Goal: Task Accomplishment & Management: Manage account settings

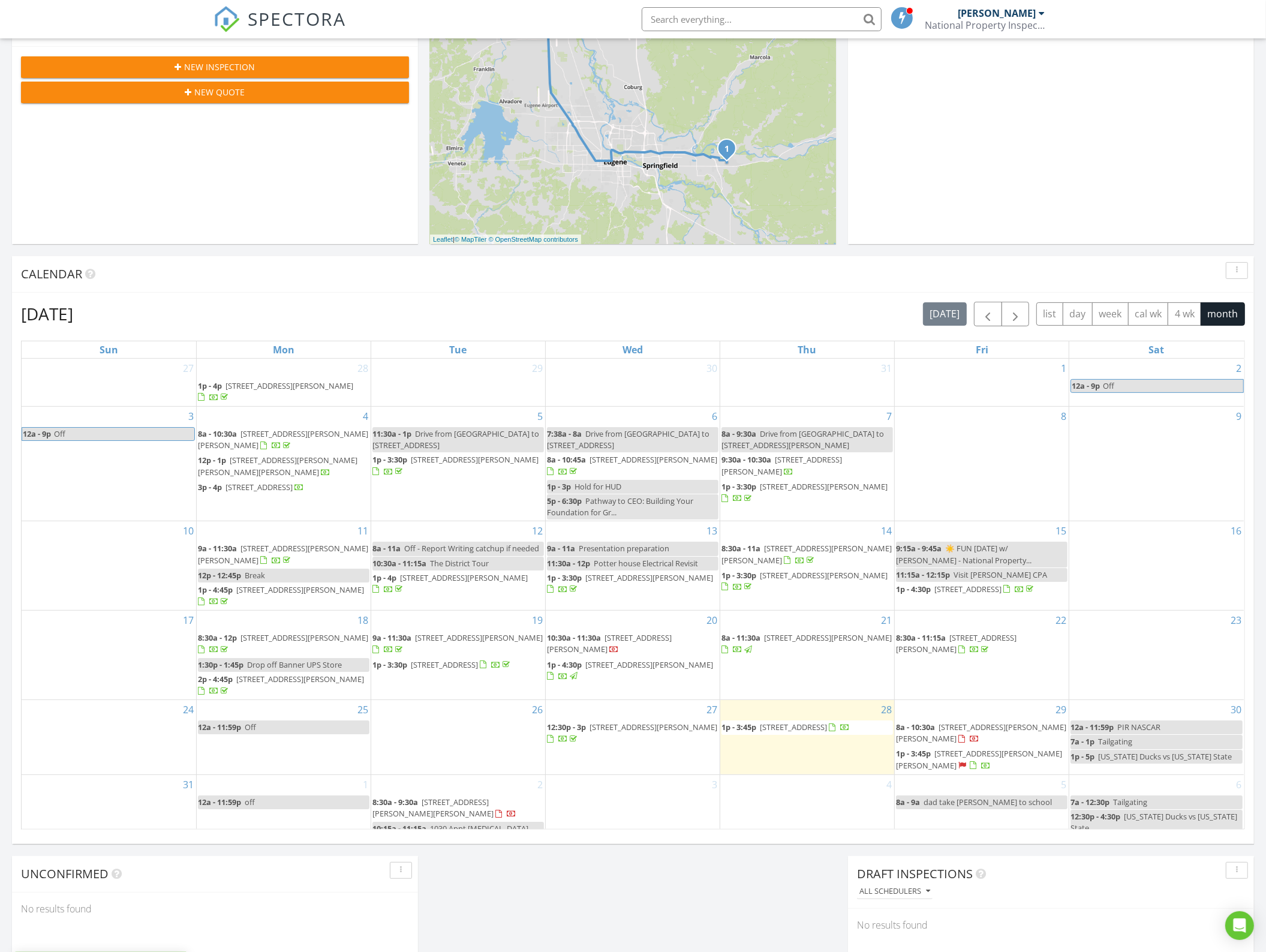
scroll to position [300, 0]
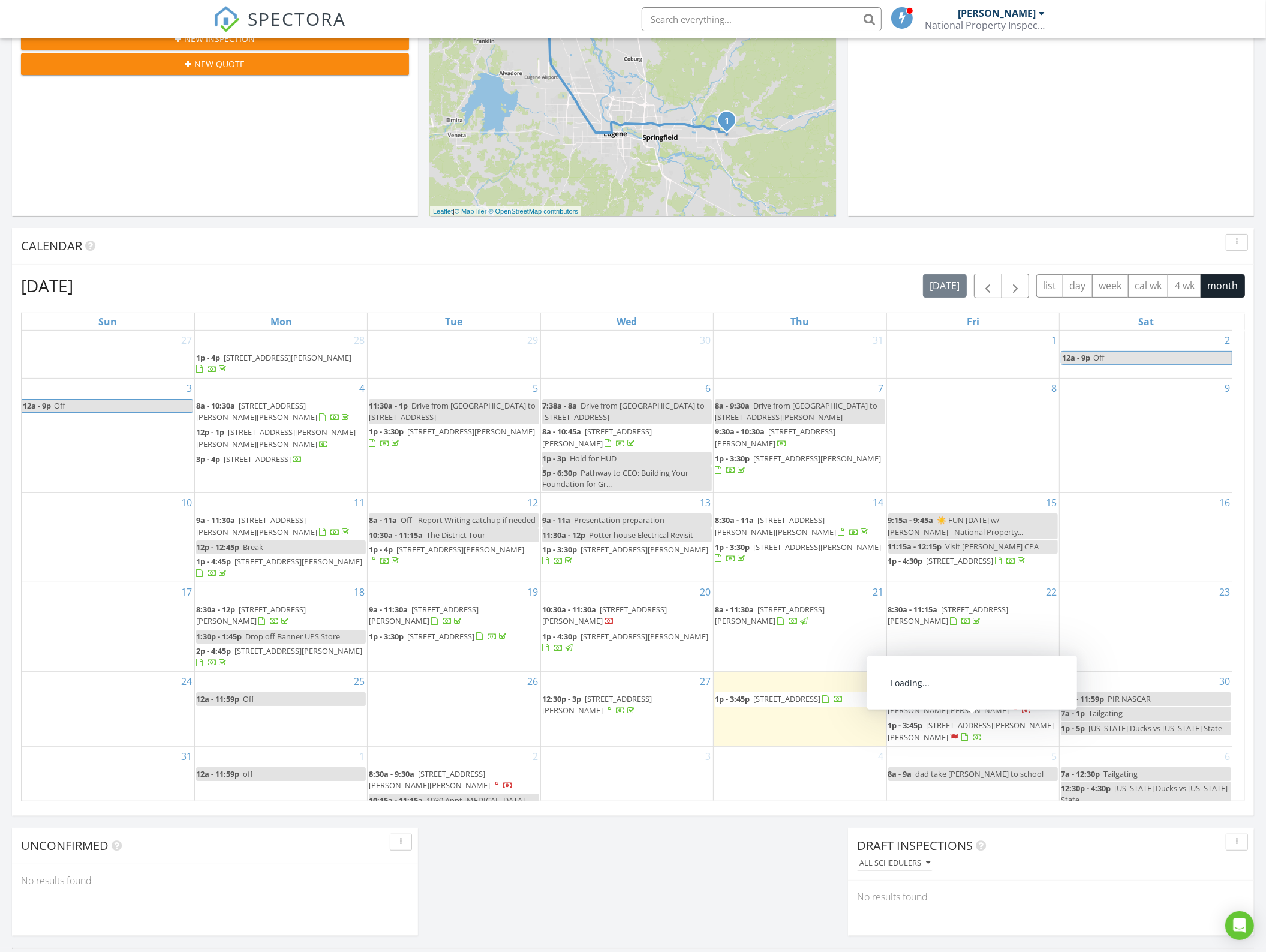
click at [933, 727] on span "34520 Mathews Rd, Eugene 97405" at bounding box center [971, 731] width 166 height 22
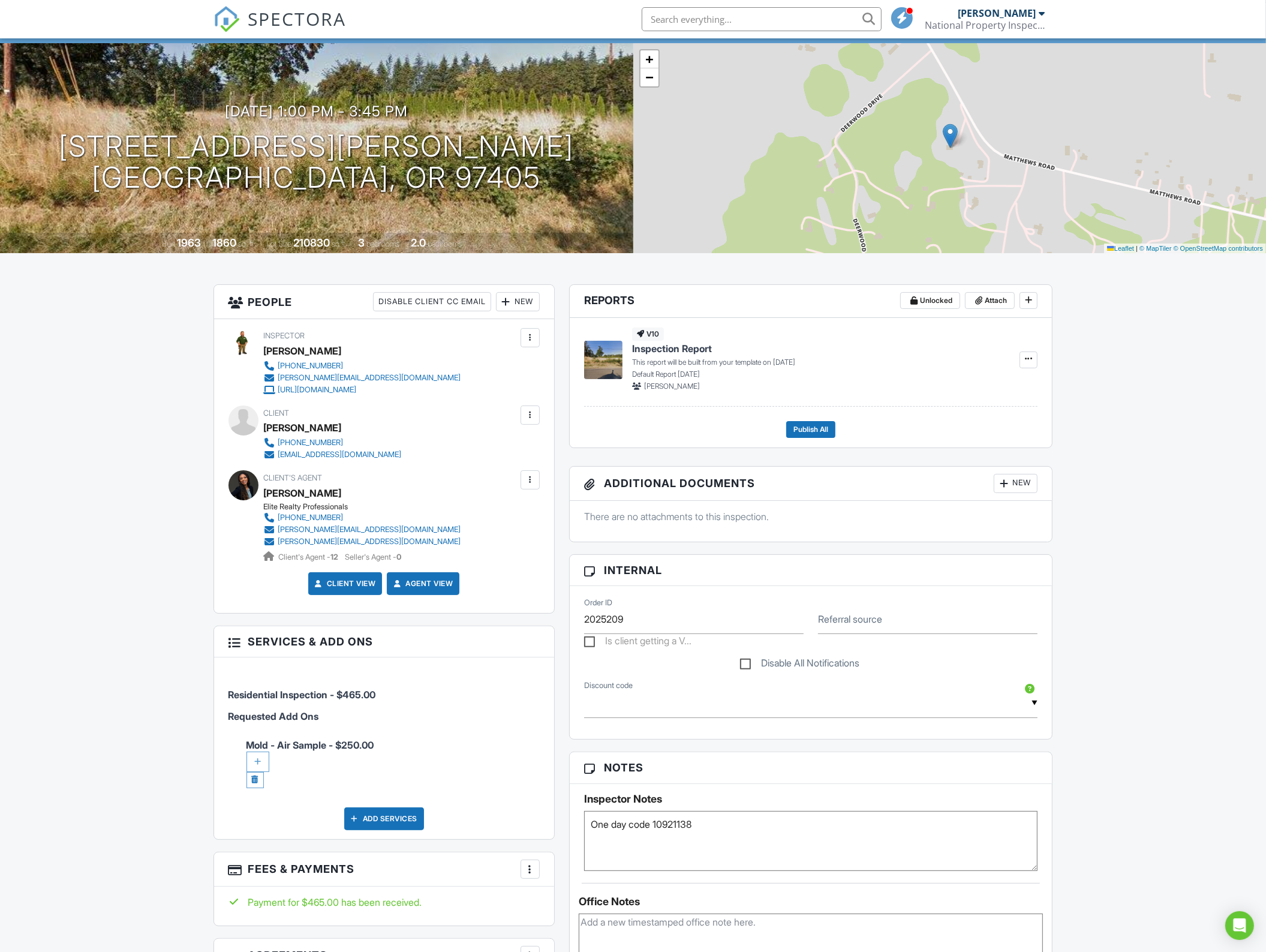
scroll to position [75, 0]
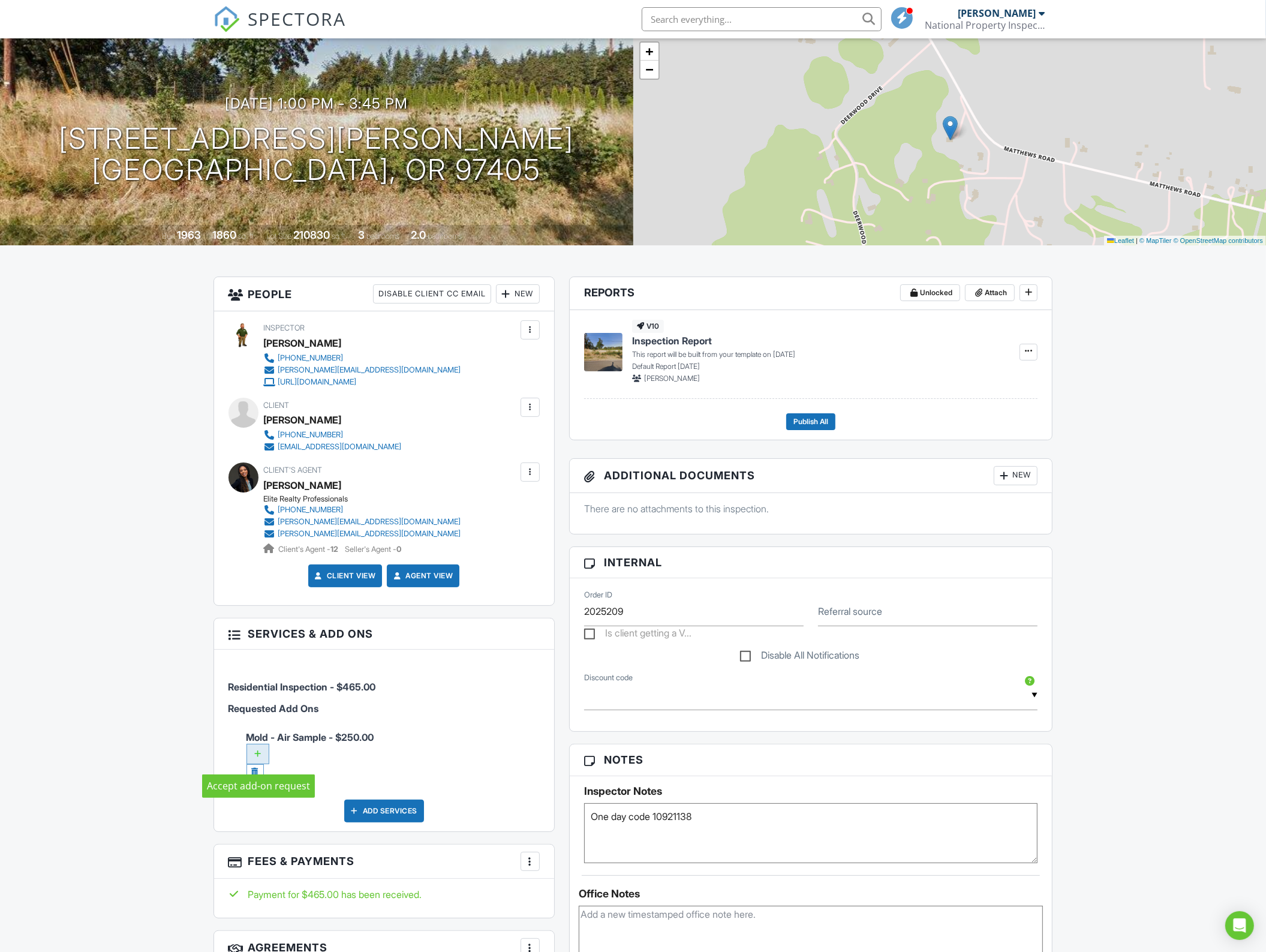
click at [260, 757] on div at bounding box center [258, 754] width 23 height 20
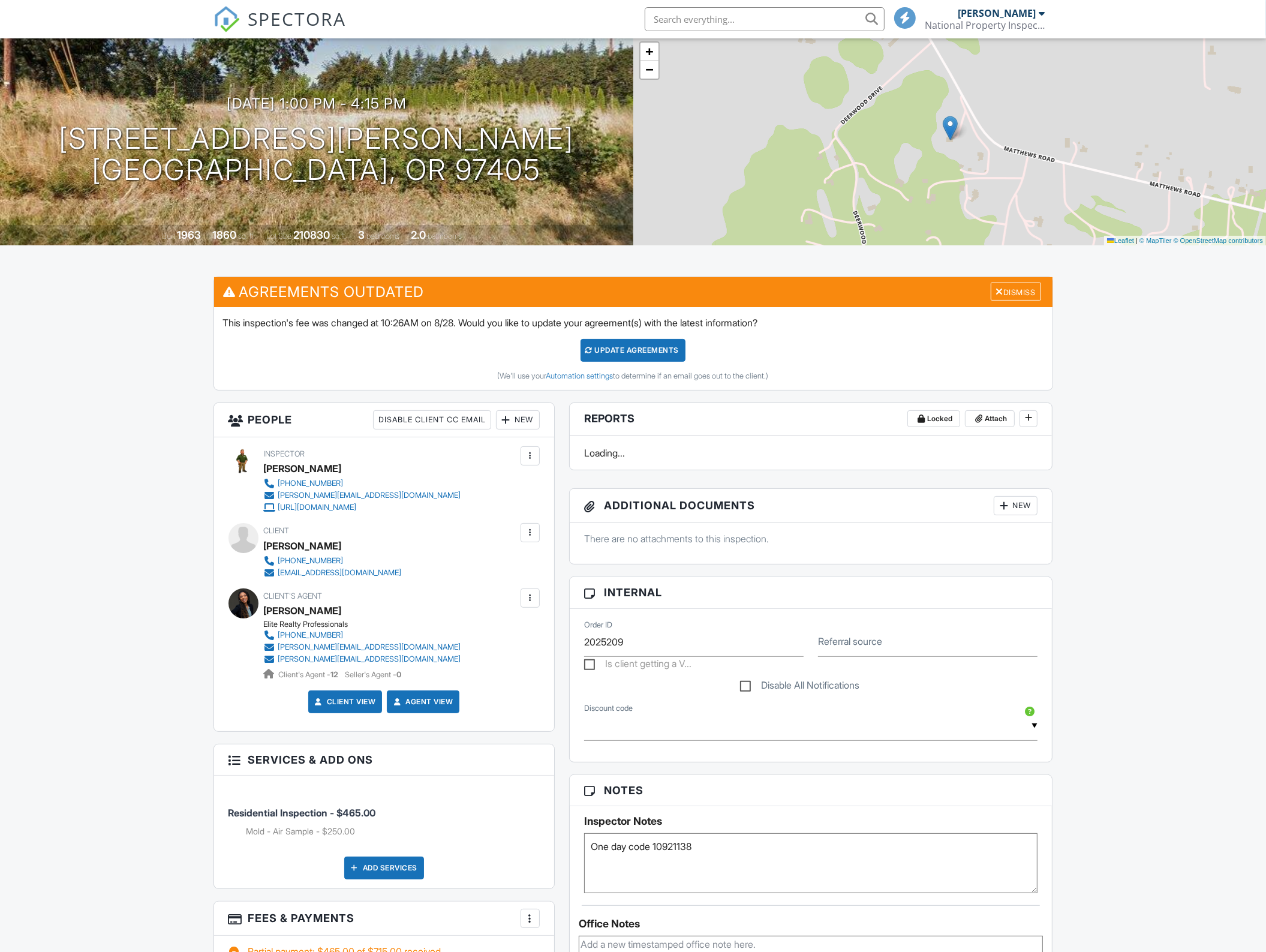
click at [173, 693] on div "Dashboard Calendar Inspections Templates Settings Automations Payouts Email Que…" at bounding box center [633, 941] width 1266 height 1956
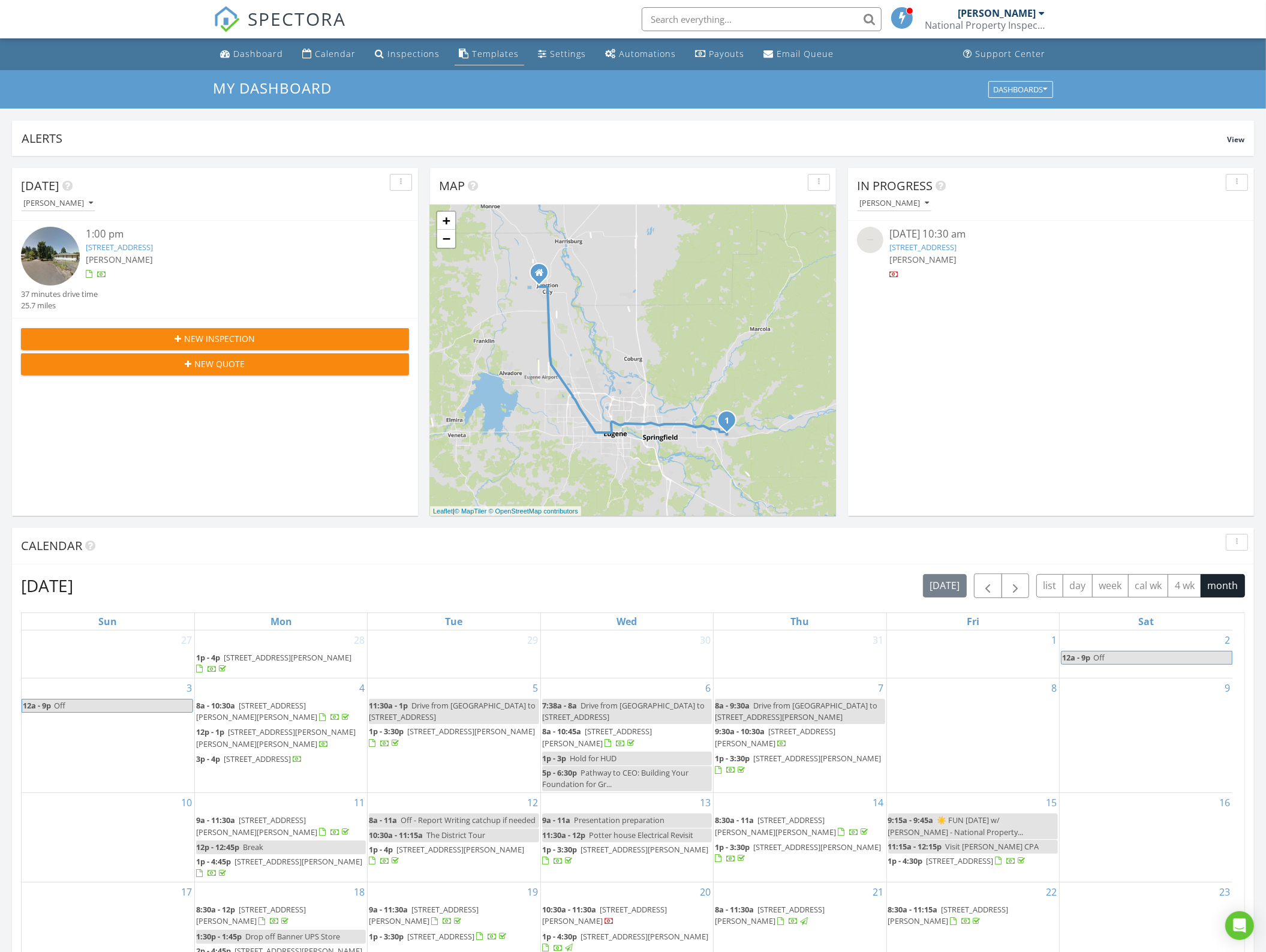
click at [466, 52] on link "Templates" at bounding box center [490, 54] width 70 height 22
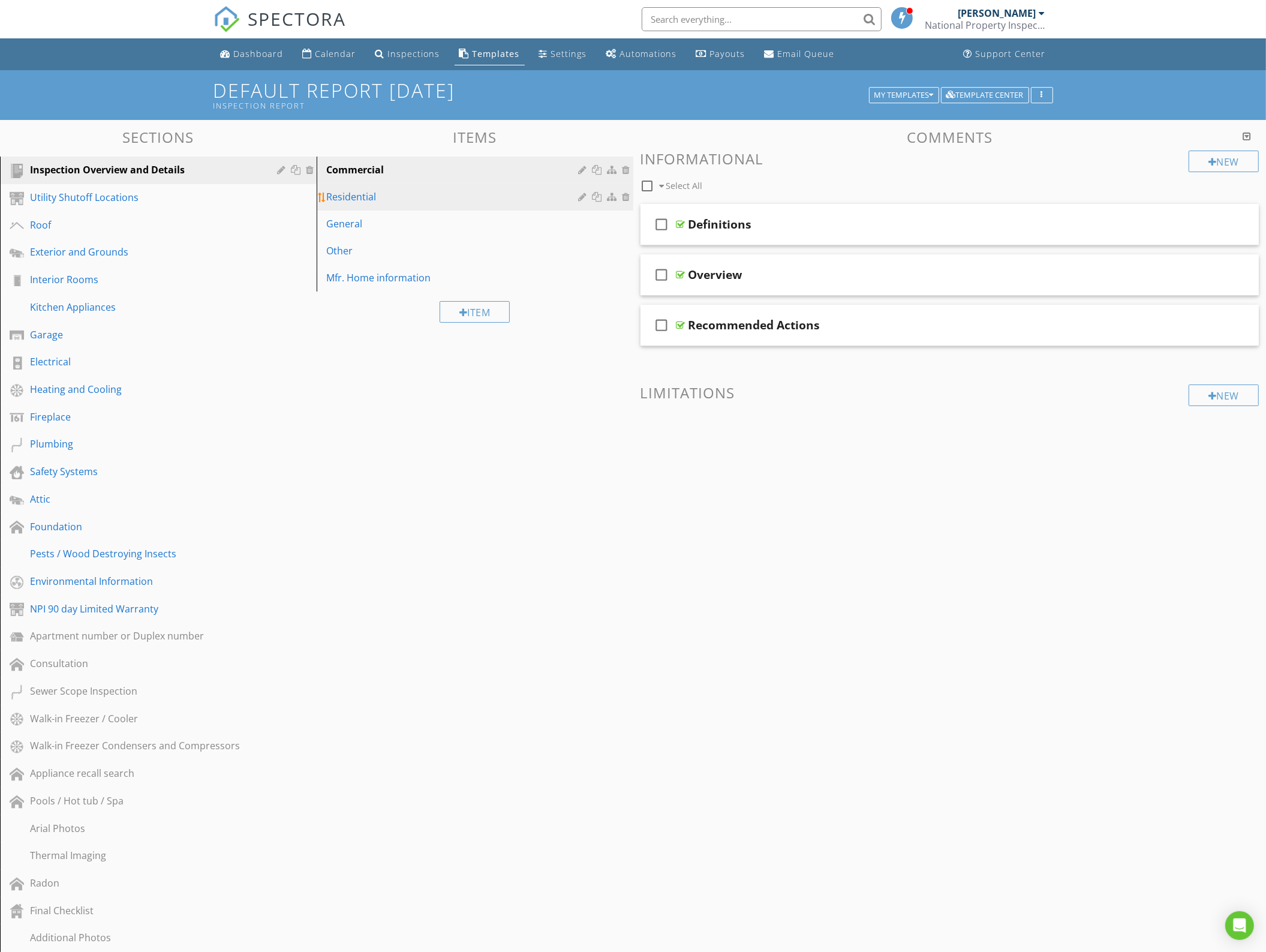
click at [409, 190] on div "Residential" at bounding box center [454, 196] width 256 height 15
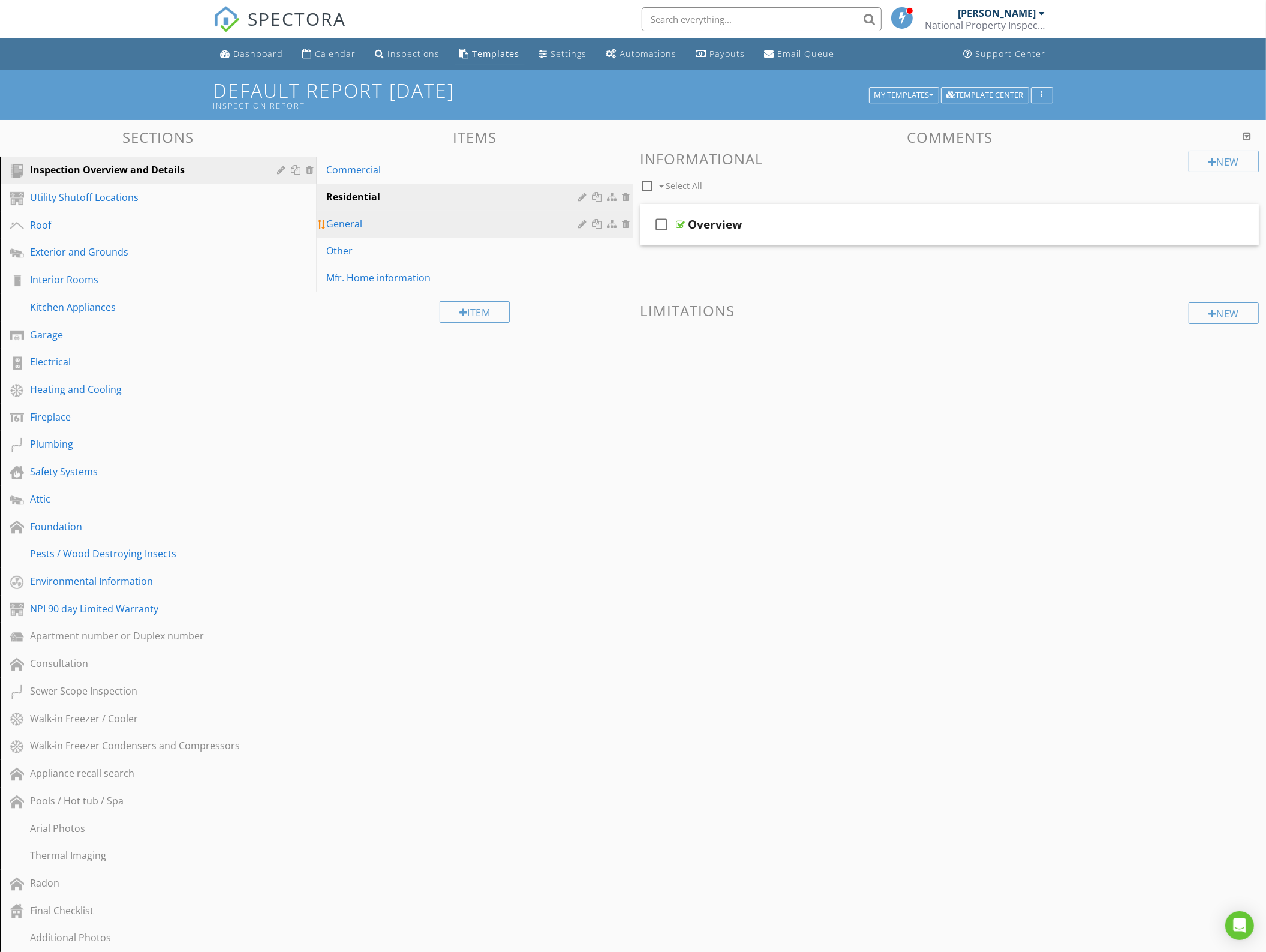
click at [421, 232] on link "General" at bounding box center [476, 224] width 313 height 26
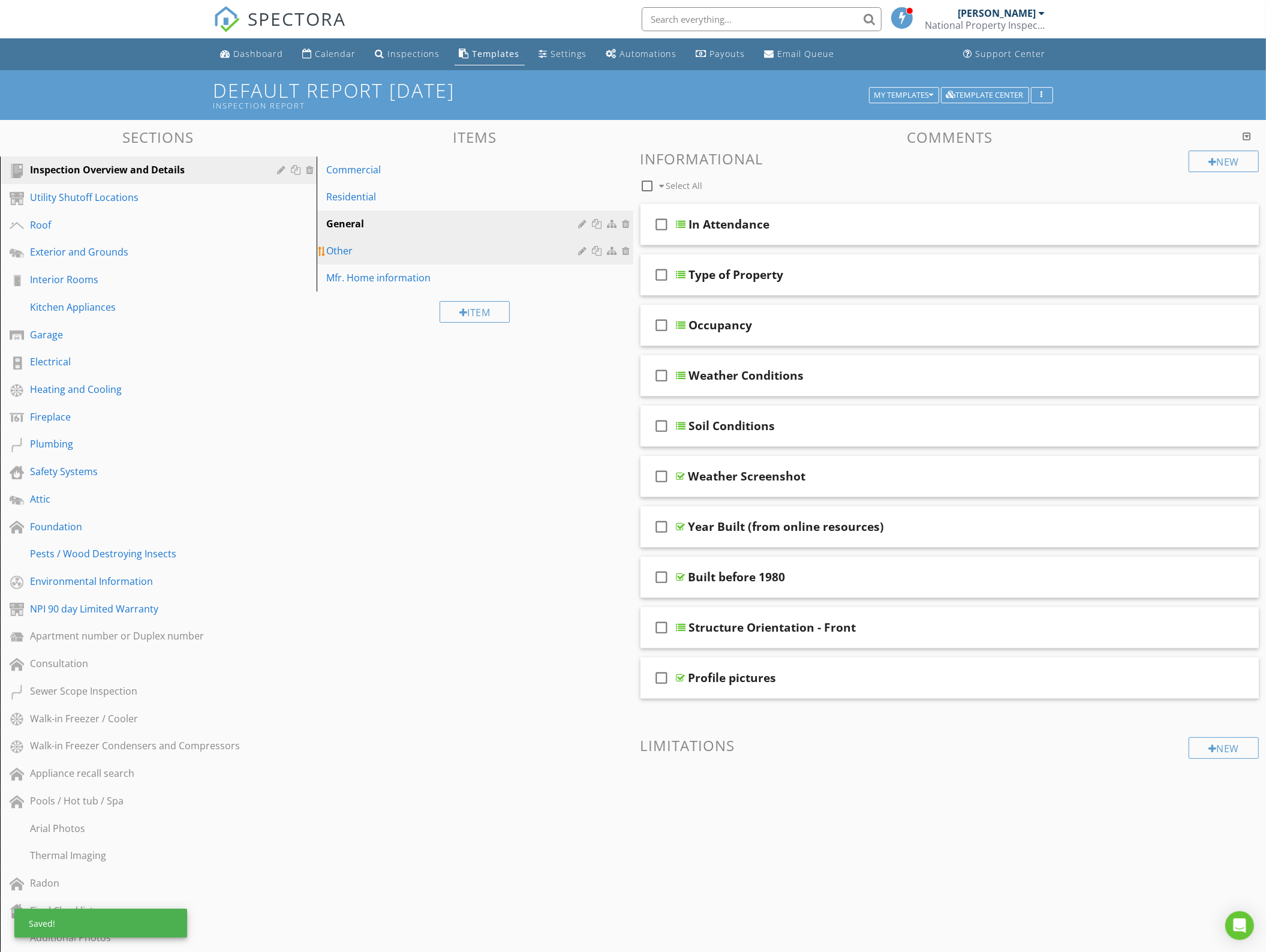
click at [369, 255] on div "Other" at bounding box center [454, 250] width 256 height 15
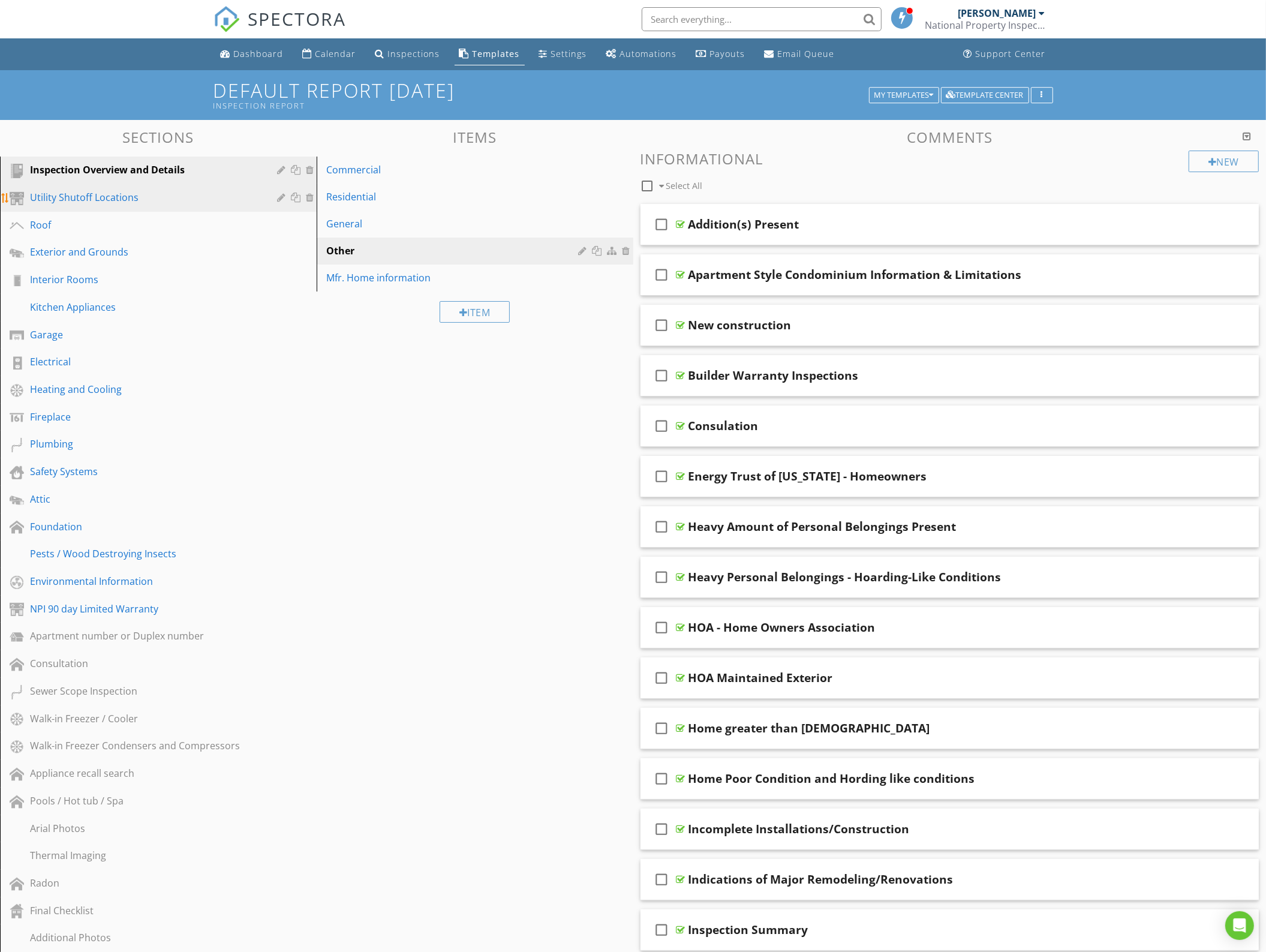
click at [68, 203] on div "Utility Shutoff Locations" at bounding box center [145, 197] width 230 height 15
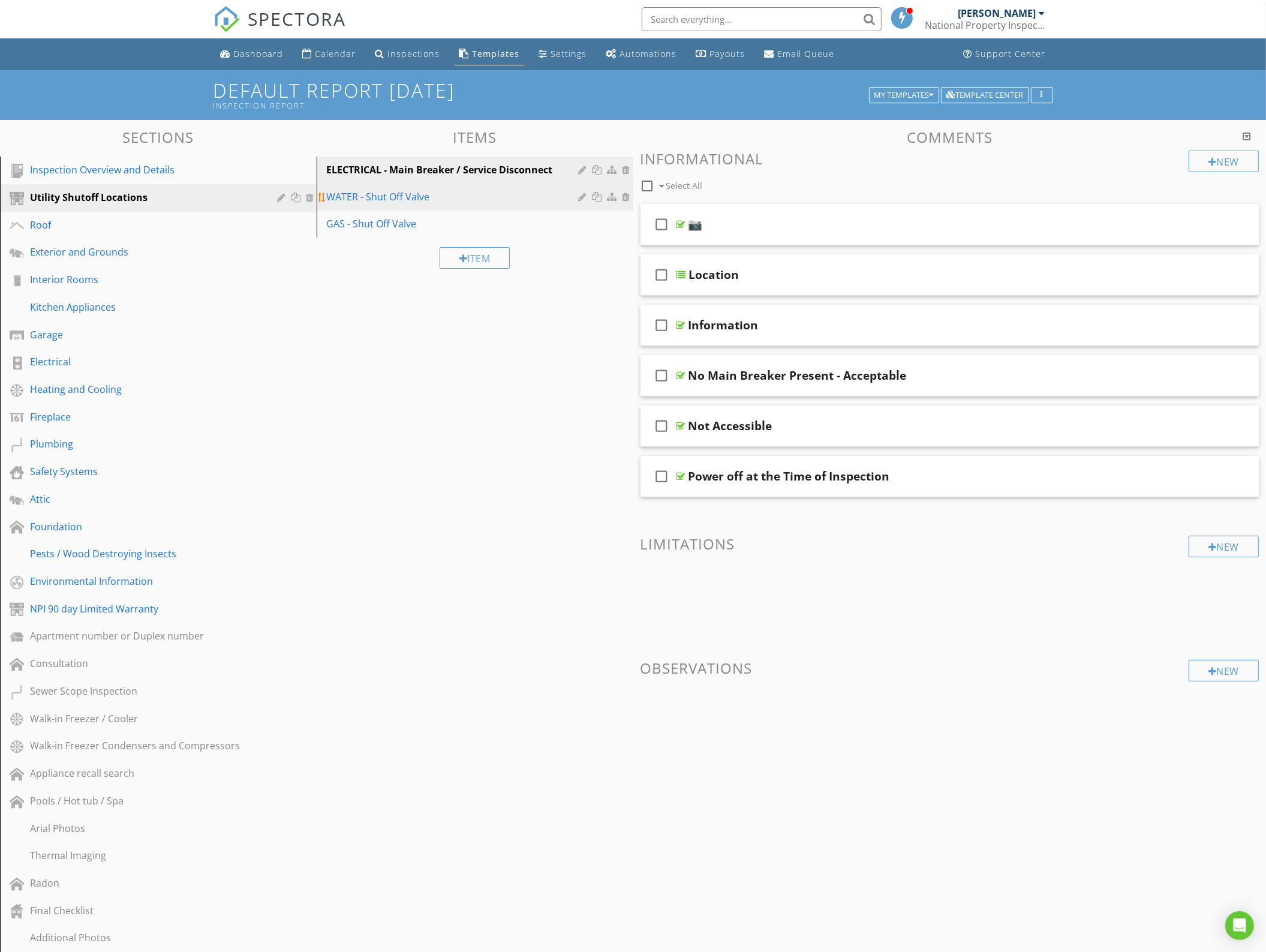
click at [456, 205] on link "WATER - Shut Off Valve" at bounding box center [476, 196] width 313 height 26
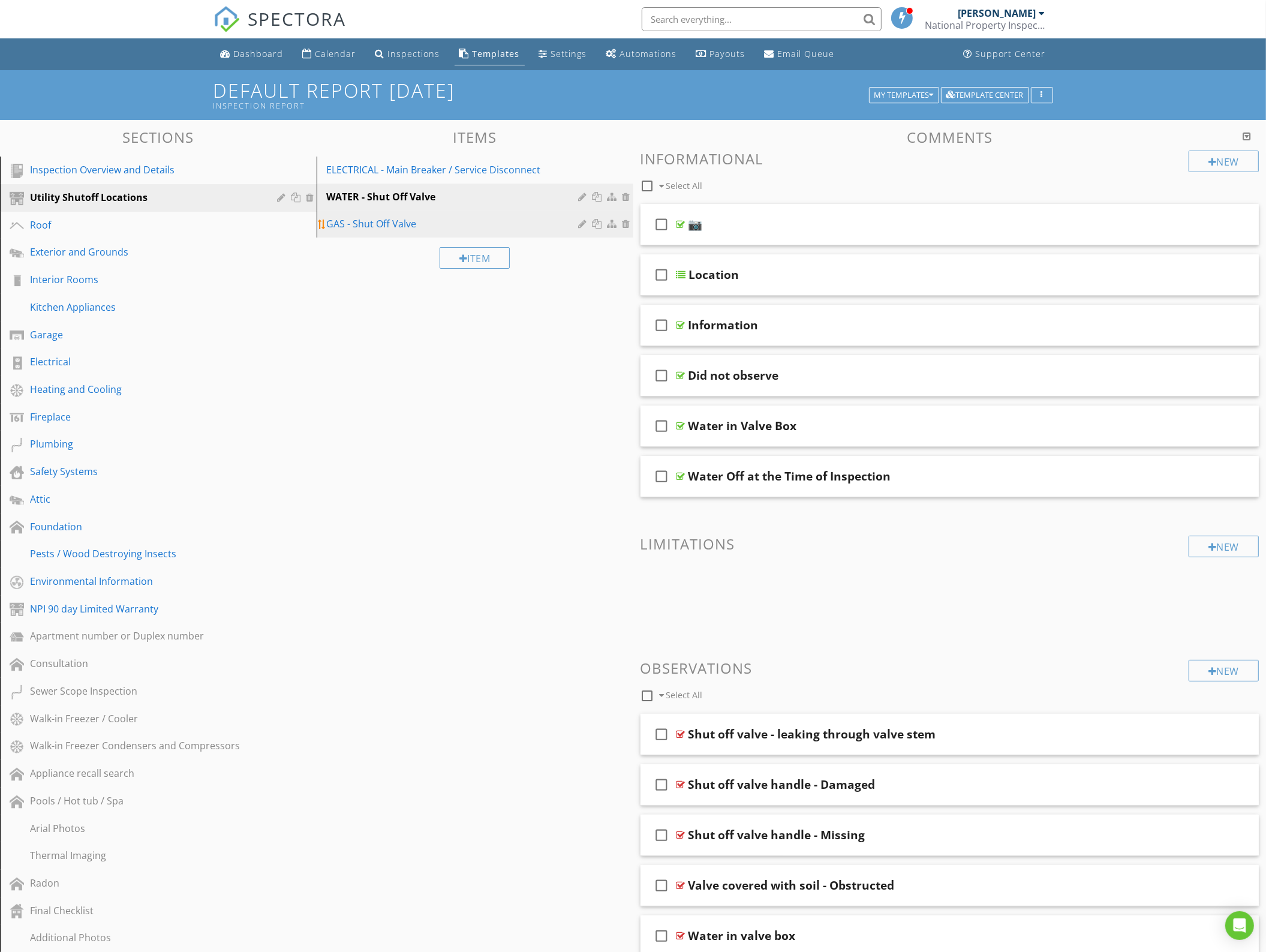
click at [457, 216] on div "GAS - Shut Off Valve" at bounding box center [454, 223] width 256 height 15
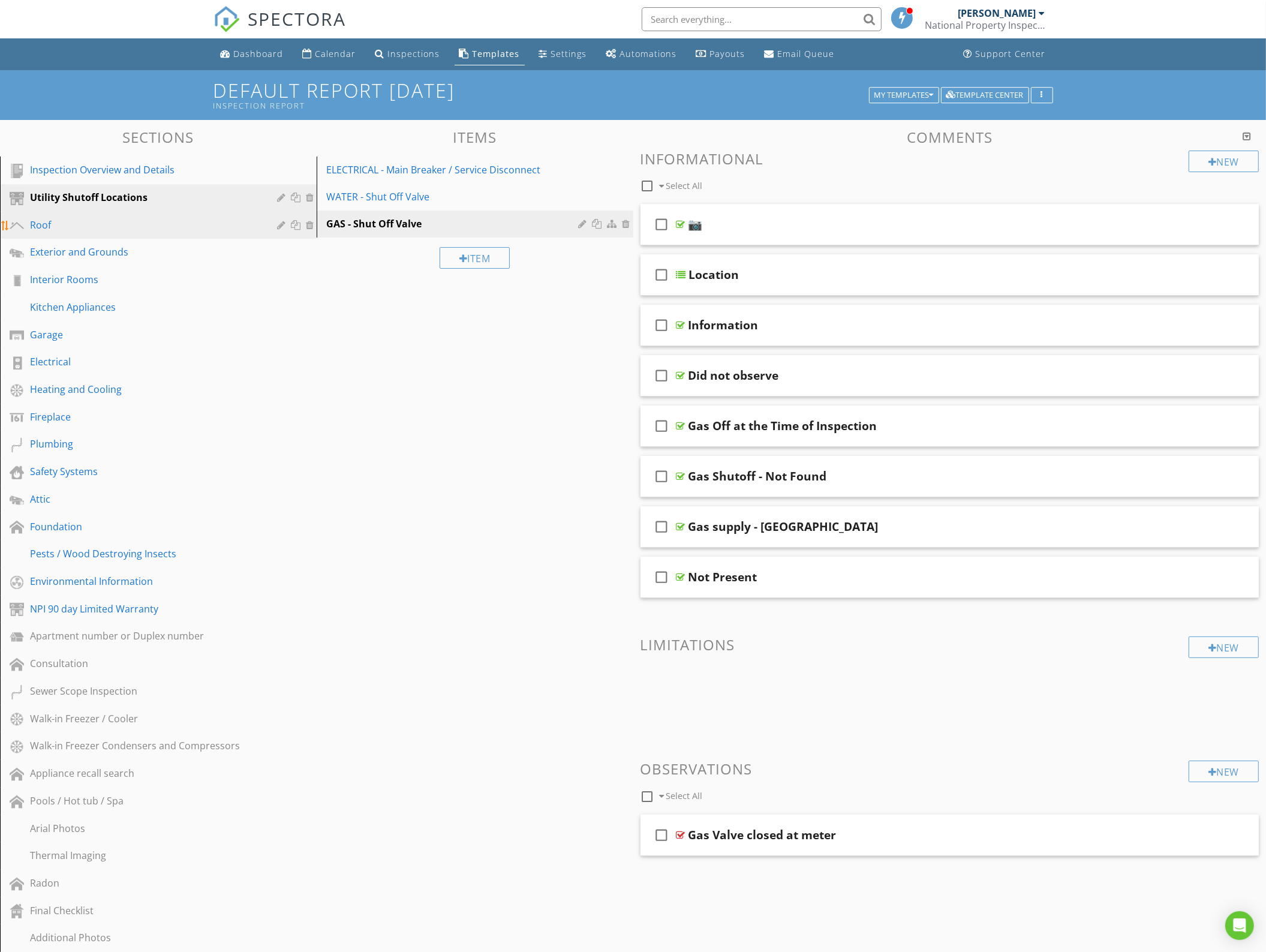
click at [91, 232] on link "Roof" at bounding box center [160, 225] width 313 height 28
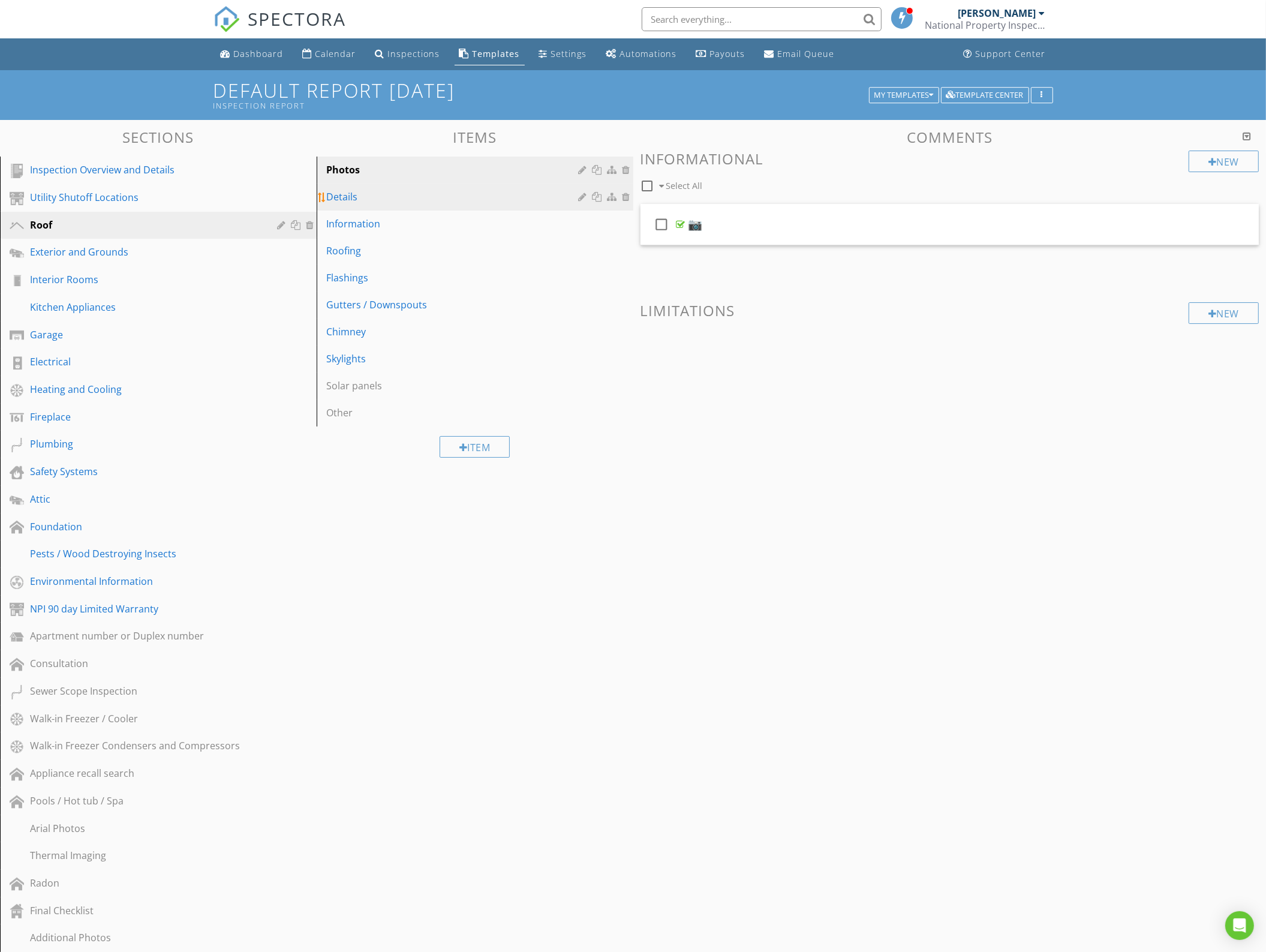
click at [368, 198] on div "Details" at bounding box center [454, 196] width 256 height 15
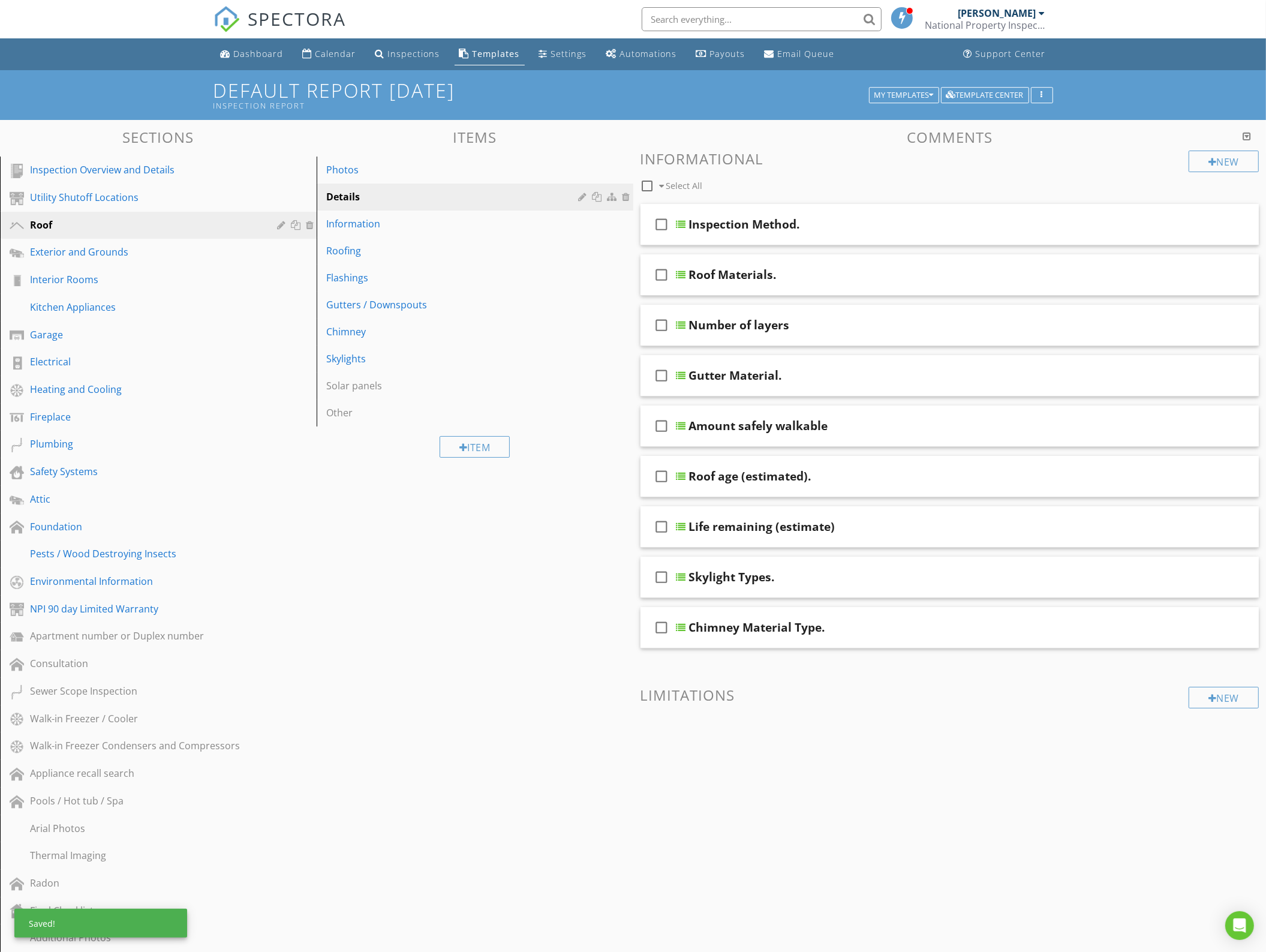
click at [570, 644] on div "Sections Inspection Overview and Details Utility Shutoff Locations Roof Exterio…" at bounding box center [633, 673] width 1266 height 1106
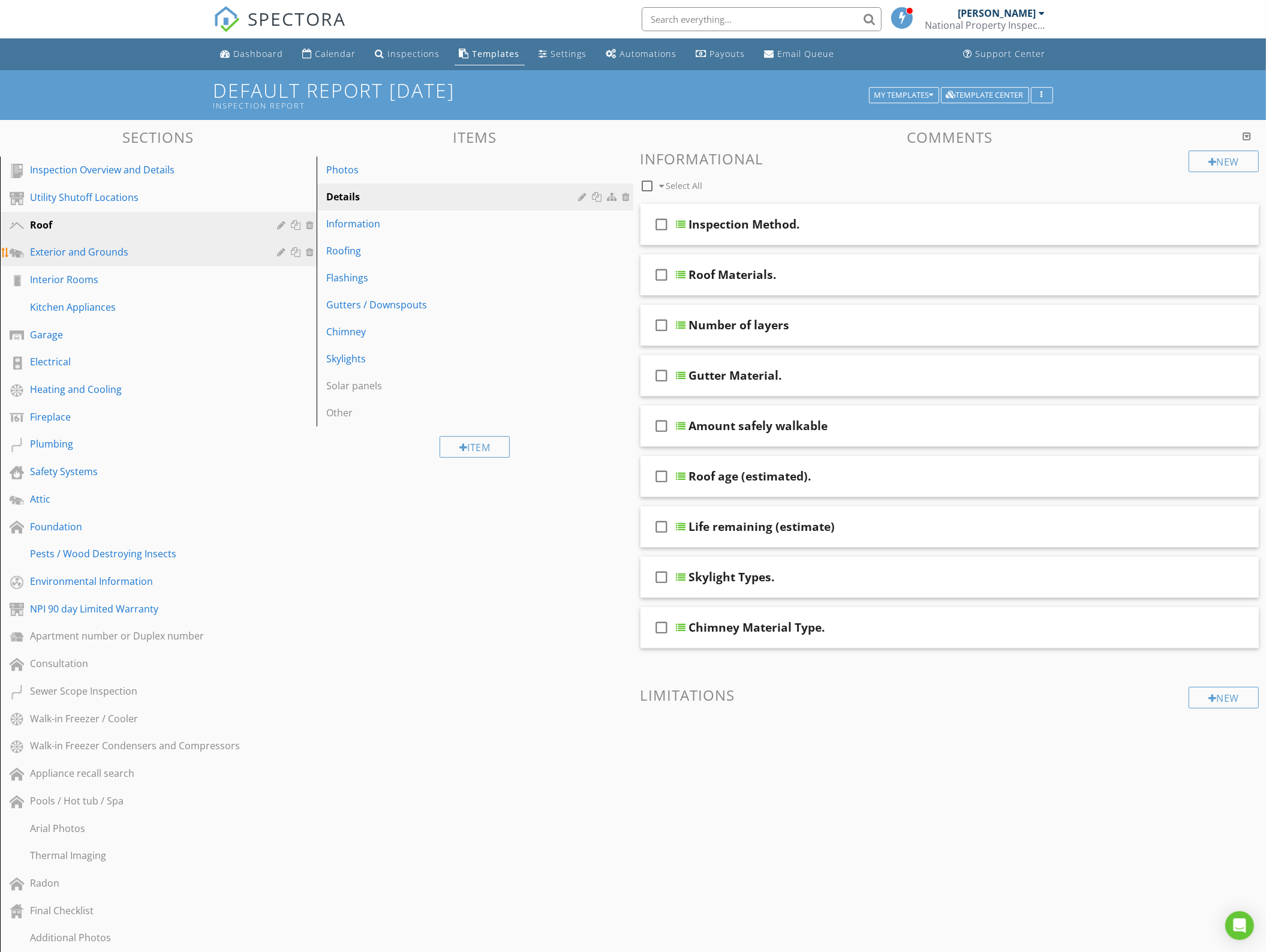
click at [110, 253] on div "Exterior and Grounds" at bounding box center [145, 252] width 230 height 15
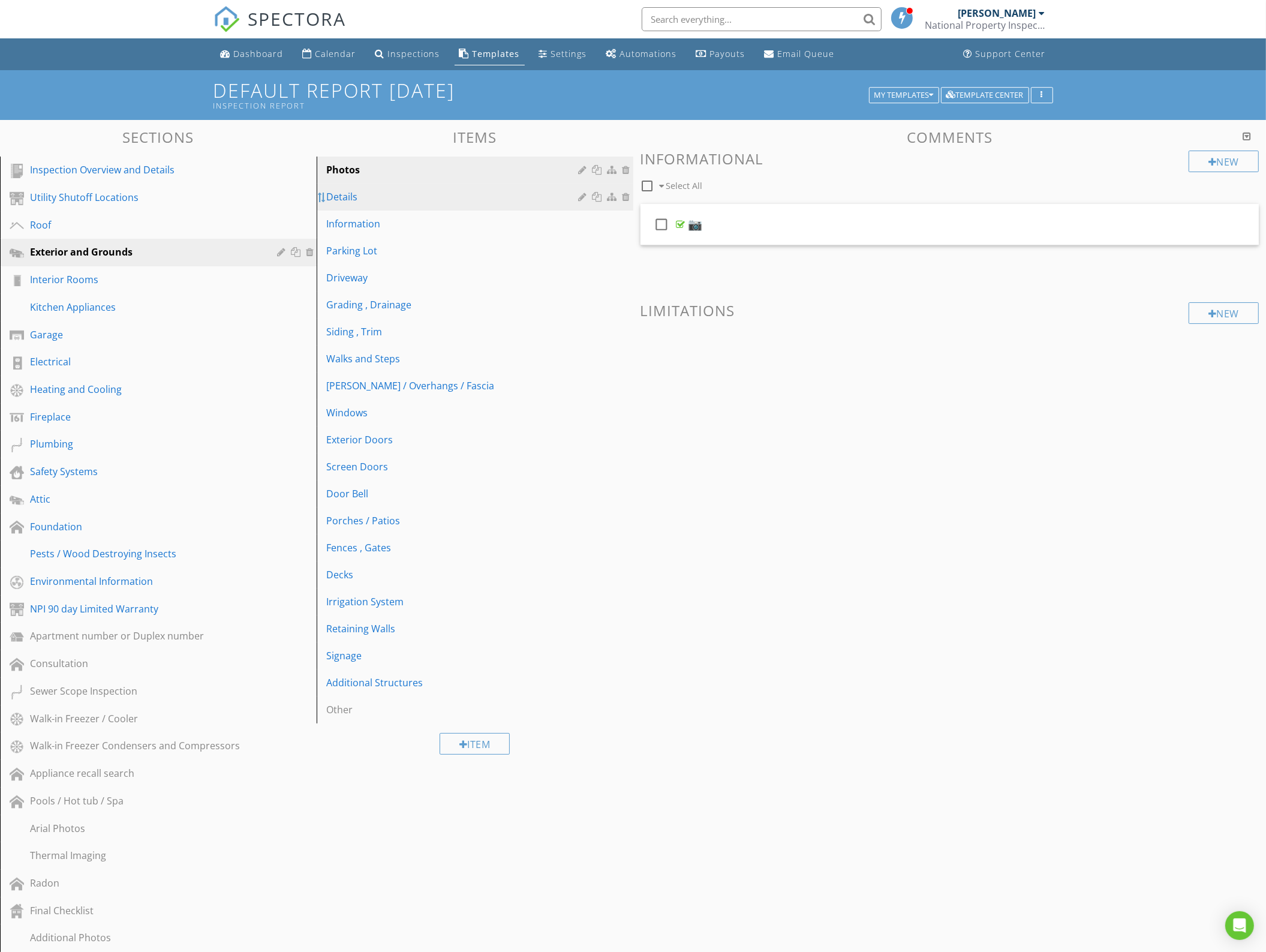
click at [327, 198] on div at bounding box center [322, 197] width 10 height 10
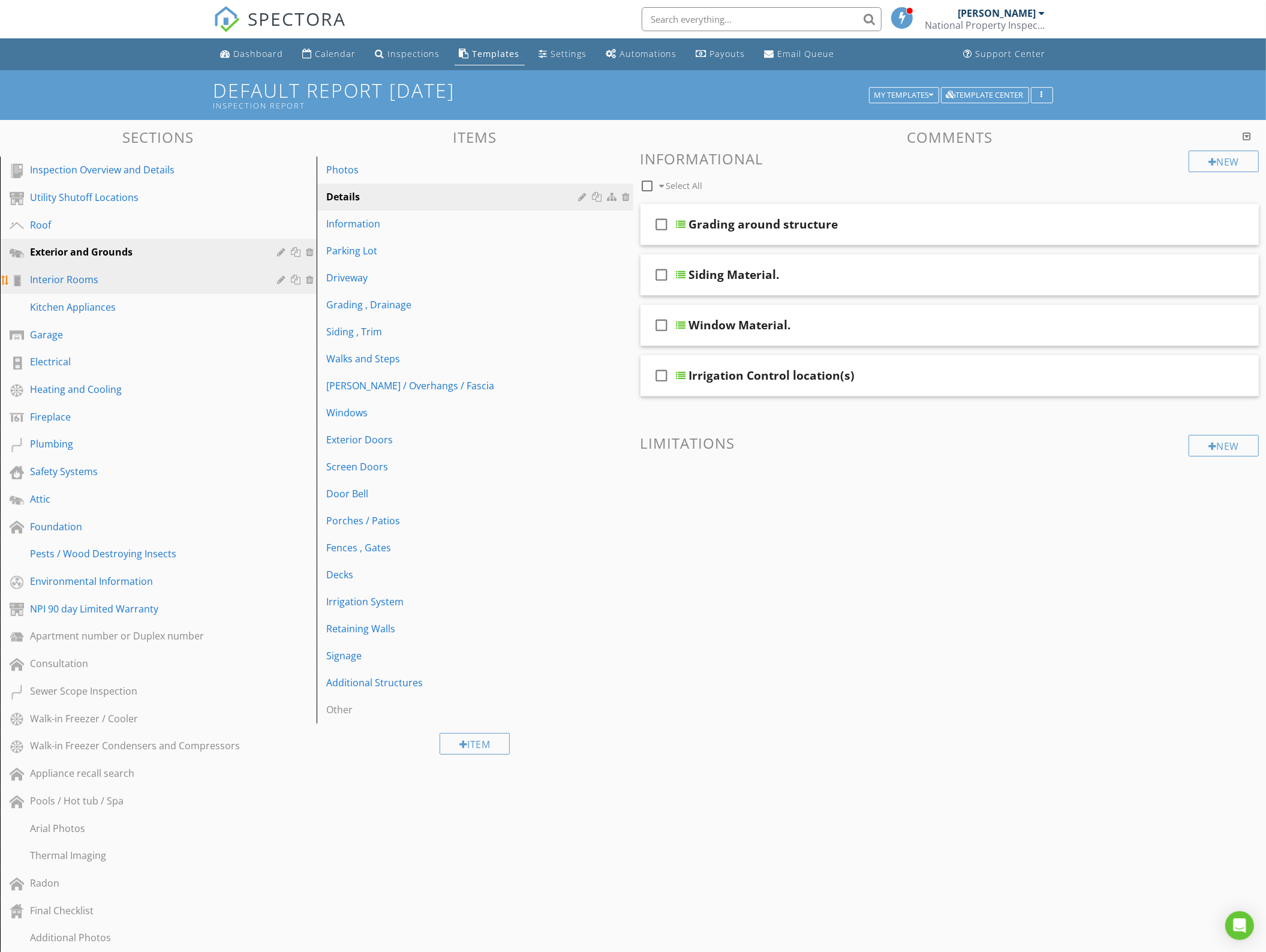
click at [183, 287] on link "Interior Rooms" at bounding box center [160, 280] width 313 height 28
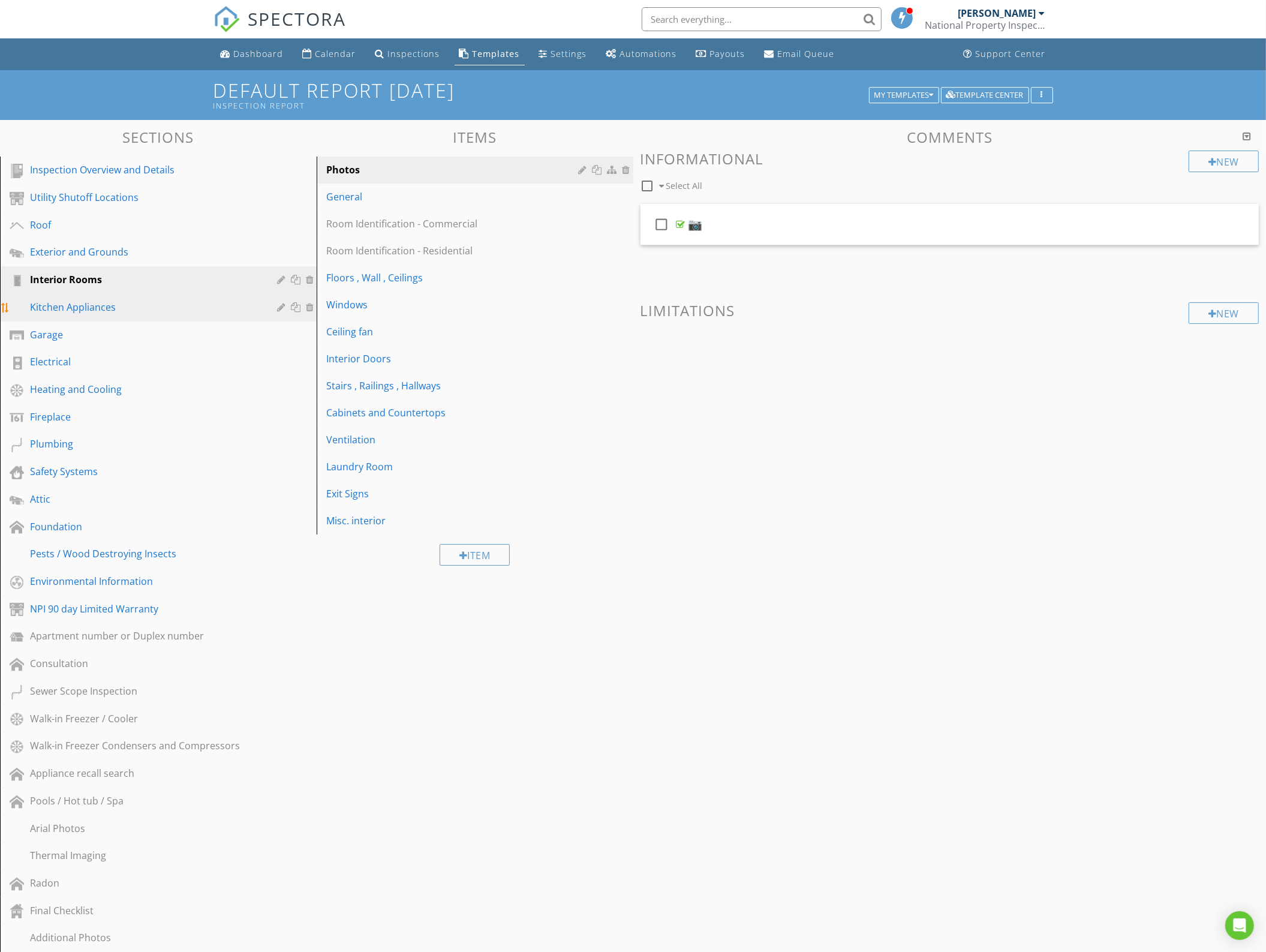
click at [174, 314] on link "Kitchen Appliances" at bounding box center [160, 308] width 313 height 28
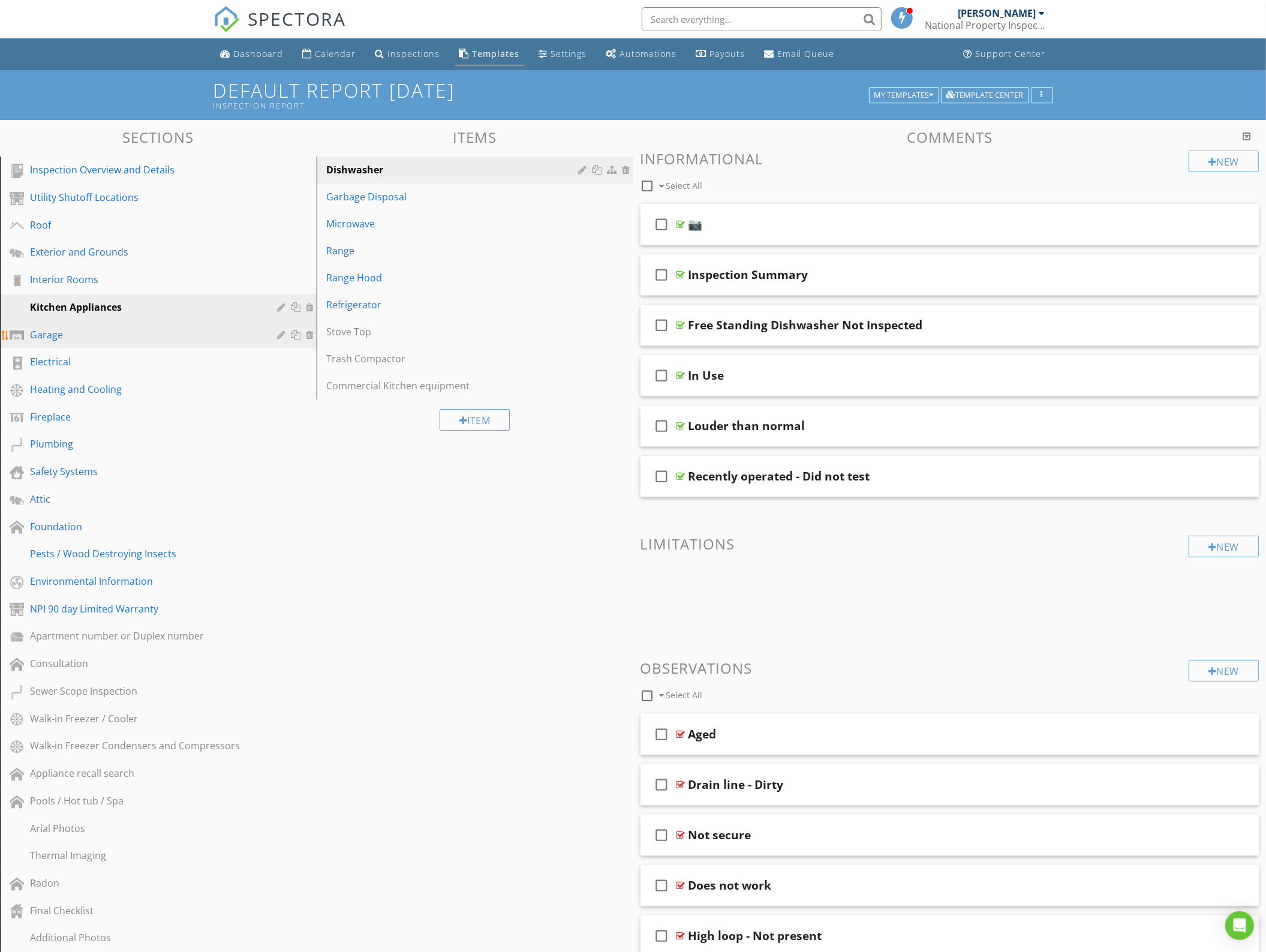
click at [133, 337] on div "Garage" at bounding box center [145, 335] width 230 height 15
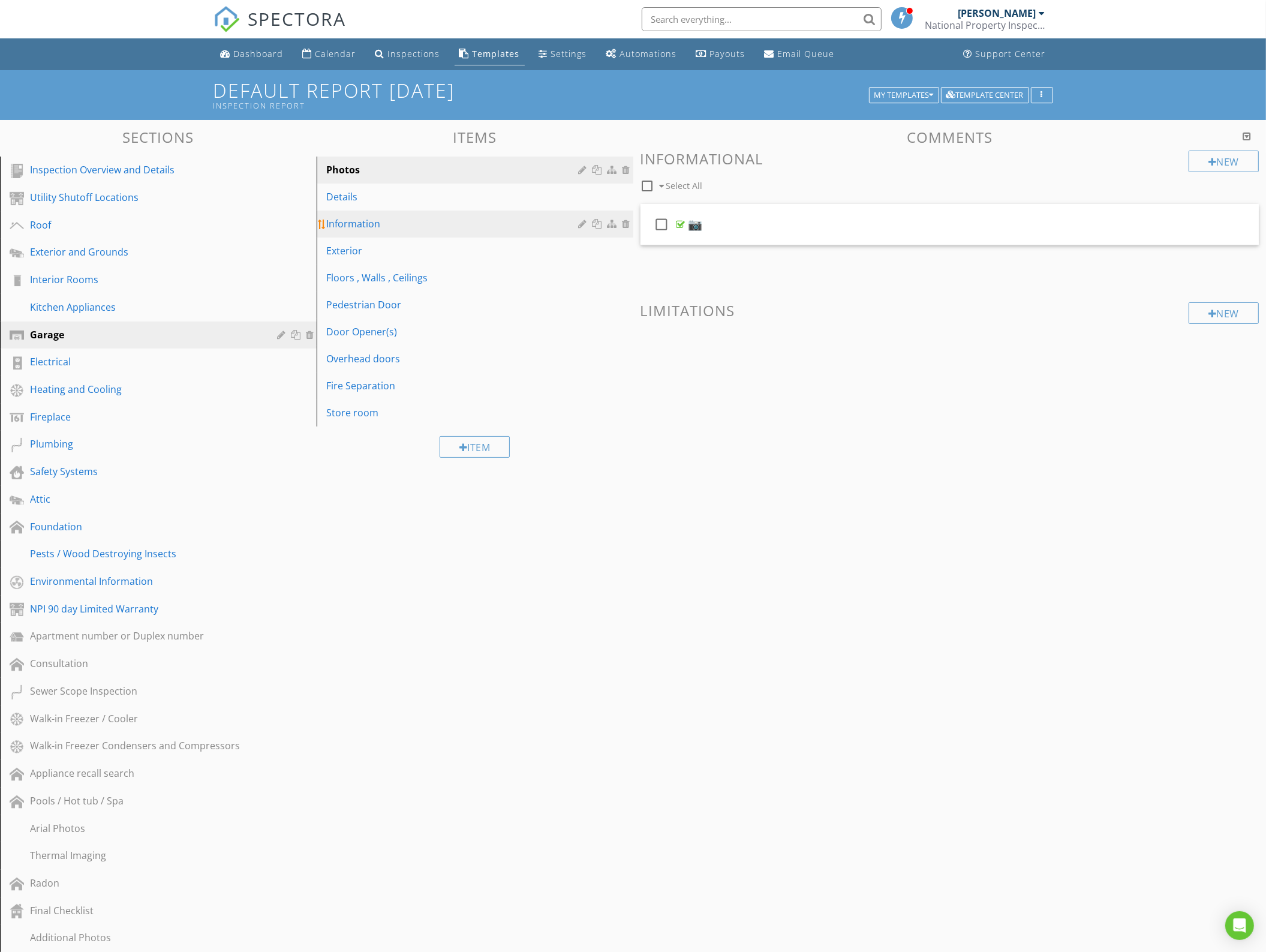
click at [357, 211] on link "Information" at bounding box center [476, 224] width 313 height 26
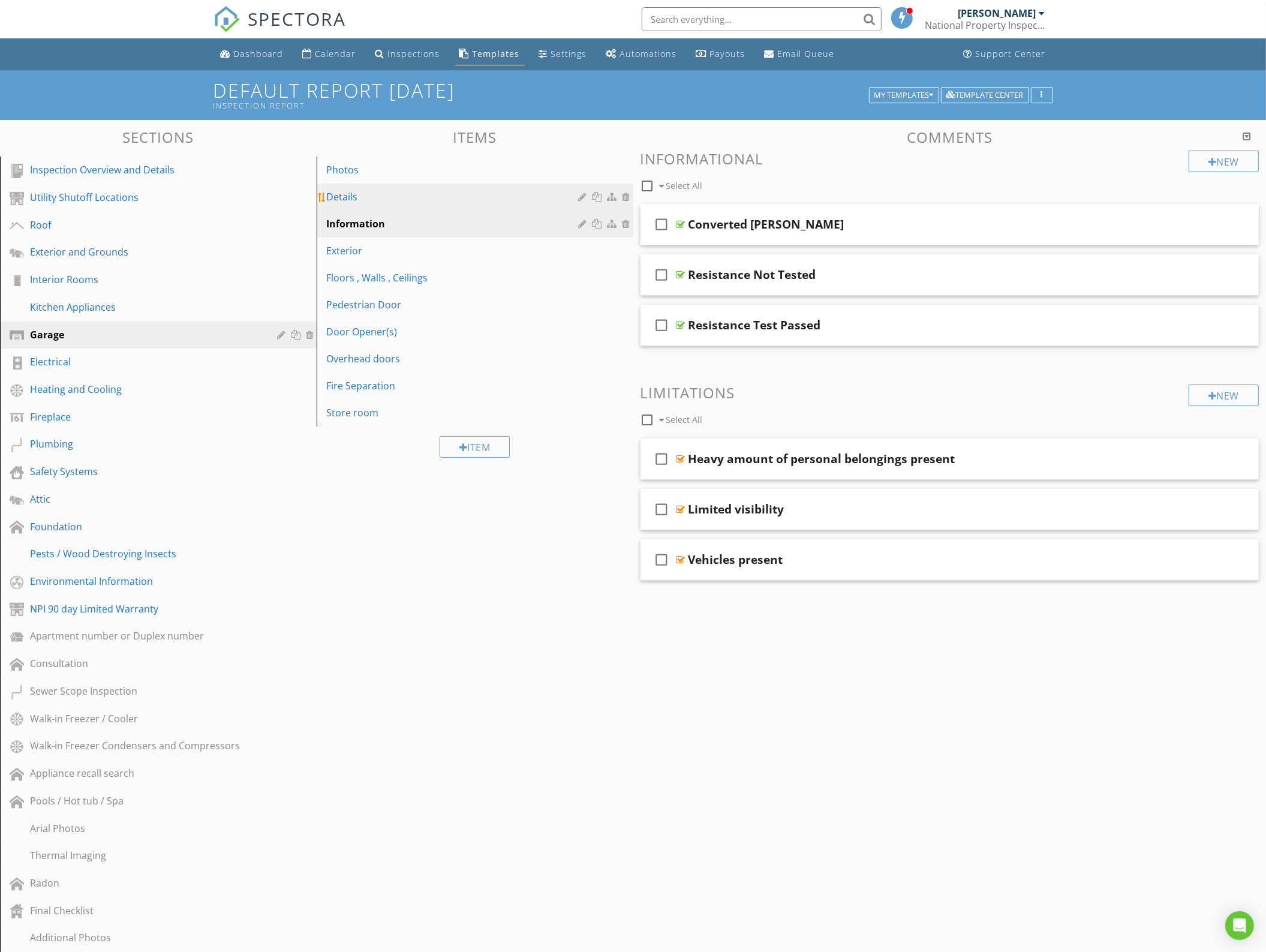
click at [362, 198] on div "Details" at bounding box center [454, 196] width 256 height 15
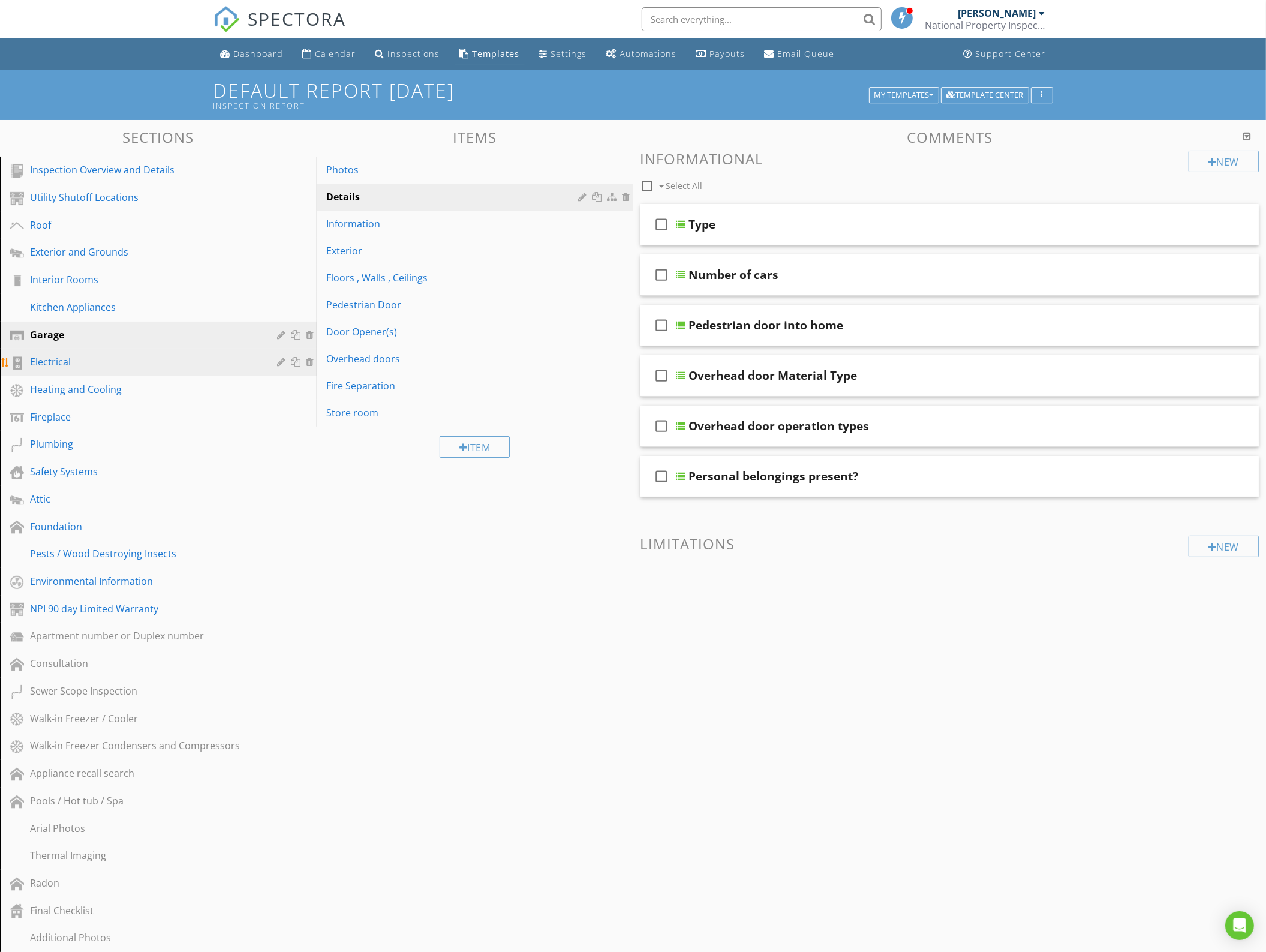
click at [82, 348] on link "Electrical" at bounding box center [160, 362] width 313 height 28
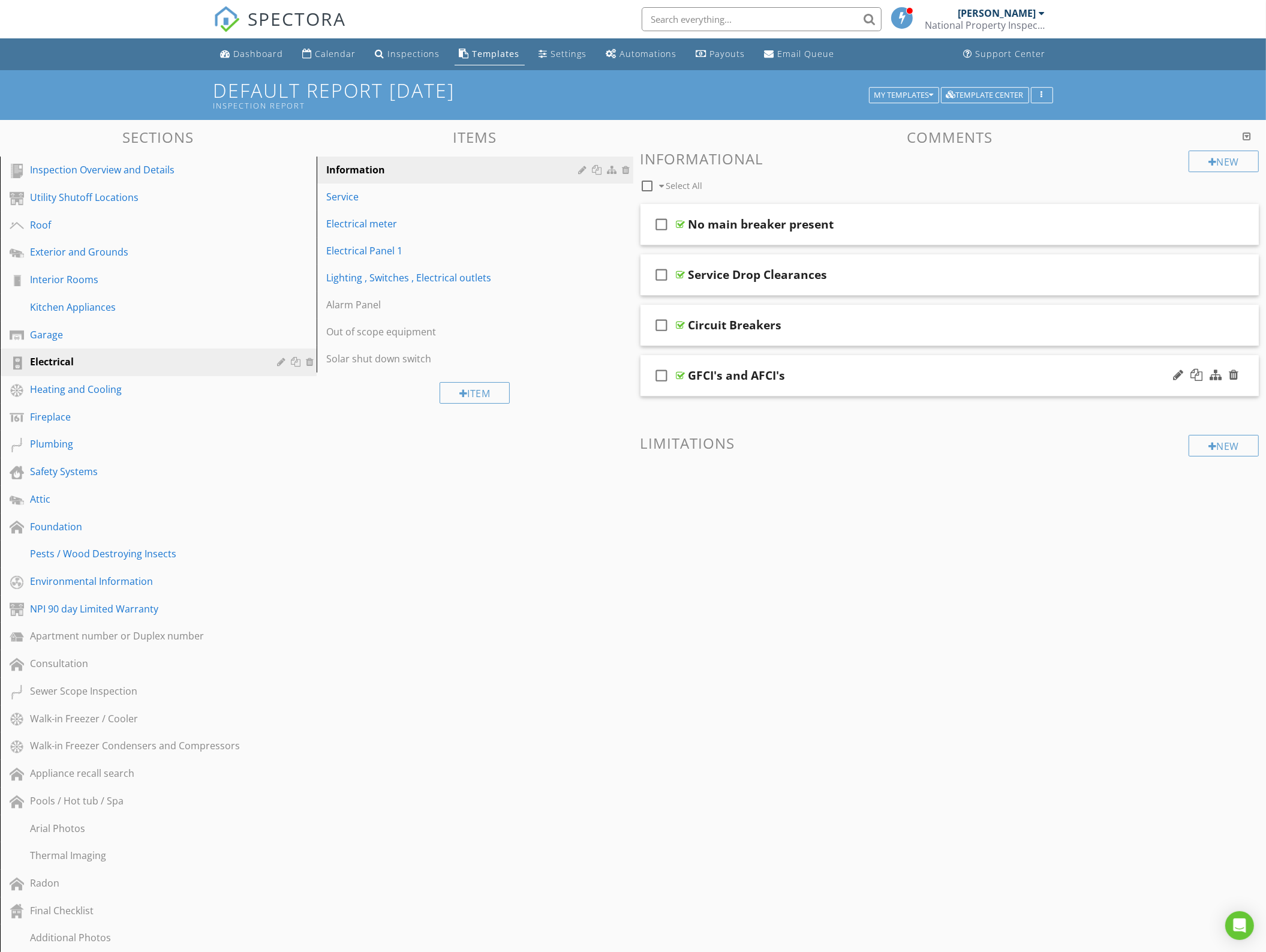
click at [895, 373] on div "GFCI's and AFCI's" at bounding box center [911, 375] width 446 height 15
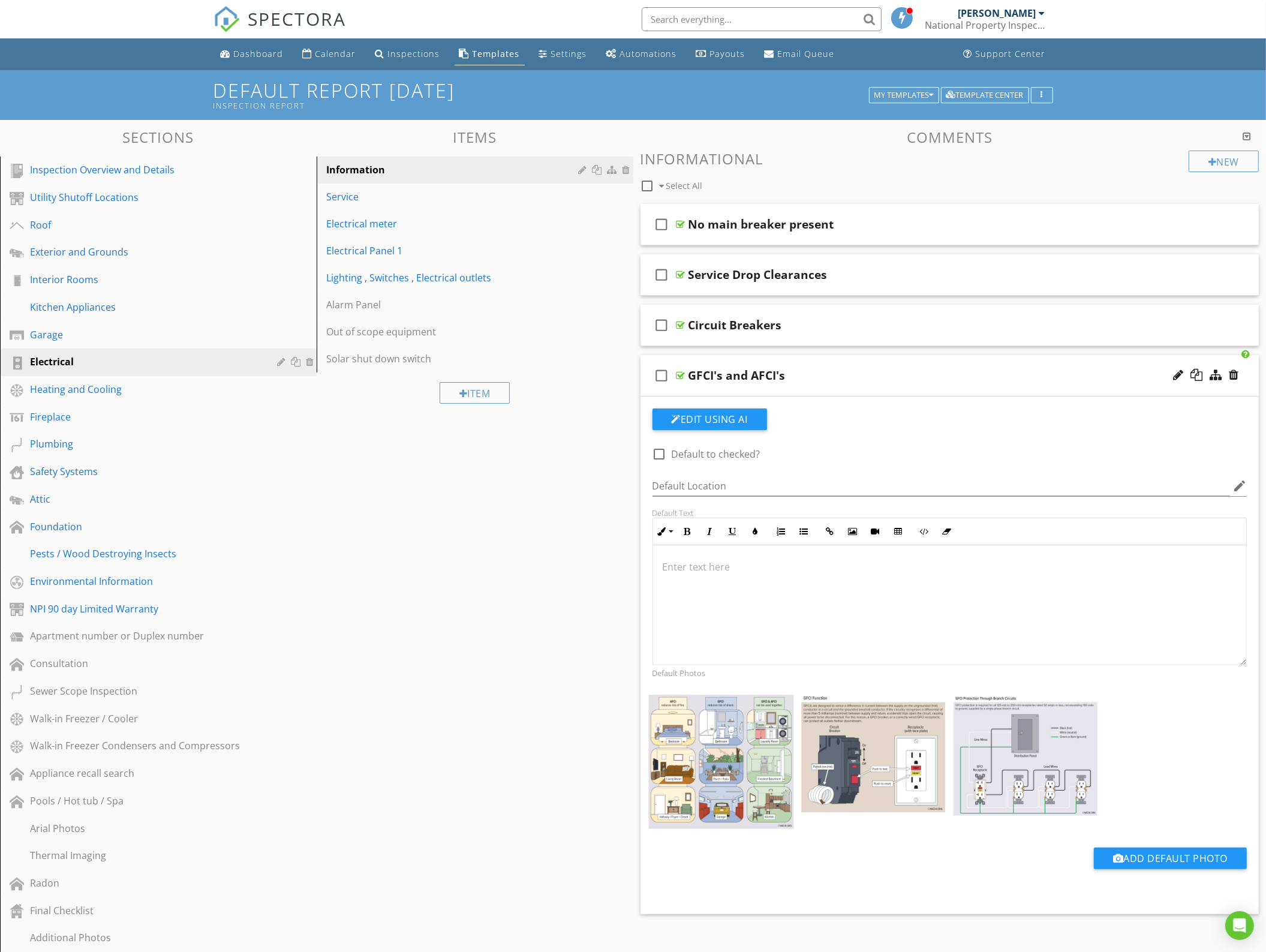
click at [655, 455] on div at bounding box center [660, 454] width 20 height 20
checkbox input "true"
click at [834, 366] on div "check_box_outline_blank GFCI's and AFCI's" at bounding box center [950, 376] width 619 height 41
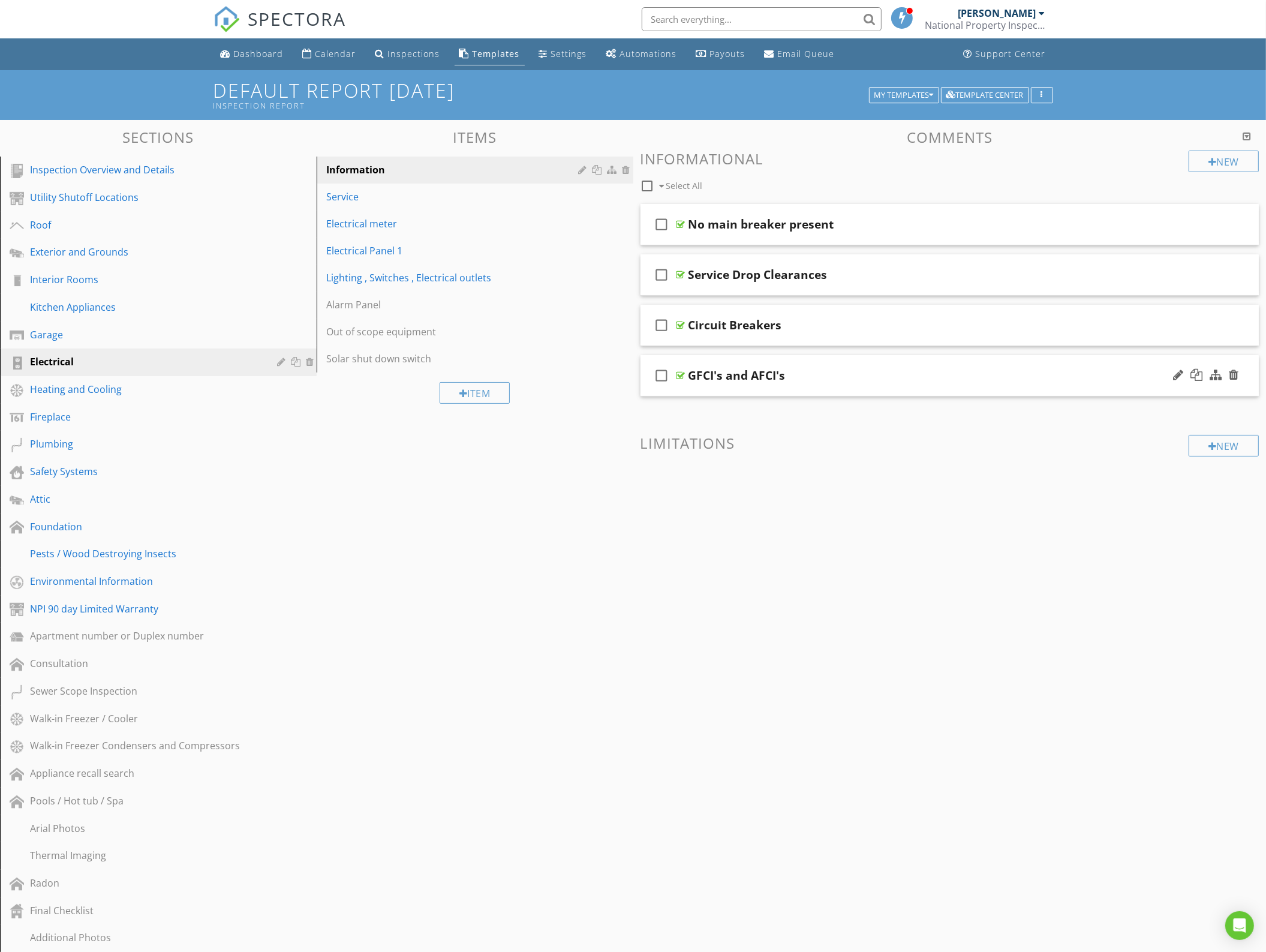
click at [834, 366] on div "check_box_outline_blank GFCI's and AFCI's" at bounding box center [950, 376] width 619 height 41
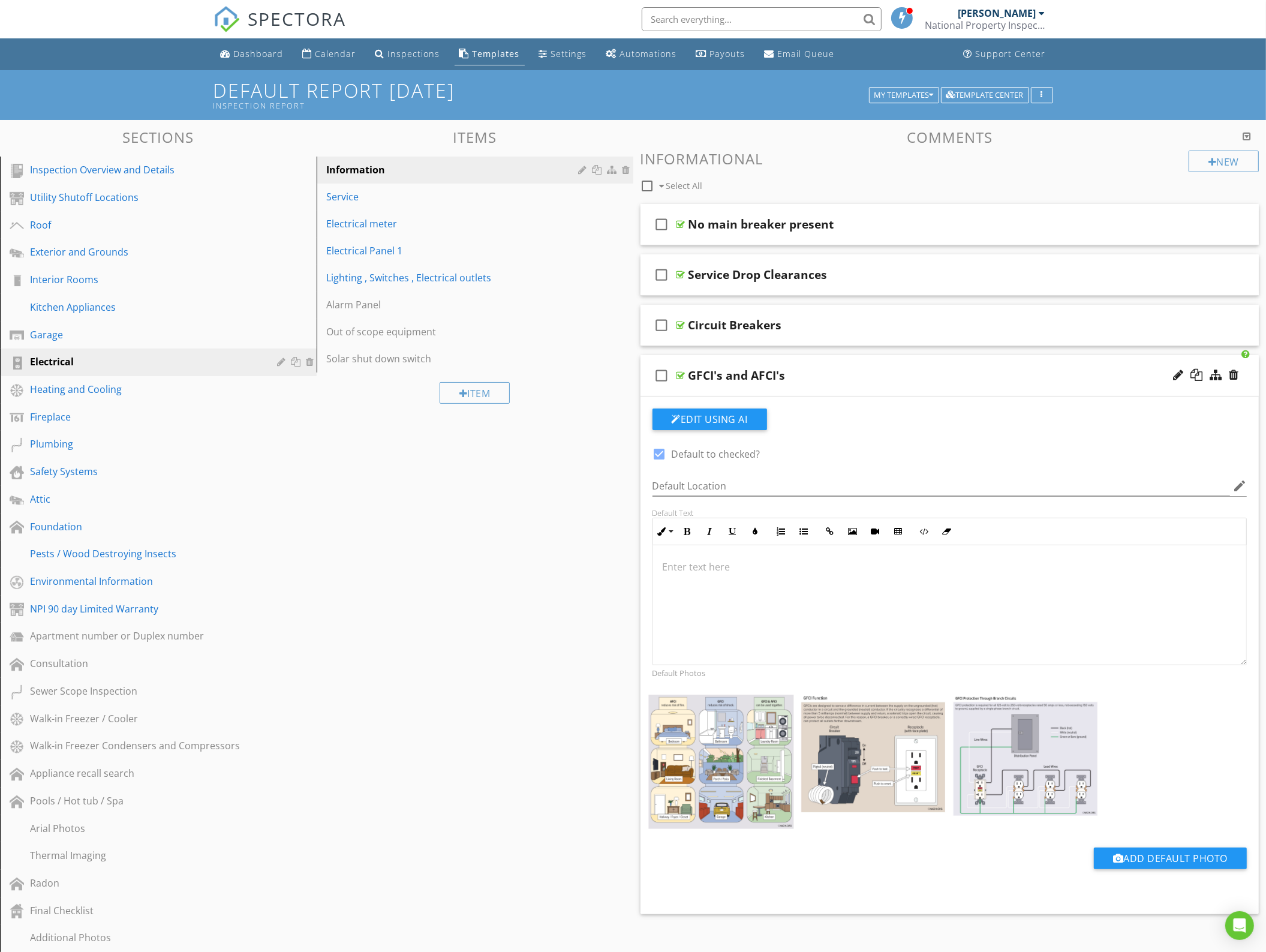
click at [657, 456] on div at bounding box center [660, 454] width 20 height 20
checkbox input "false"
click at [615, 465] on div "Sections Inspection Overview and Details Utility Shutoff Locations Roof Exterio…" at bounding box center [633, 673] width 1266 height 1106
click at [826, 377] on div "GFCI's and AFCI's" at bounding box center [911, 375] width 446 height 15
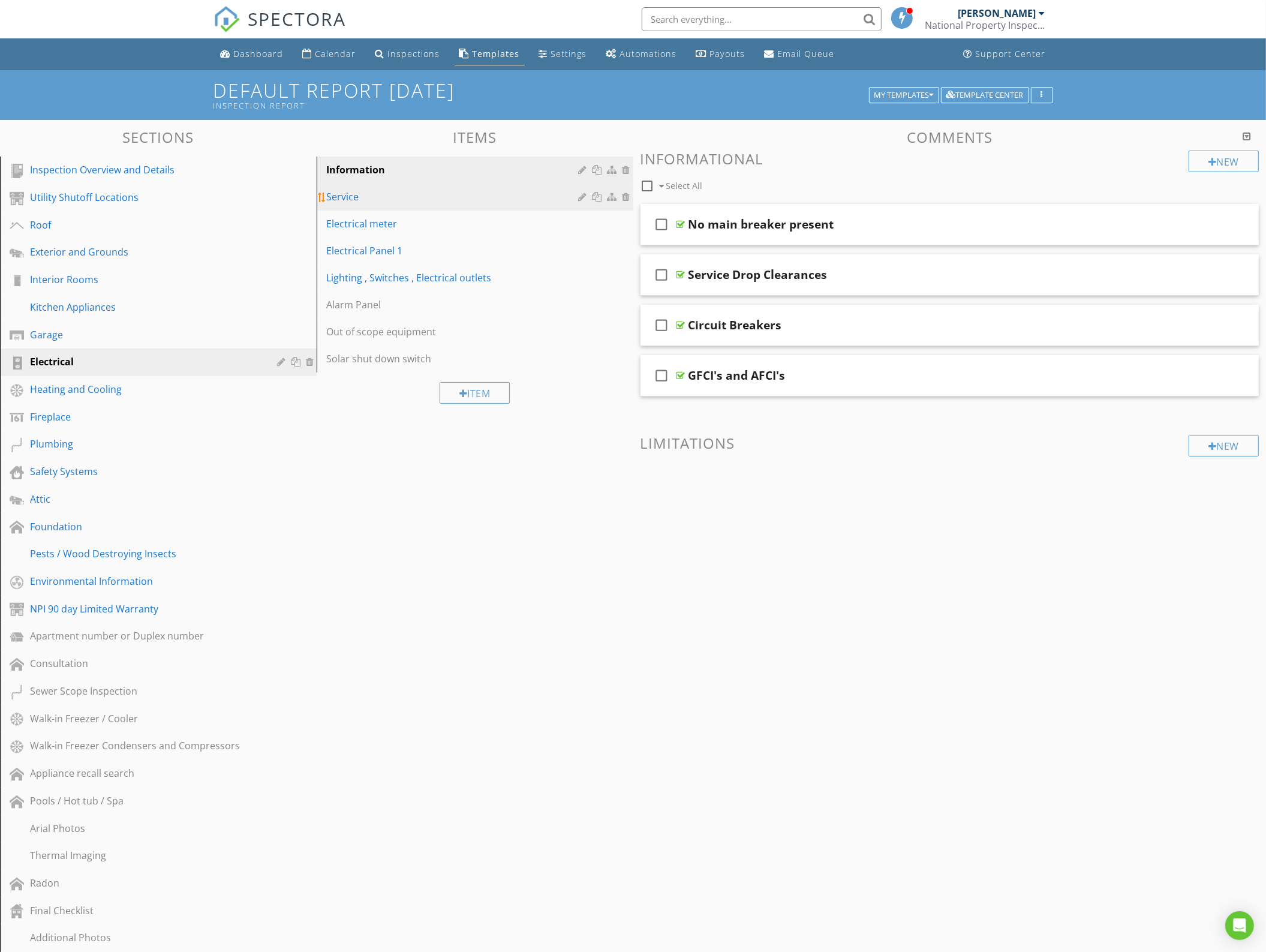
click at [364, 200] on div "Service" at bounding box center [454, 196] width 256 height 15
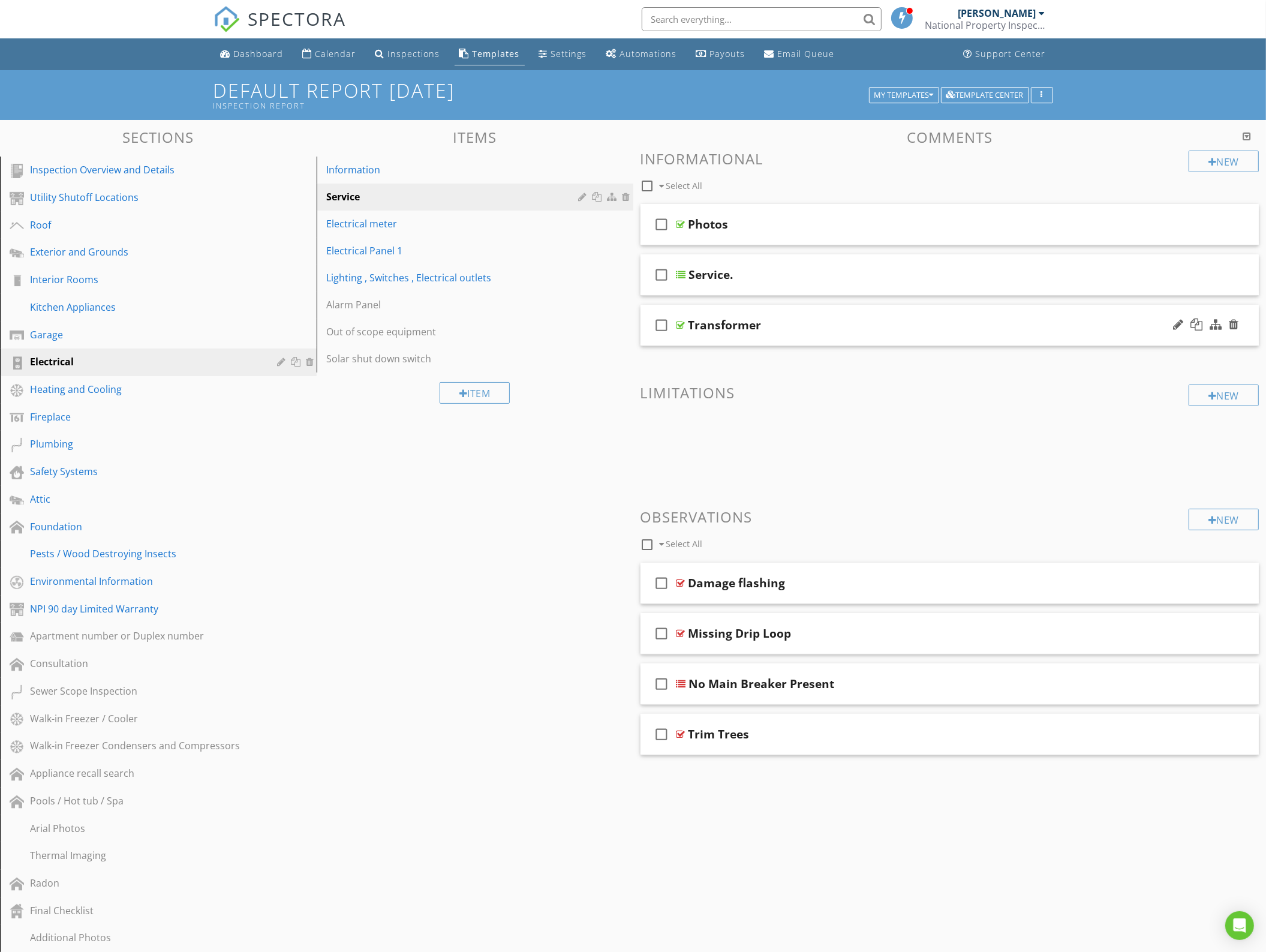
click at [802, 321] on div "Transformer" at bounding box center [911, 325] width 446 height 15
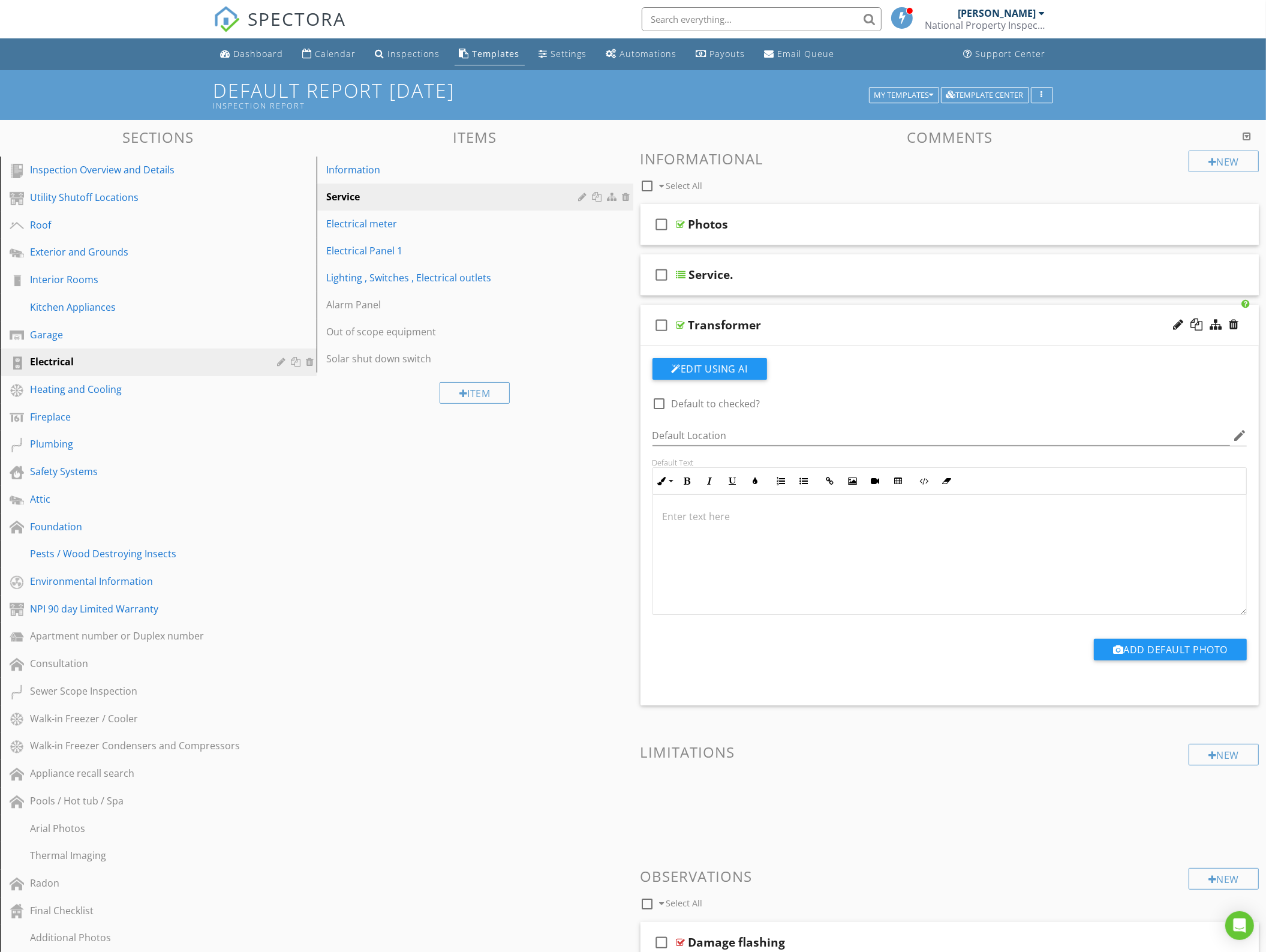
click at [802, 321] on div "Transformer" at bounding box center [911, 325] width 446 height 15
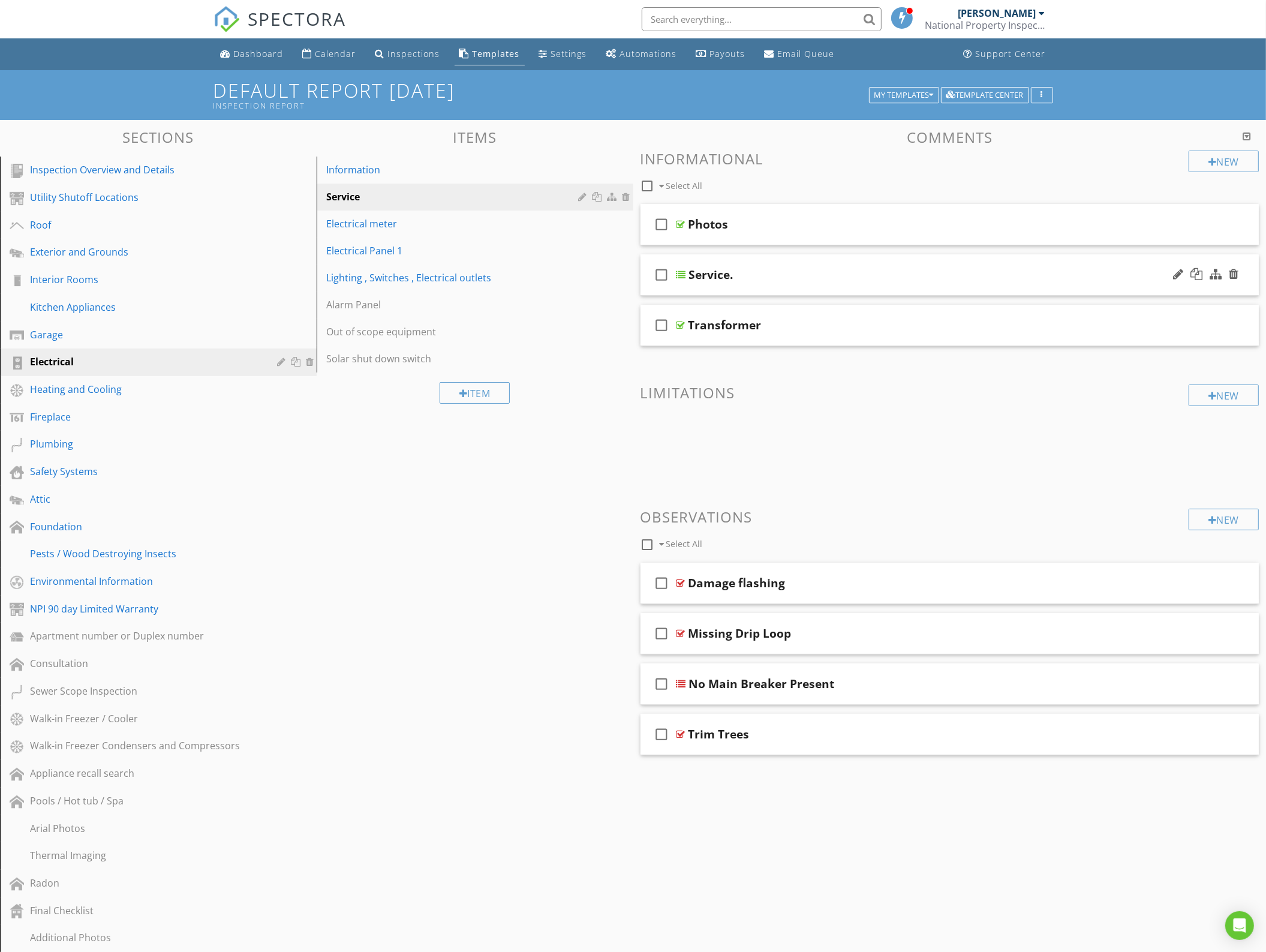
click at [811, 282] on div "Service." at bounding box center [912, 274] width 446 height 15
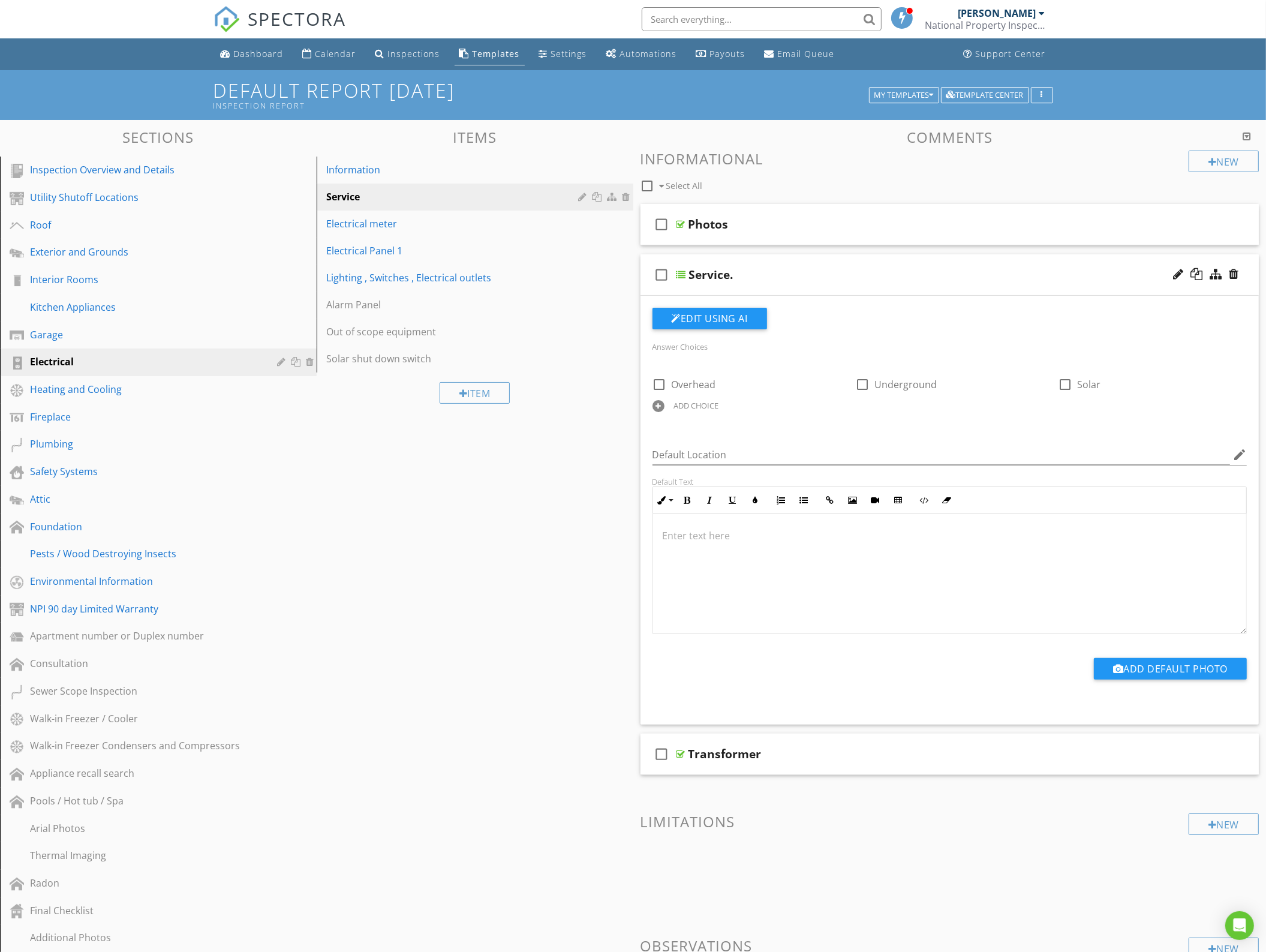
click at [811, 282] on div "Service." at bounding box center [912, 274] width 446 height 15
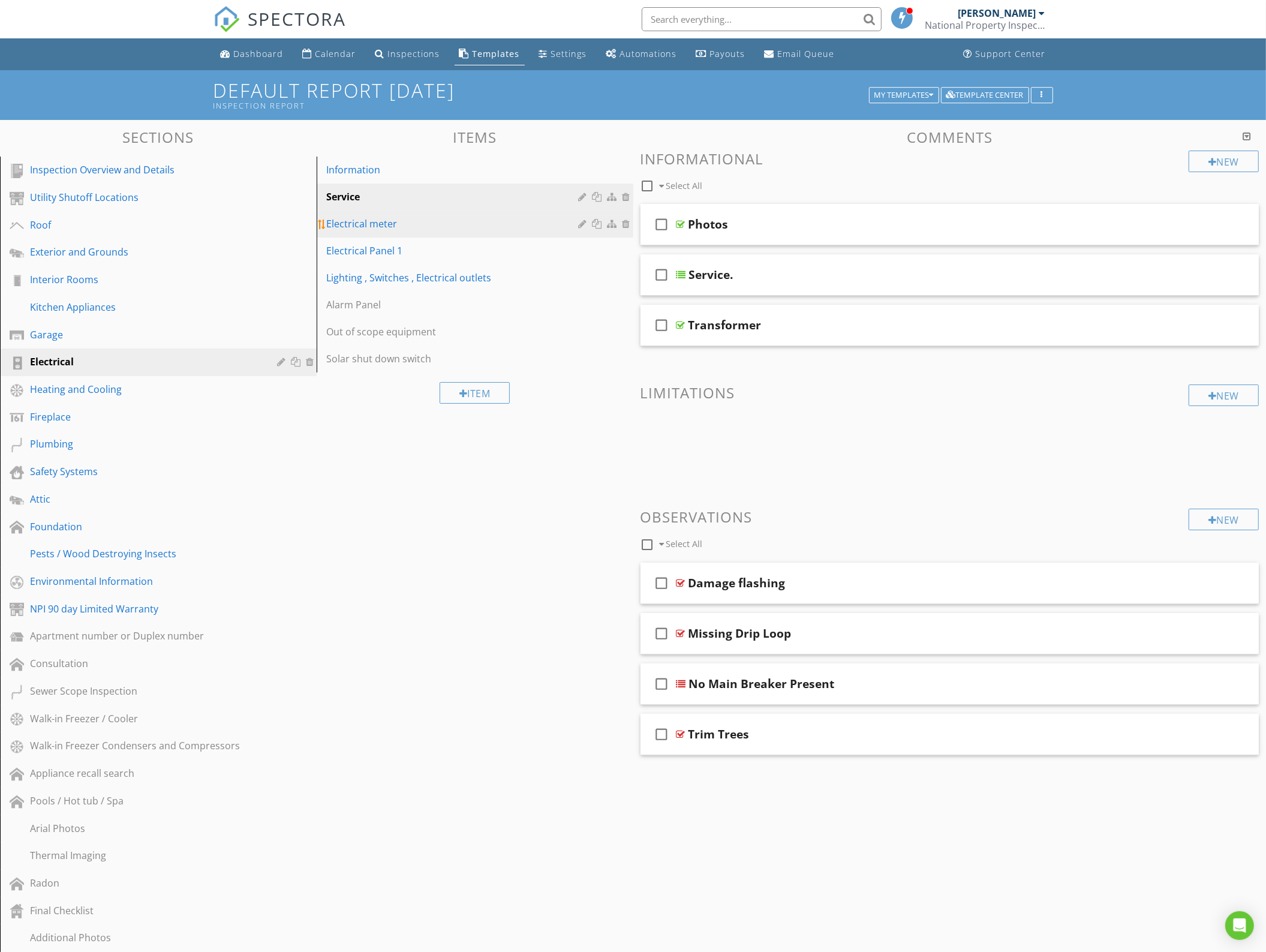
click at [415, 237] on link "Electrical meter" at bounding box center [476, 224] width 313 height 26
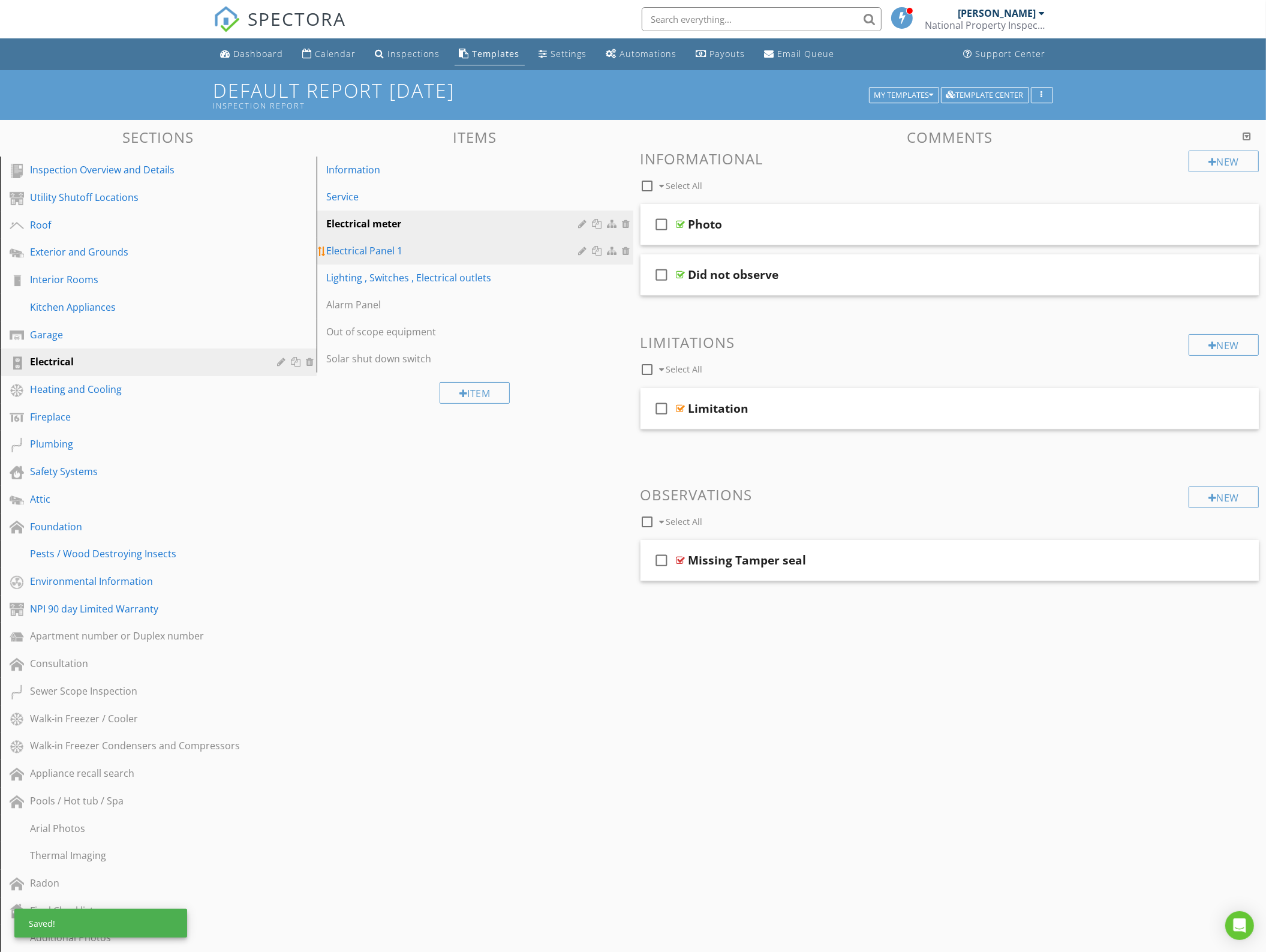
click at [501, 253] on div "Electrical Panel 1" at bounding box center [454, 250] width 256 height 15
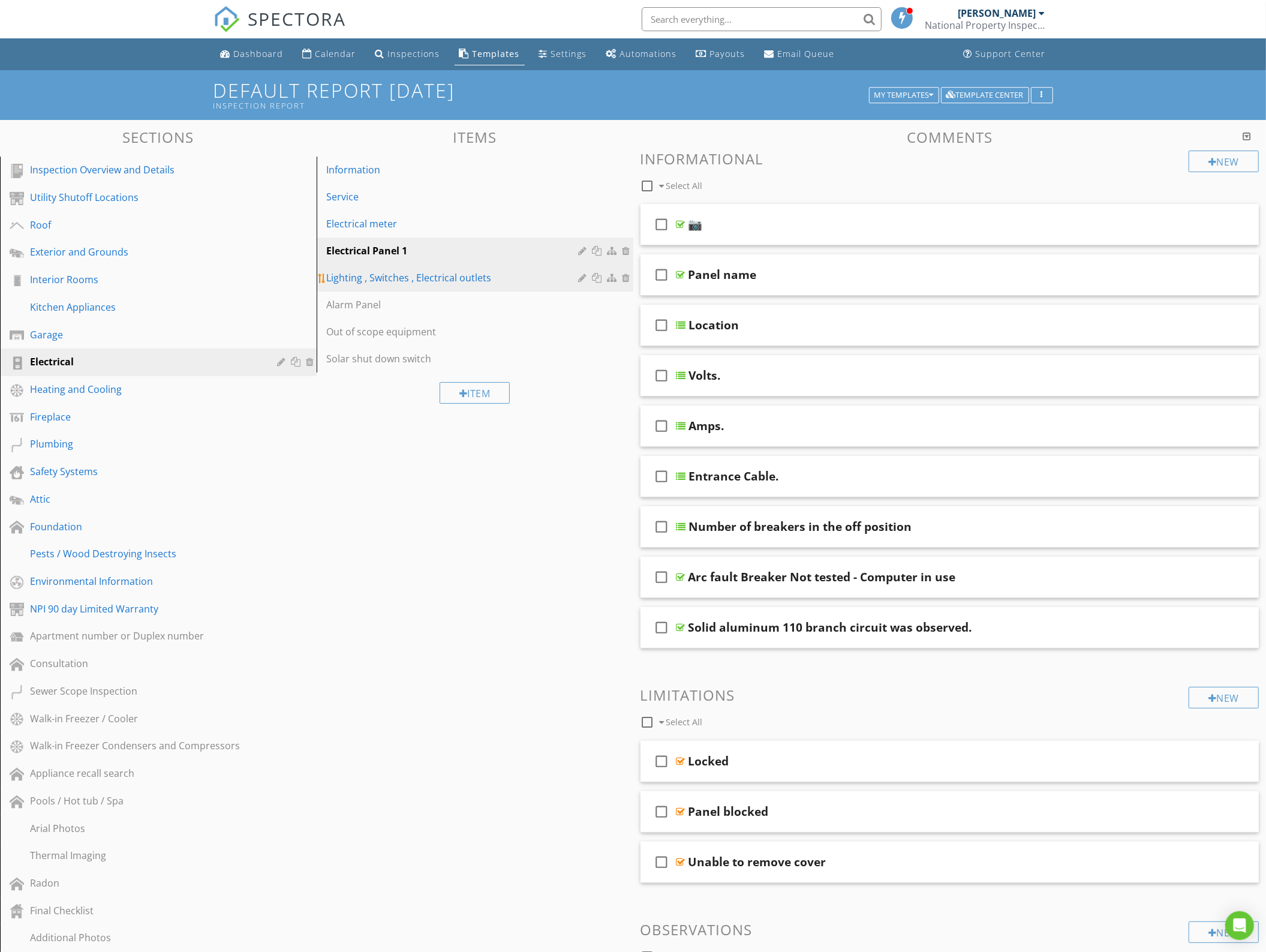
click at [375, 277] on div "Lighting , Switches , Electrical outlets" at bounding box center [454, 277] width 256 height 15
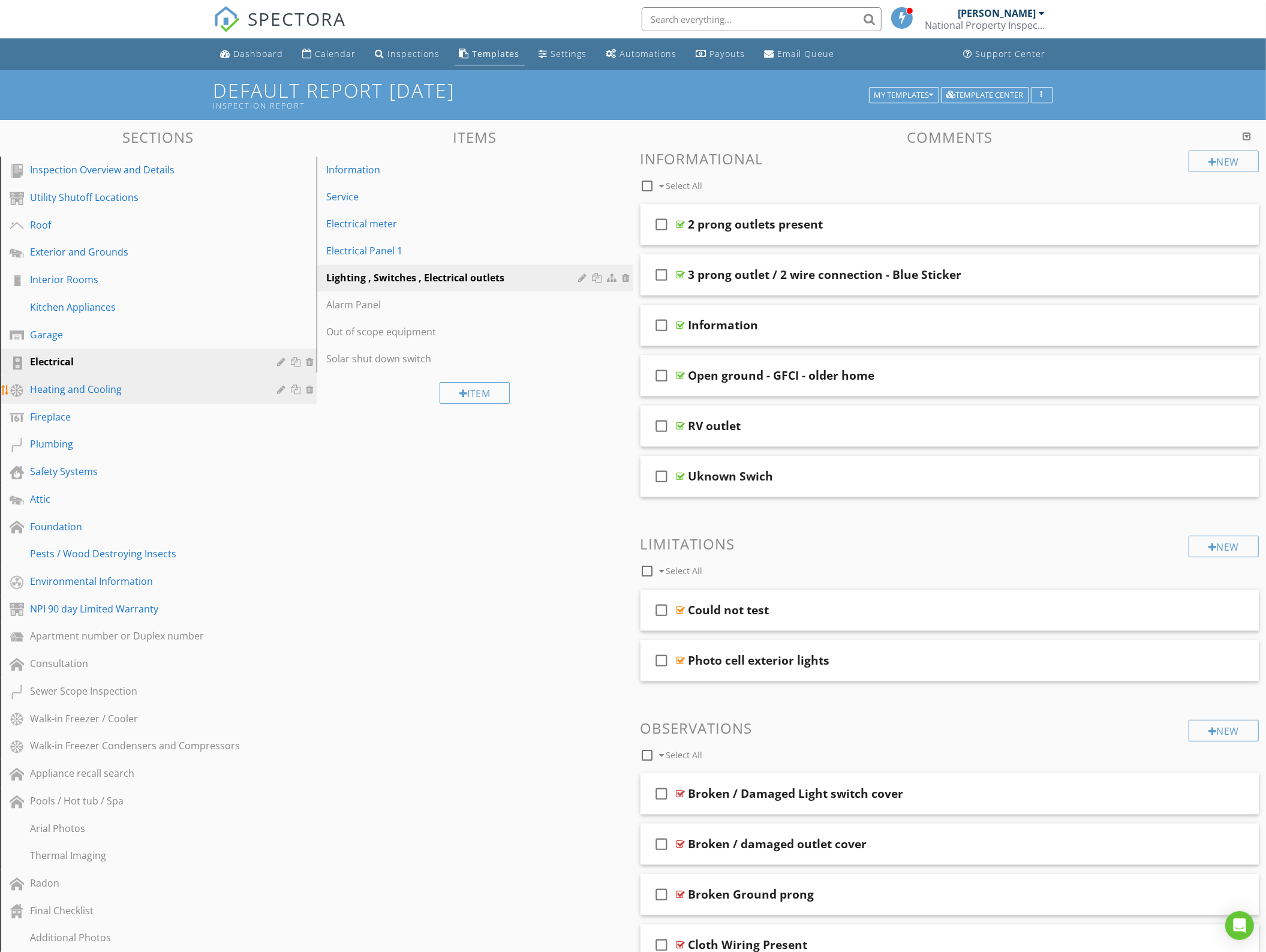
click at [133, 389] on div "Heating and Cooling" at bounding box center [145, 389] width 230 height 15
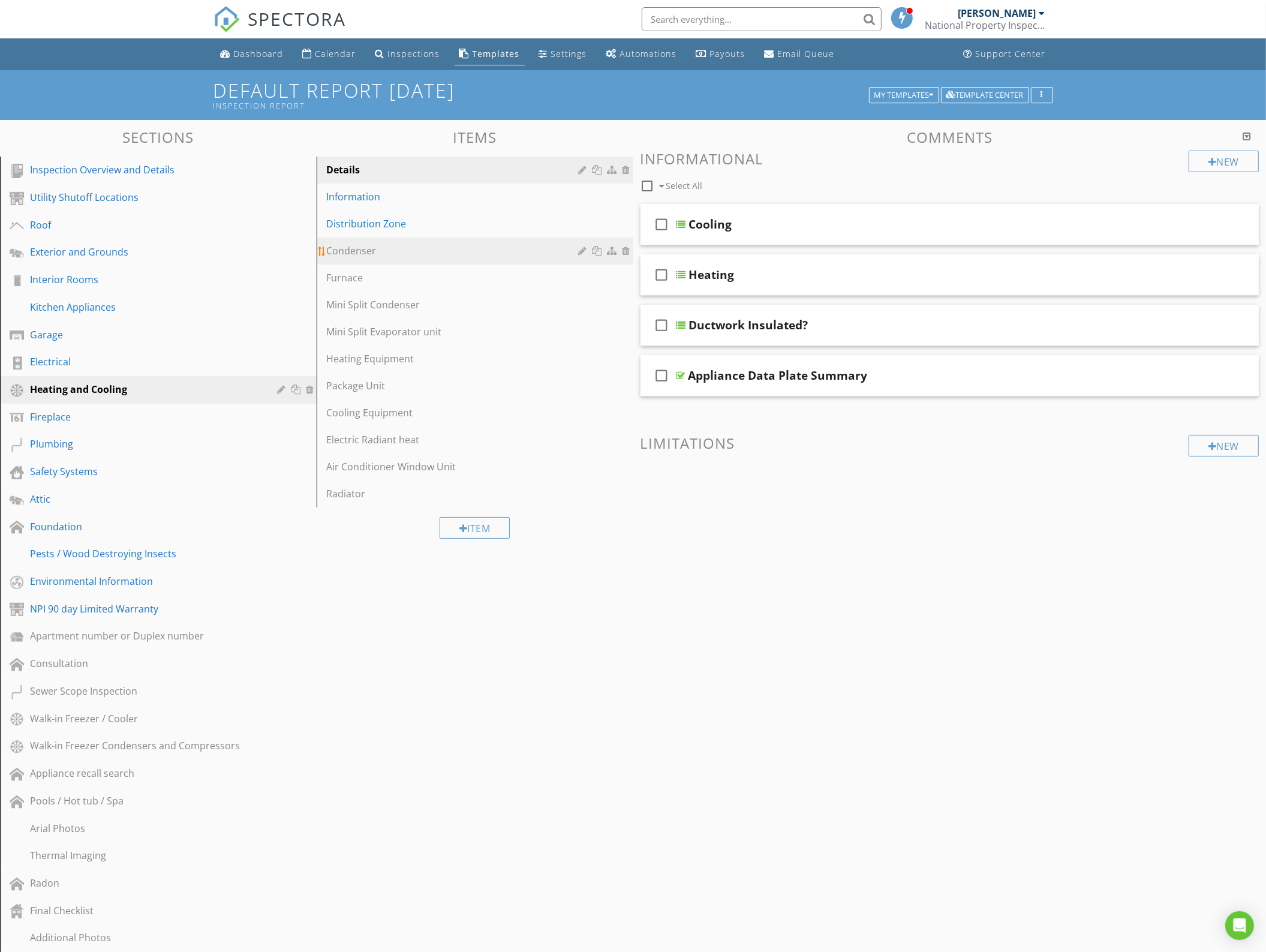
click at [392, 245] on div "Condenser" at bounding box center [454, 250] width 256 height 15
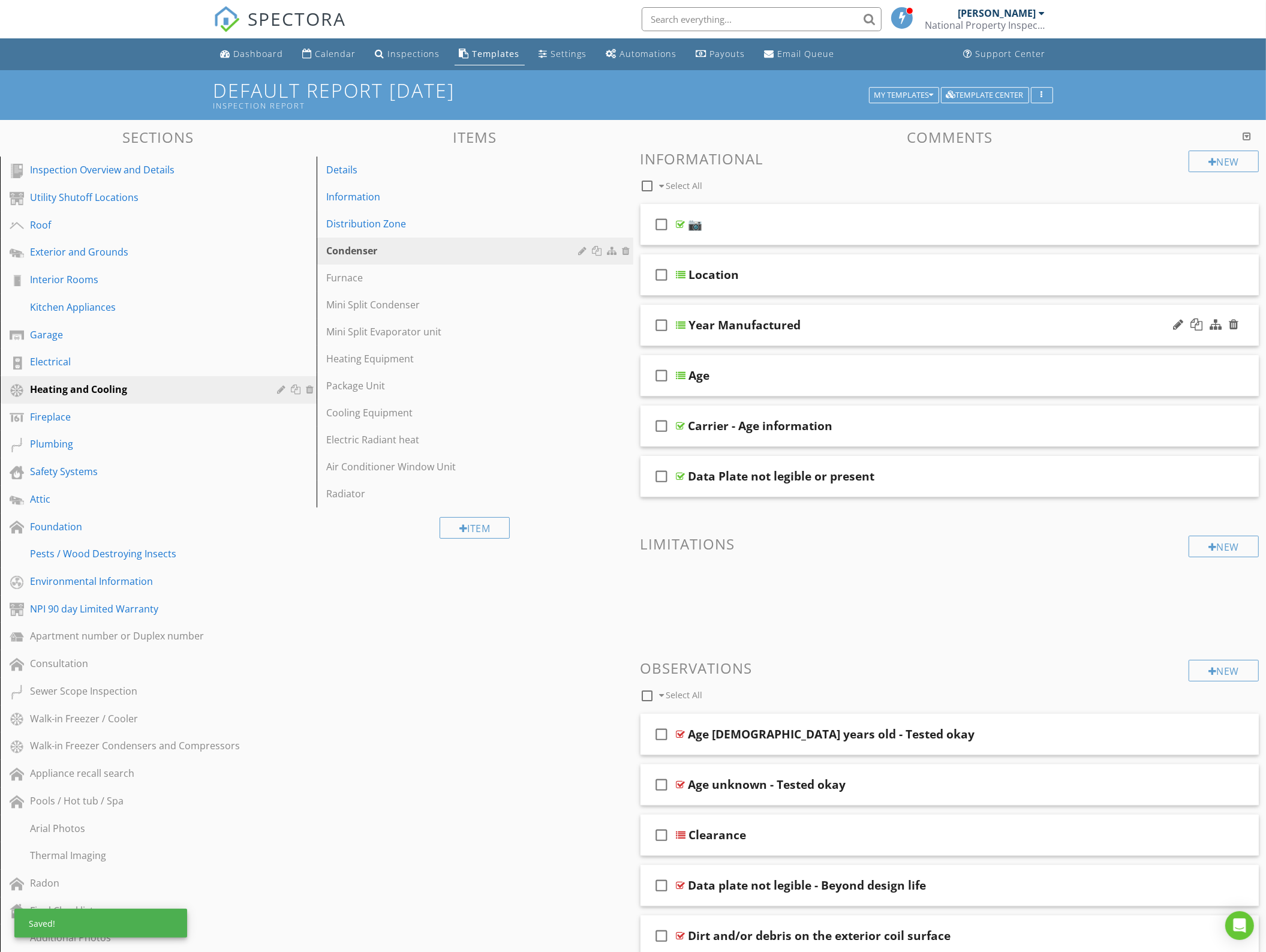
click at [843, 331] on div "Year Manufactured" at bounding box center [912, 325] width 446 height 15
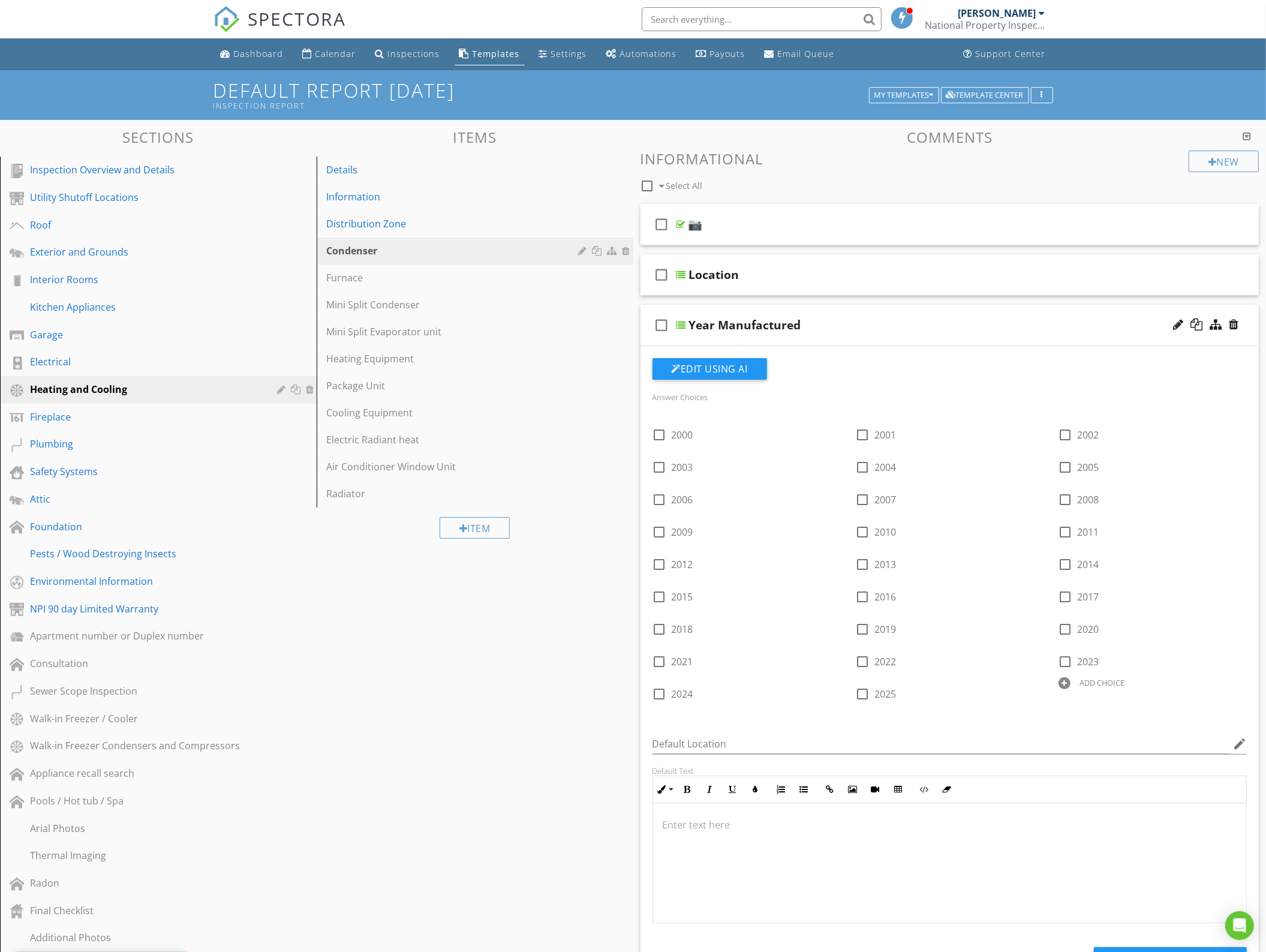
click at [843, 331] on div "Year Manufactured" at bounding box center [912, 325] width 446 height 15
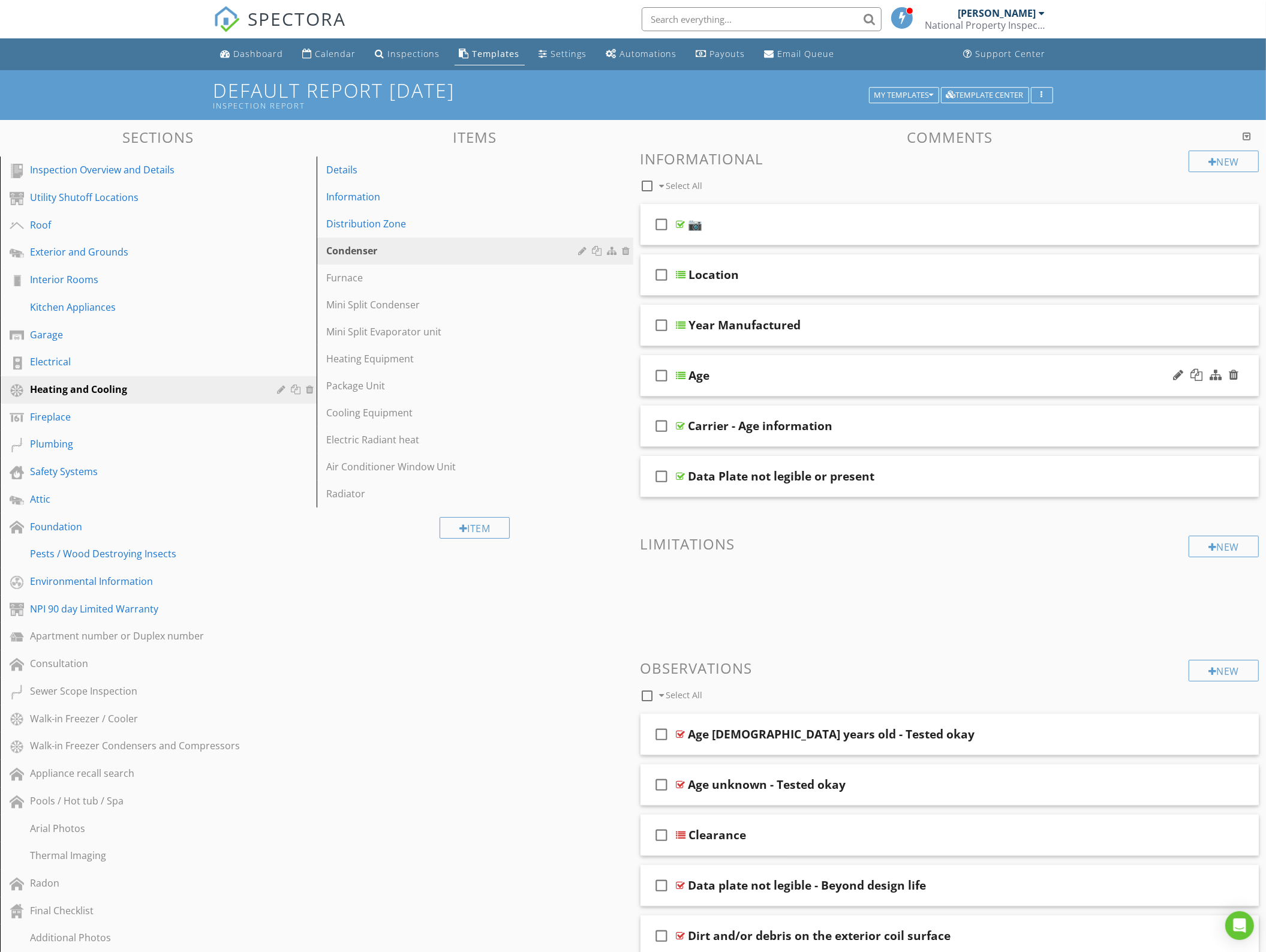
click at [836, 380] on div "Age" at bounding box center [912, 375] width 446 height 15
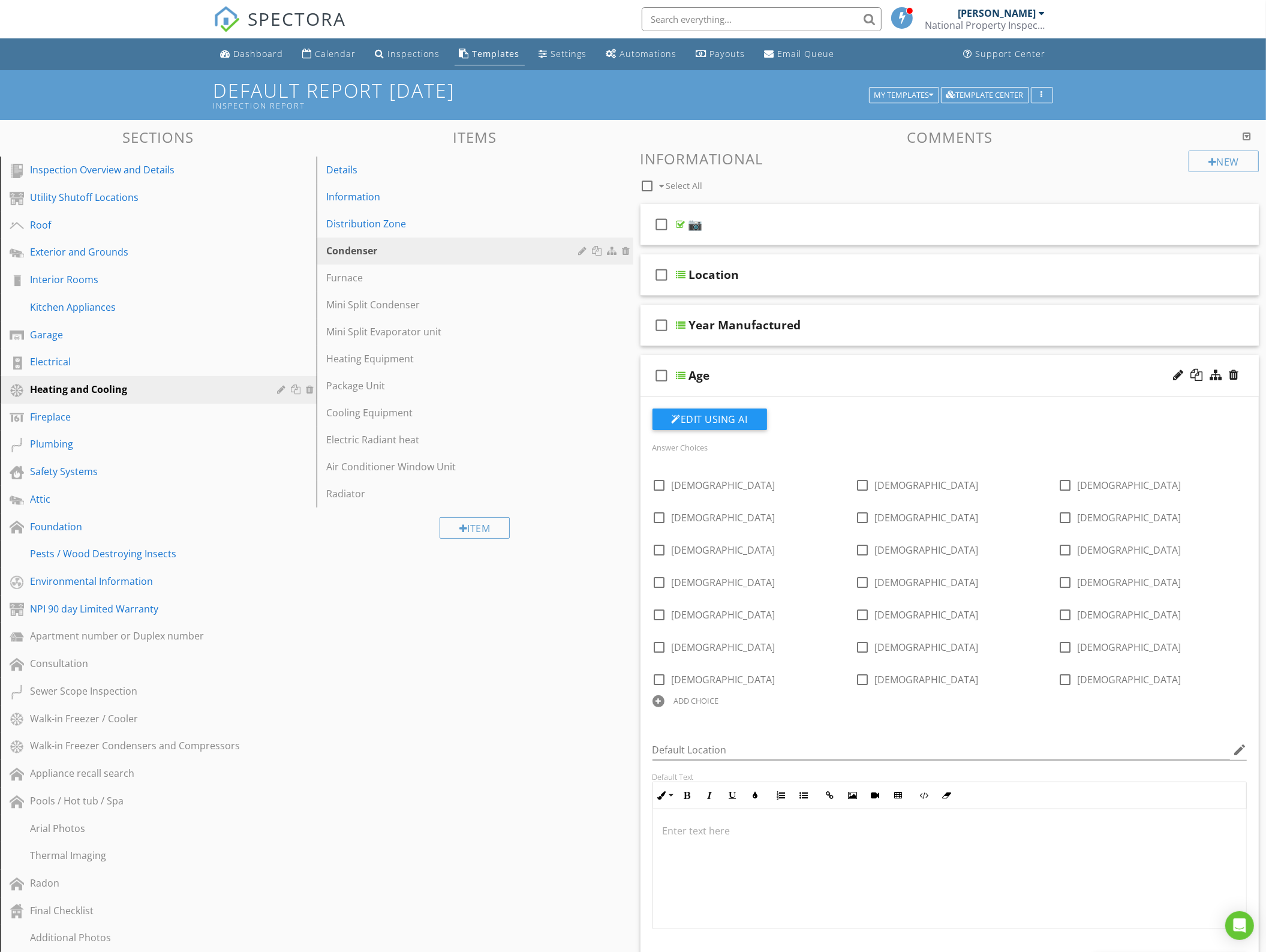
click at [836, 380] on div "Age" at bounding box center [912, 375] width 446 height 15
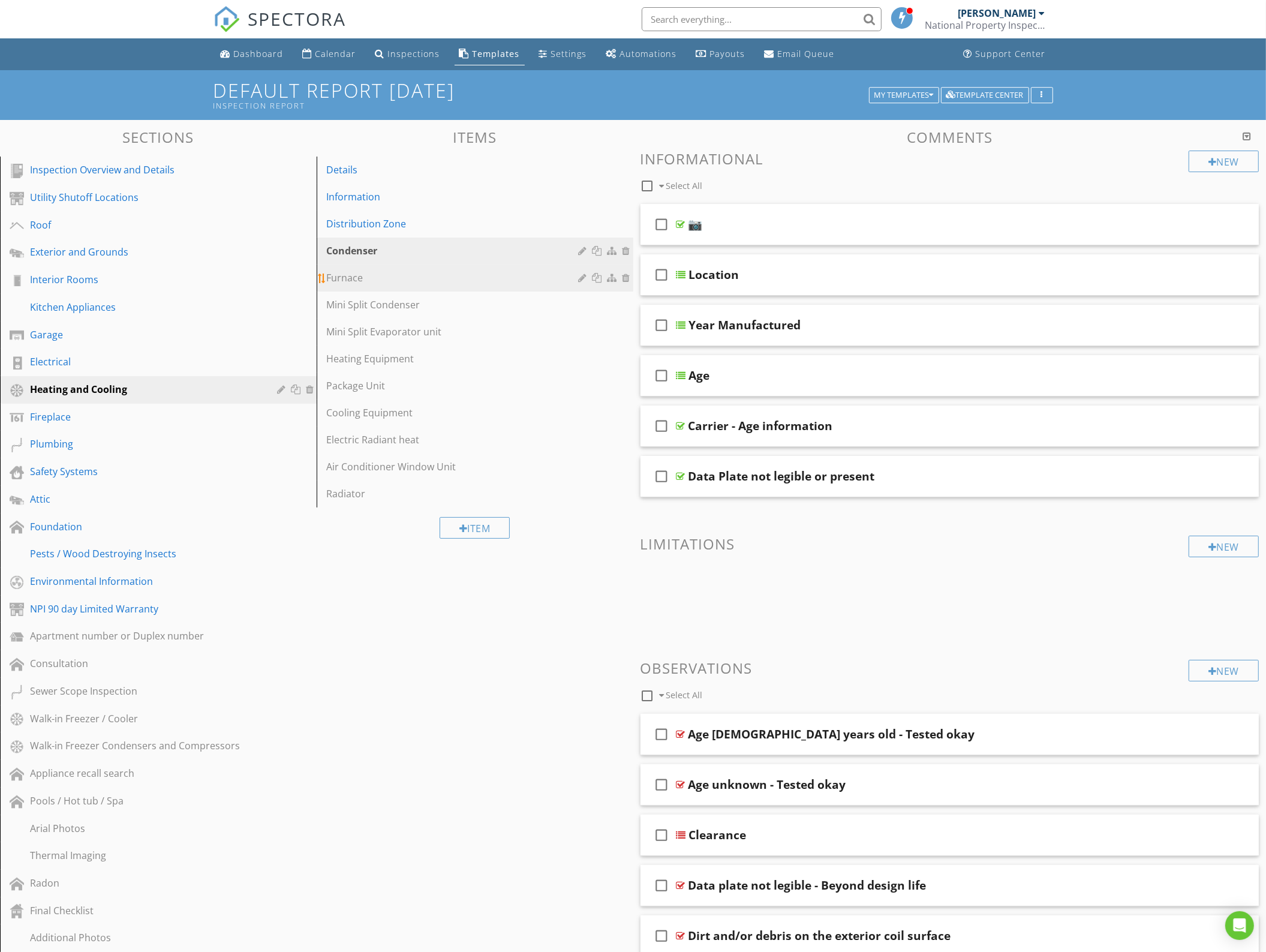
click at [391, 272] on div "Furnace" at bounding box center [454, 277] width 256 height 15
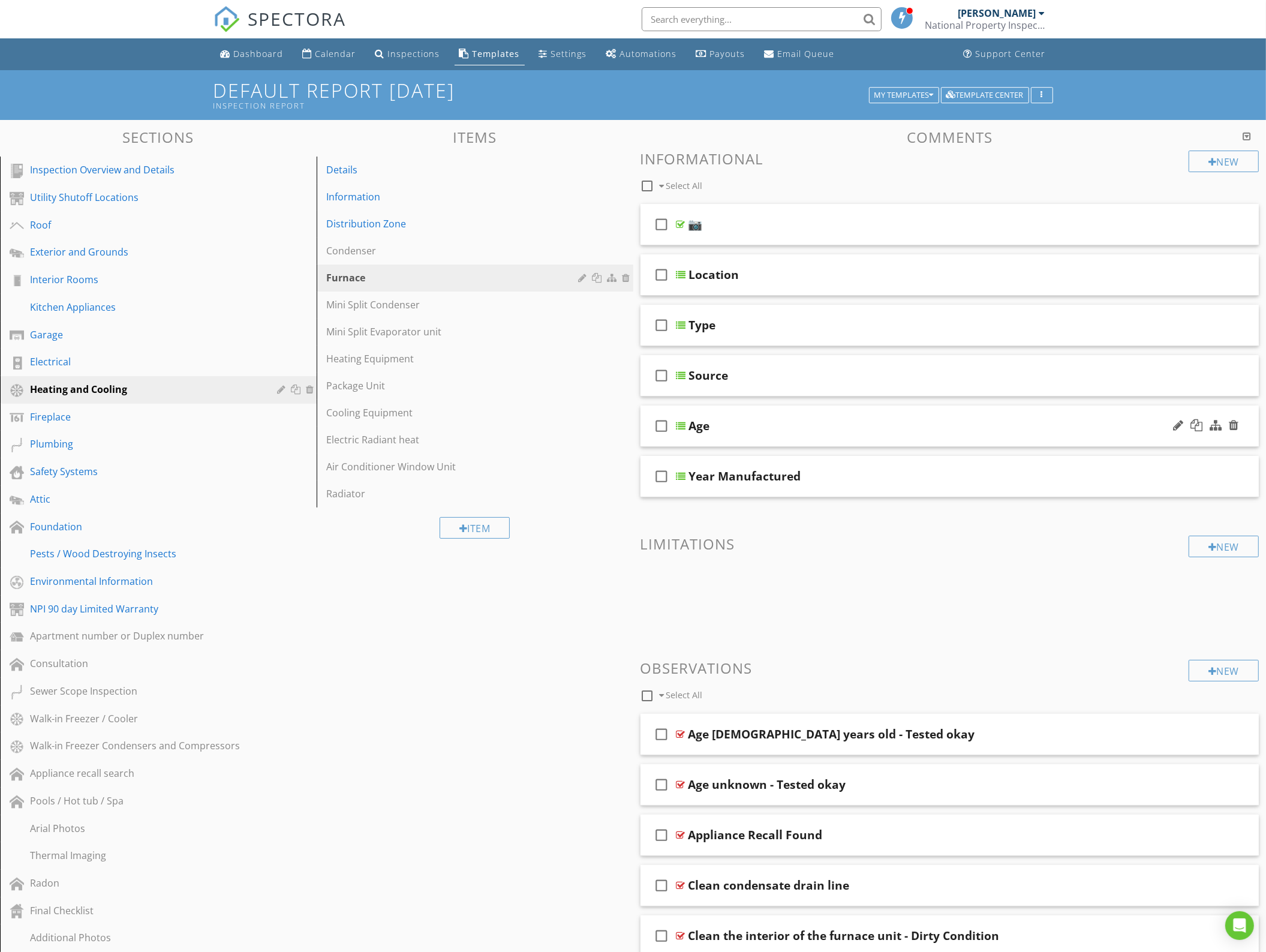
click at [826, 436] on div "check_box_outline_blank Age" at bounding box center [950, 426] width 619 height 41
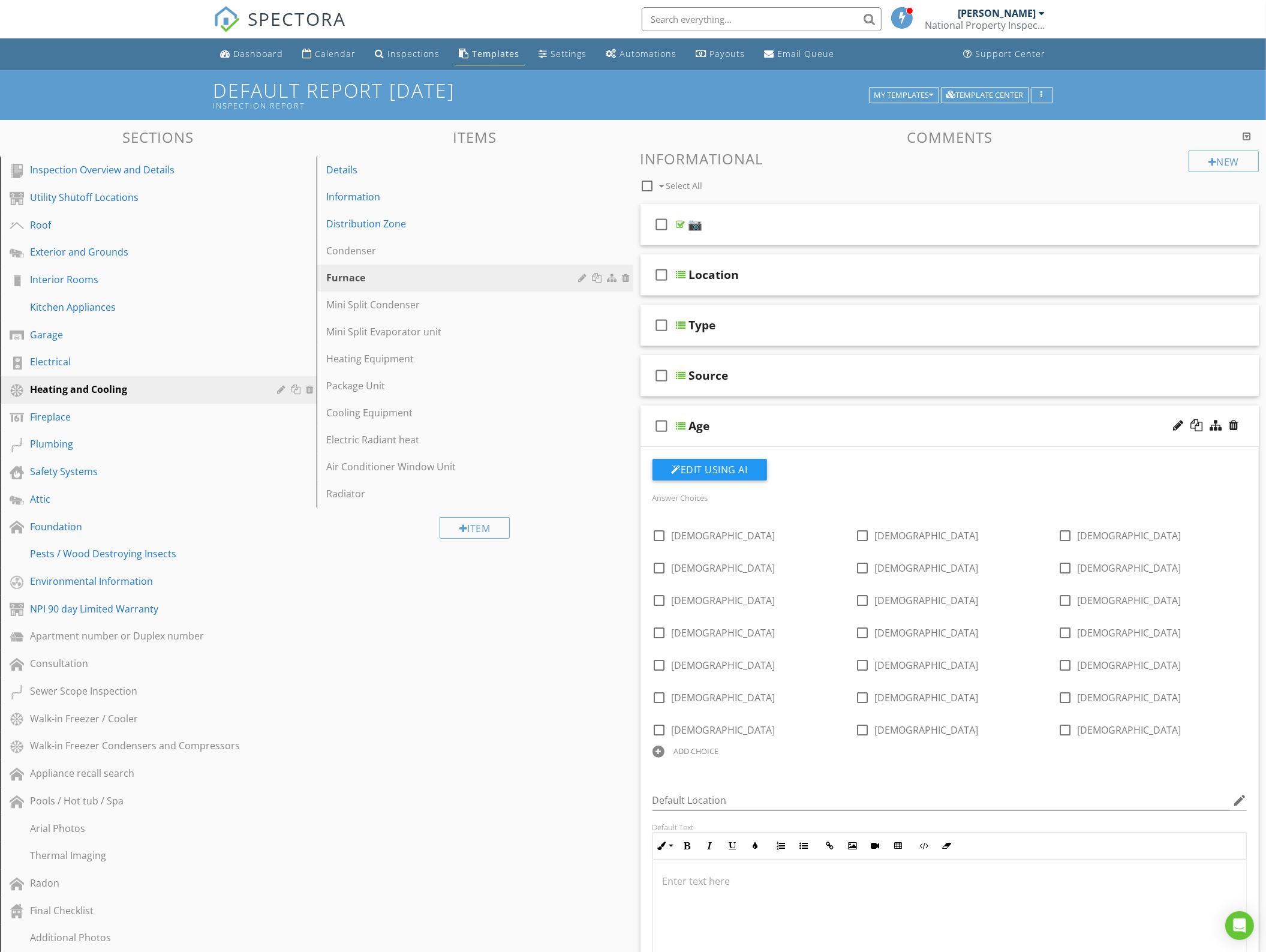
click at [826, 436] on div "check_box_outline_blank Age" at bounding box center [950, 426] width 619 height 41
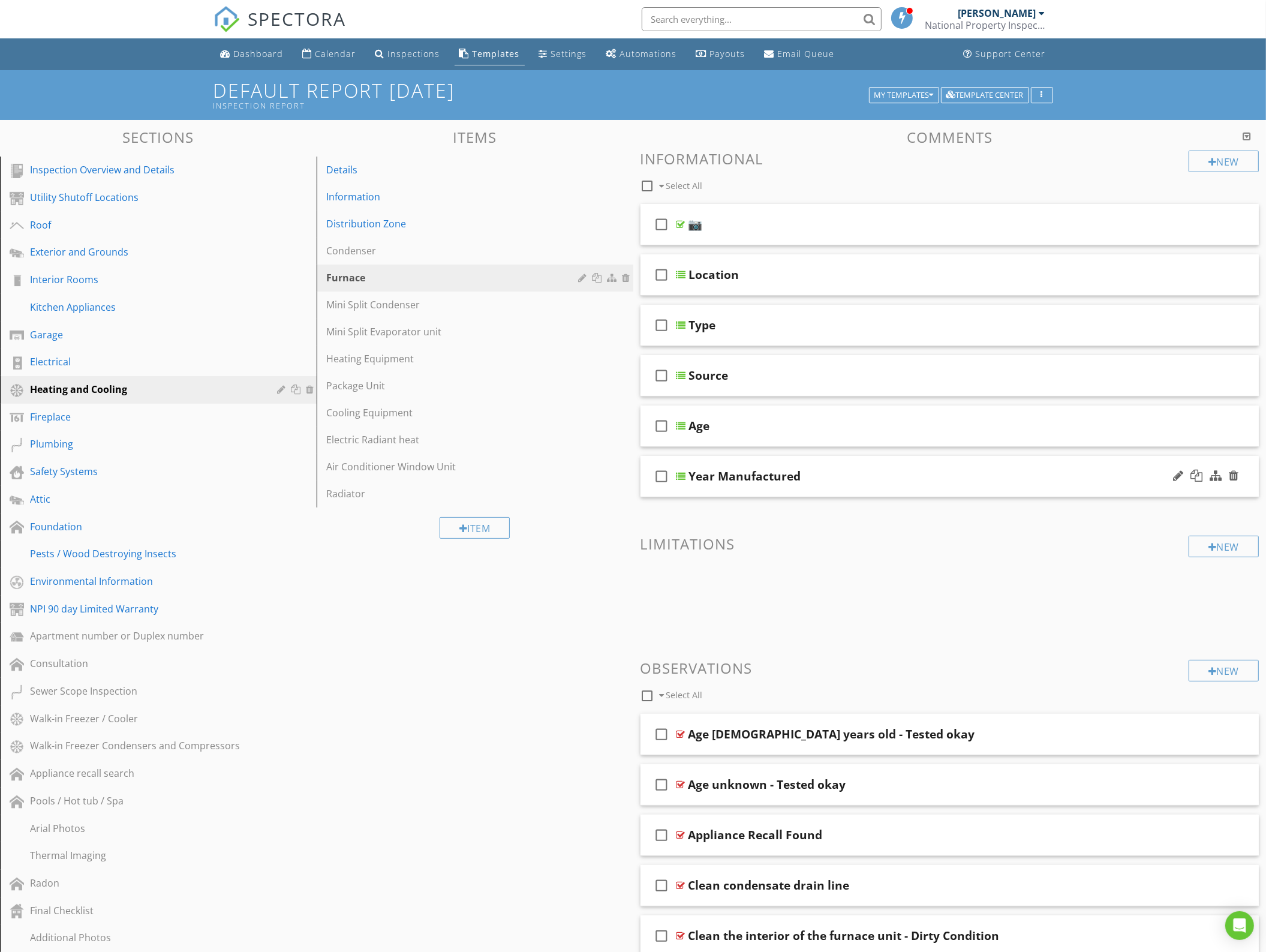
click at [838, 487] on div "check_box_outline_blank Year Manufactured" at bounding box center [950, 476] width 619 height 41
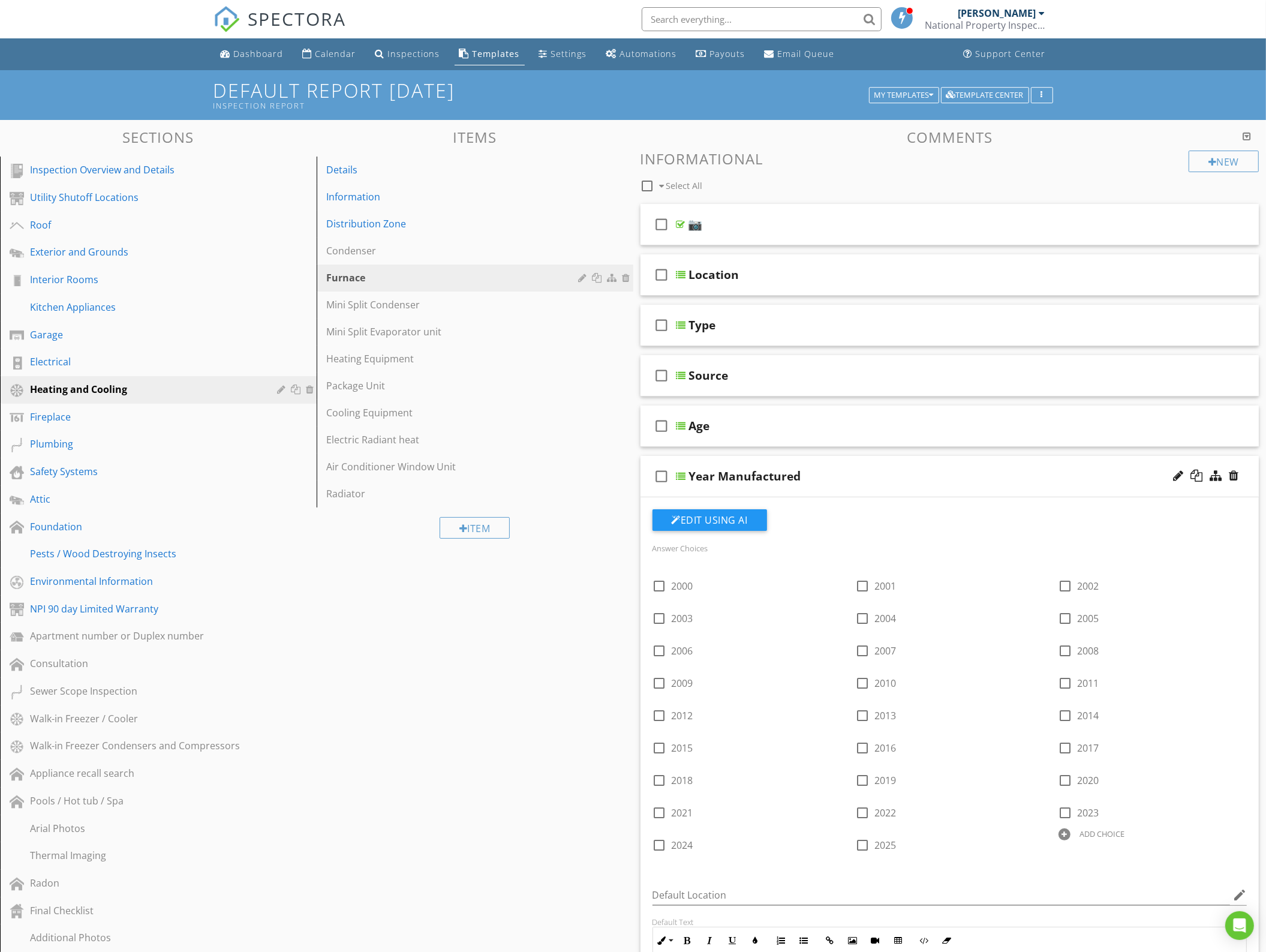
click at [838, 487] on div "check_box_outline_blank Year Manufactured" at bounding box center [950, 476] width 619 height 41
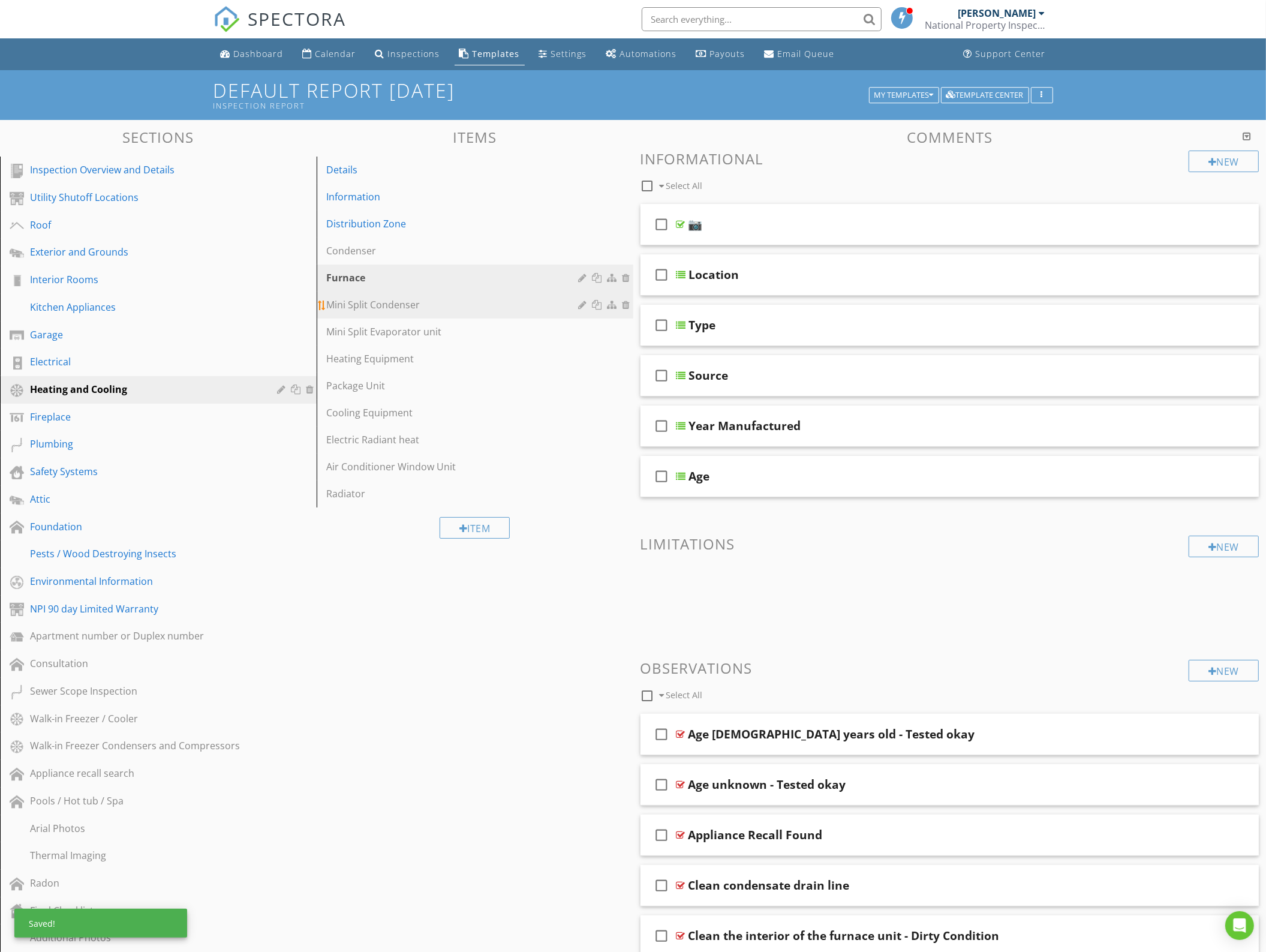
click at [393, 301] on div "Mini Split Condenser" at bounding box center [454, 304] width 256 height 15
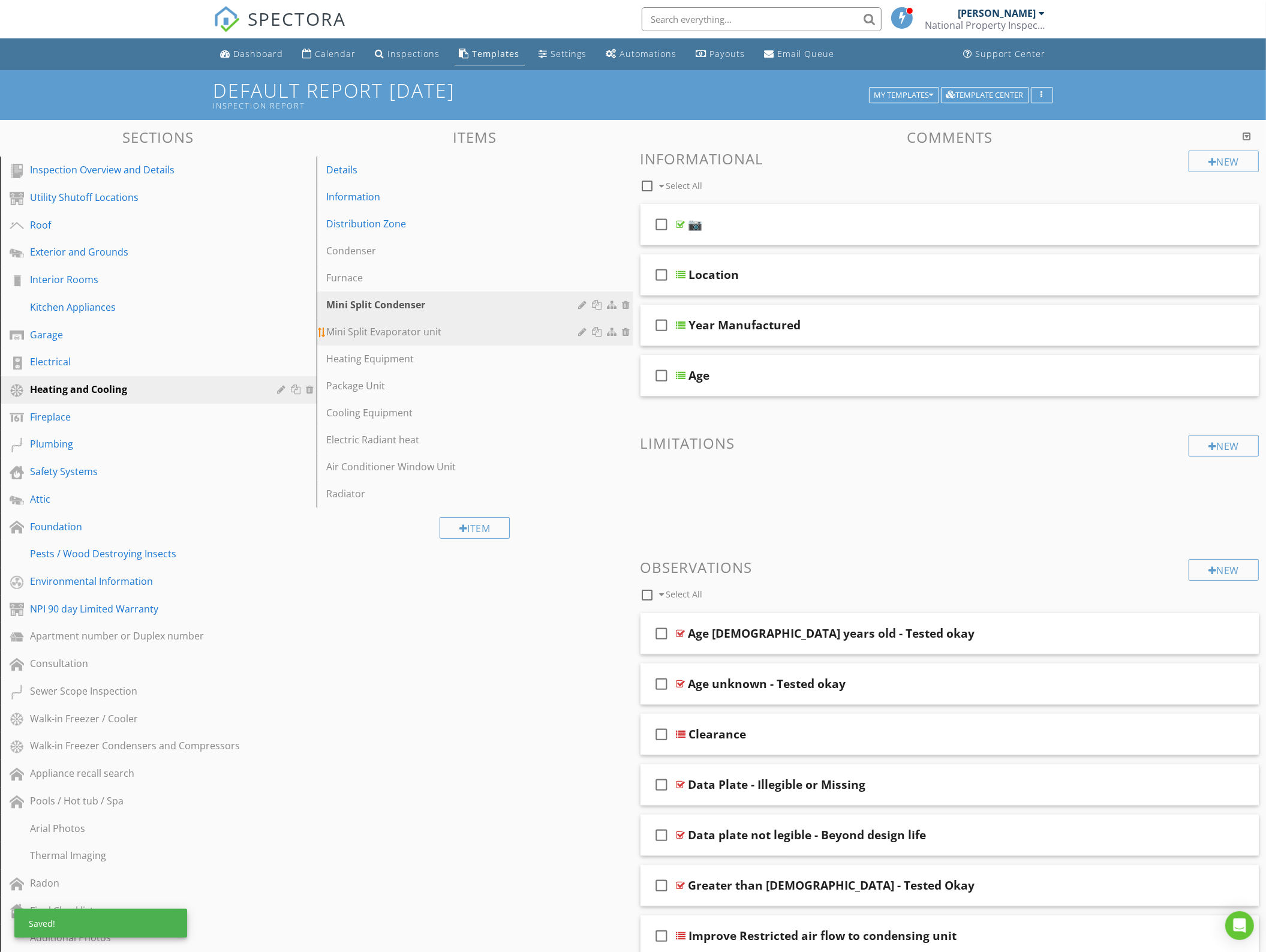
click at [432, 339] on div "Mini Split Evaporator unit" at bounding box center [454, 331] width 256 height 15
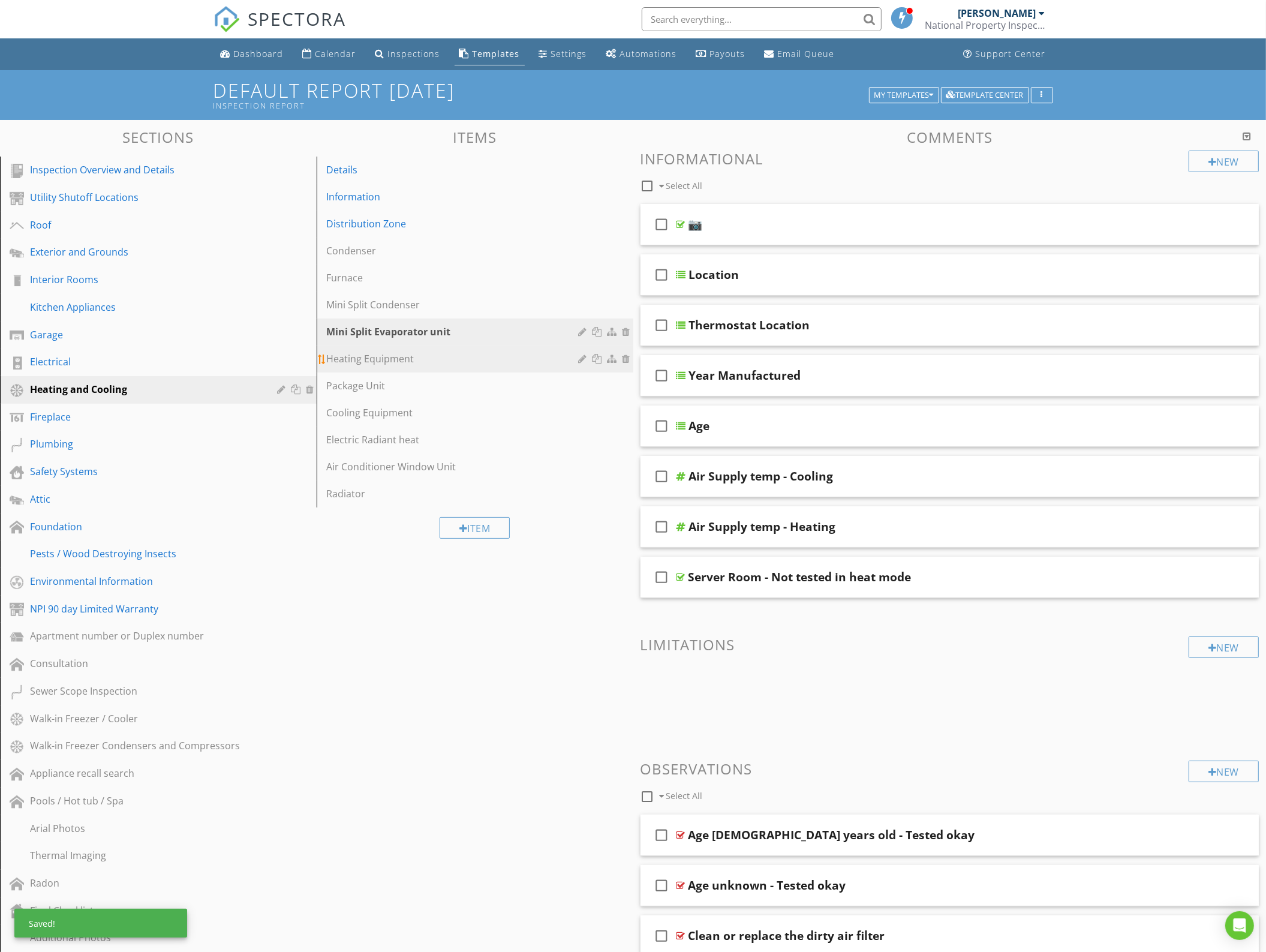
click at [407, 354] on div "Heating Equipment" at bounding box center [454, 358] width 256 height 15
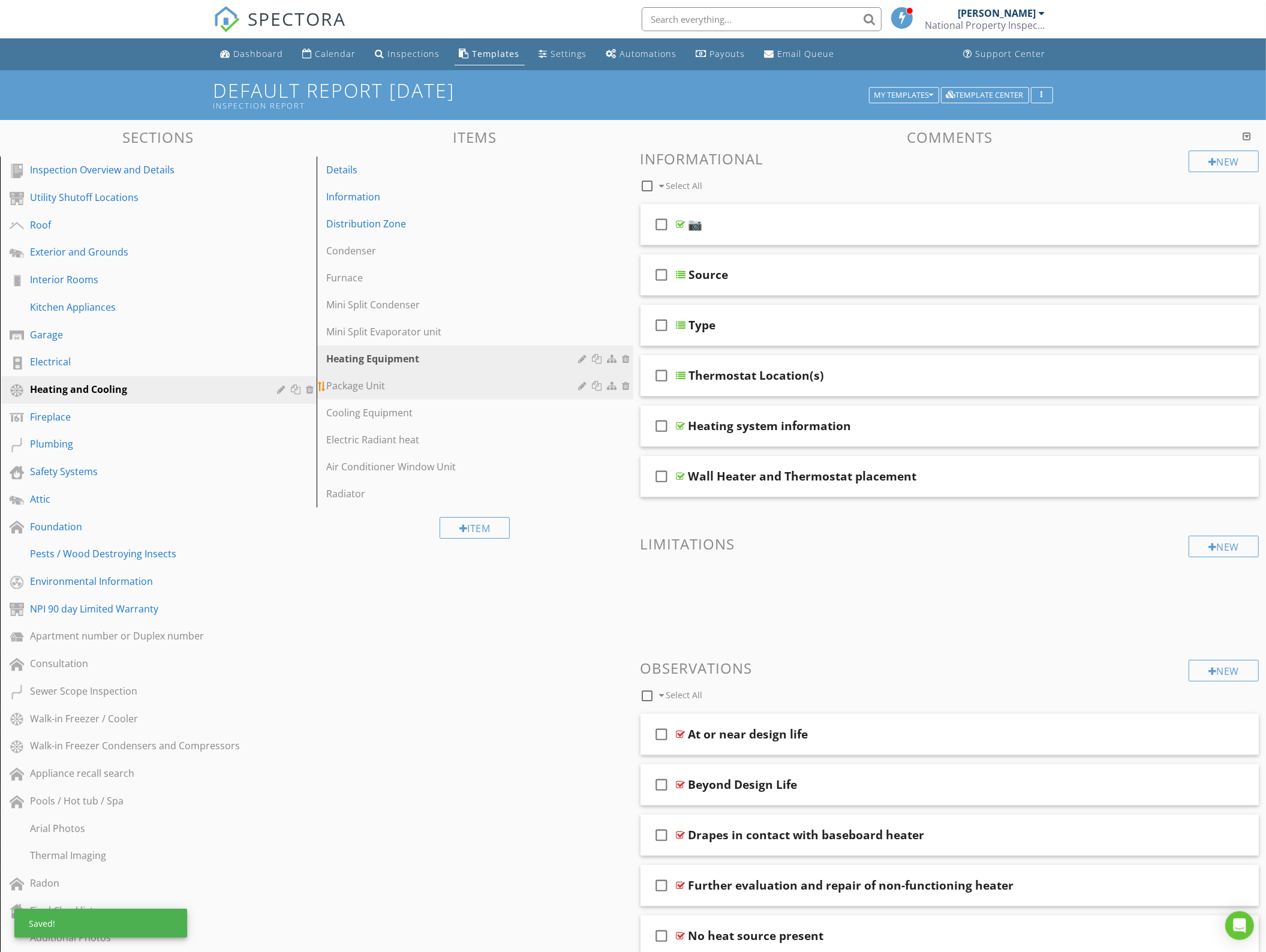
click at [419, 399] on link "Package Unit" at bounding box center [476, 386] width 313 height 26
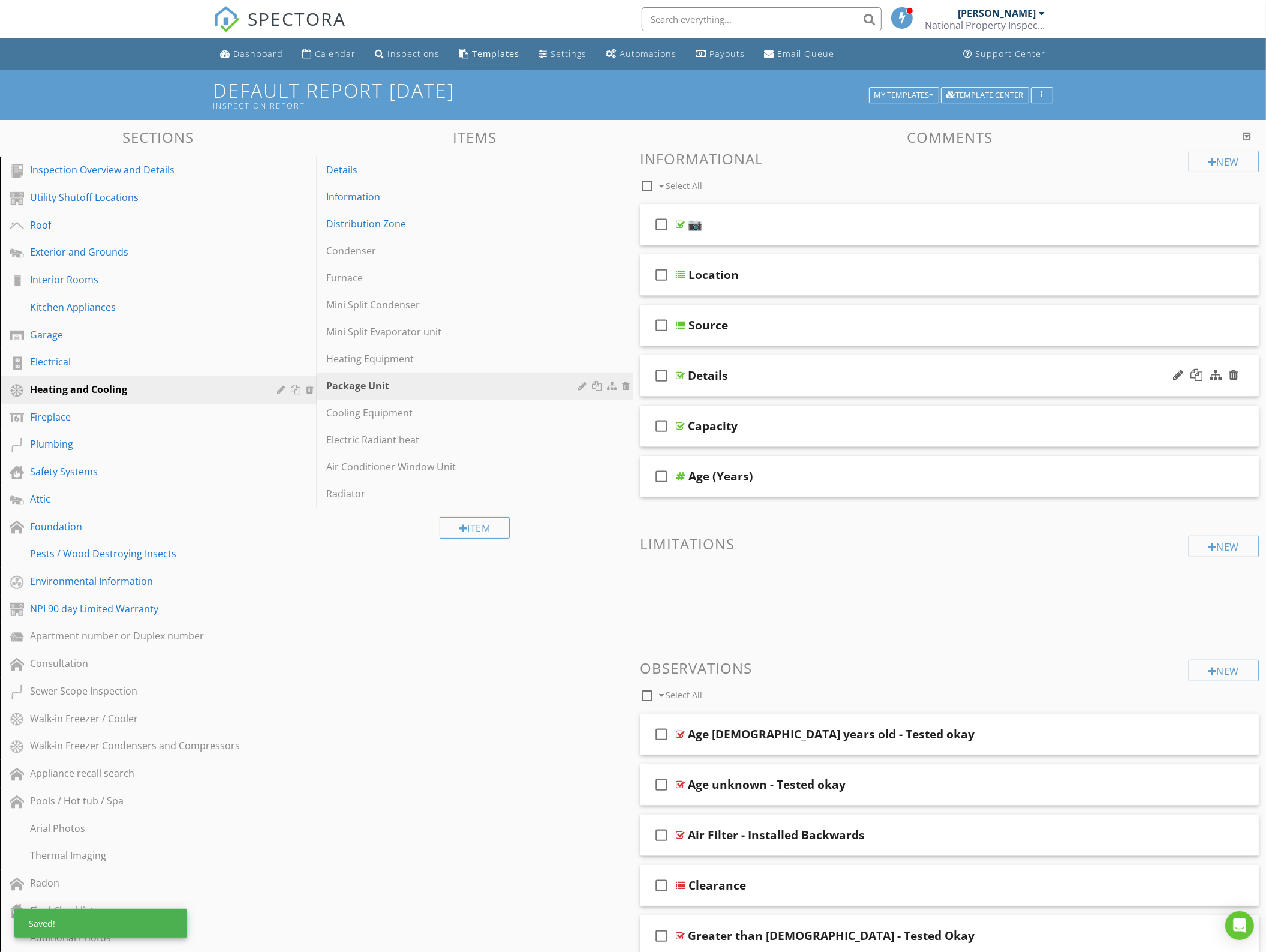
click at [770, 369] on div "Details" at bounding box center [911, 375] width 446 height 15
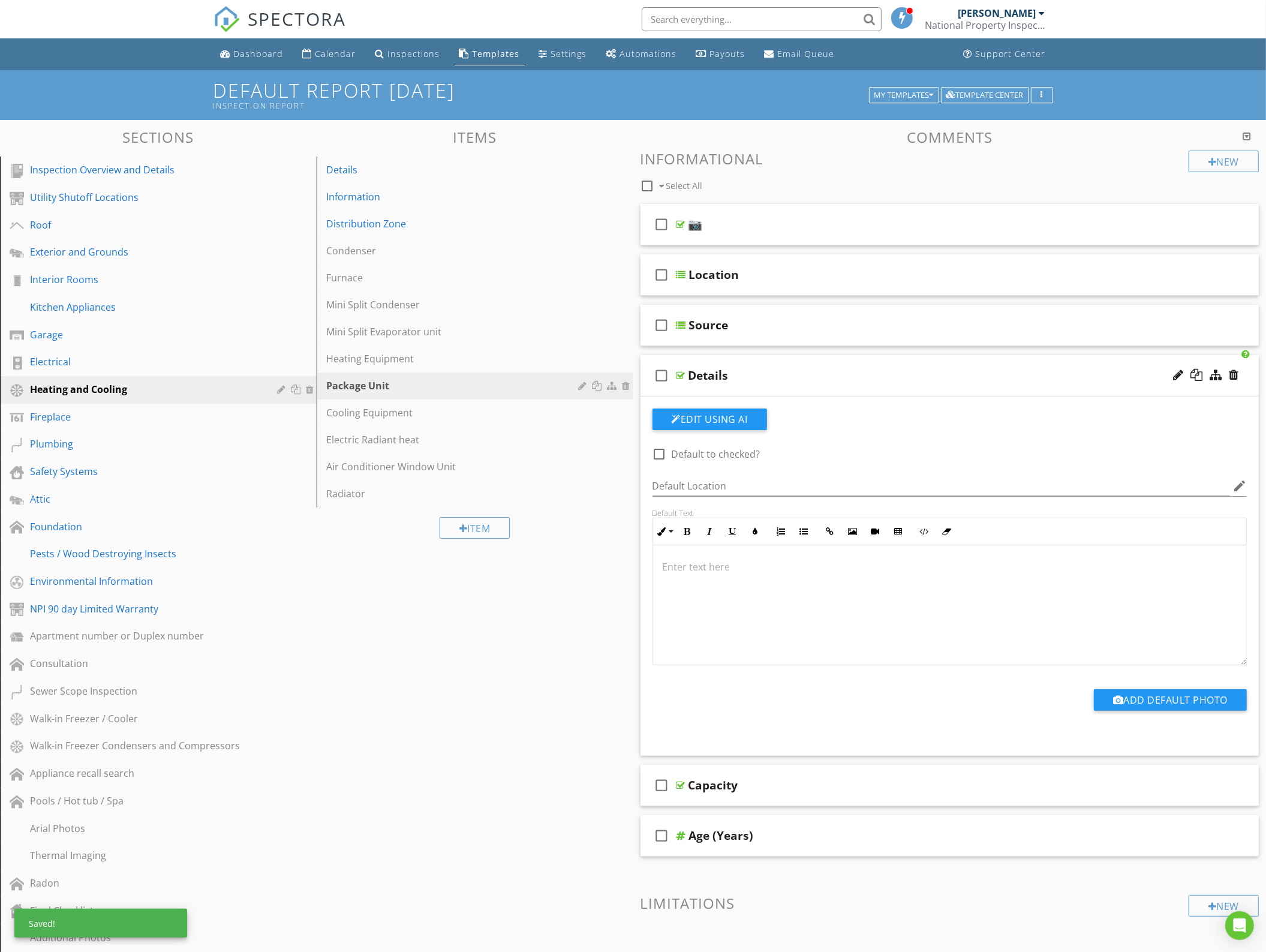
click at [770, 369] on div "Details" at bounding box center [911, 375] width 446 height 15
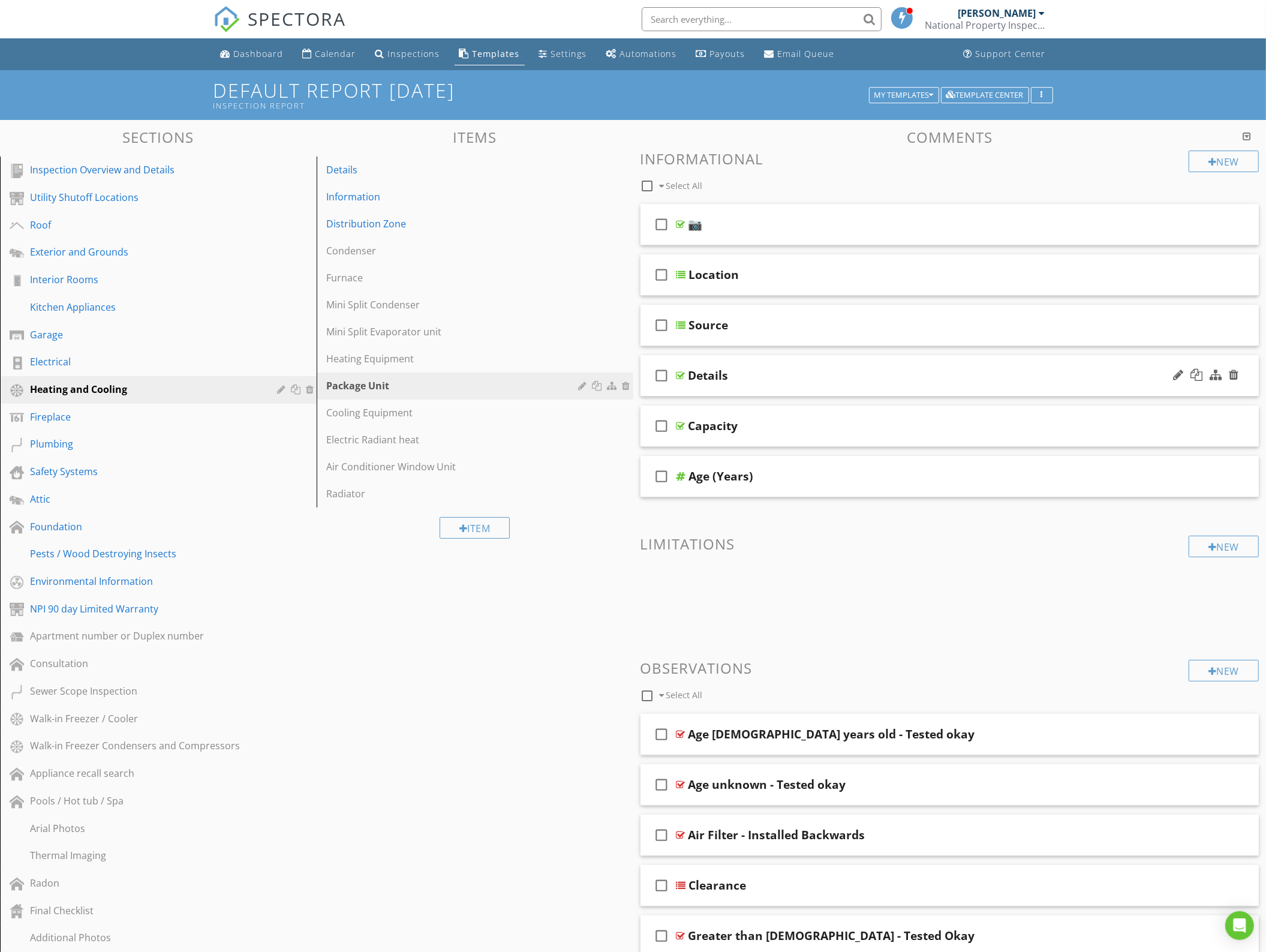
click at [1239, 376] on div at bounding box center [1206, 375] width 71 height 29
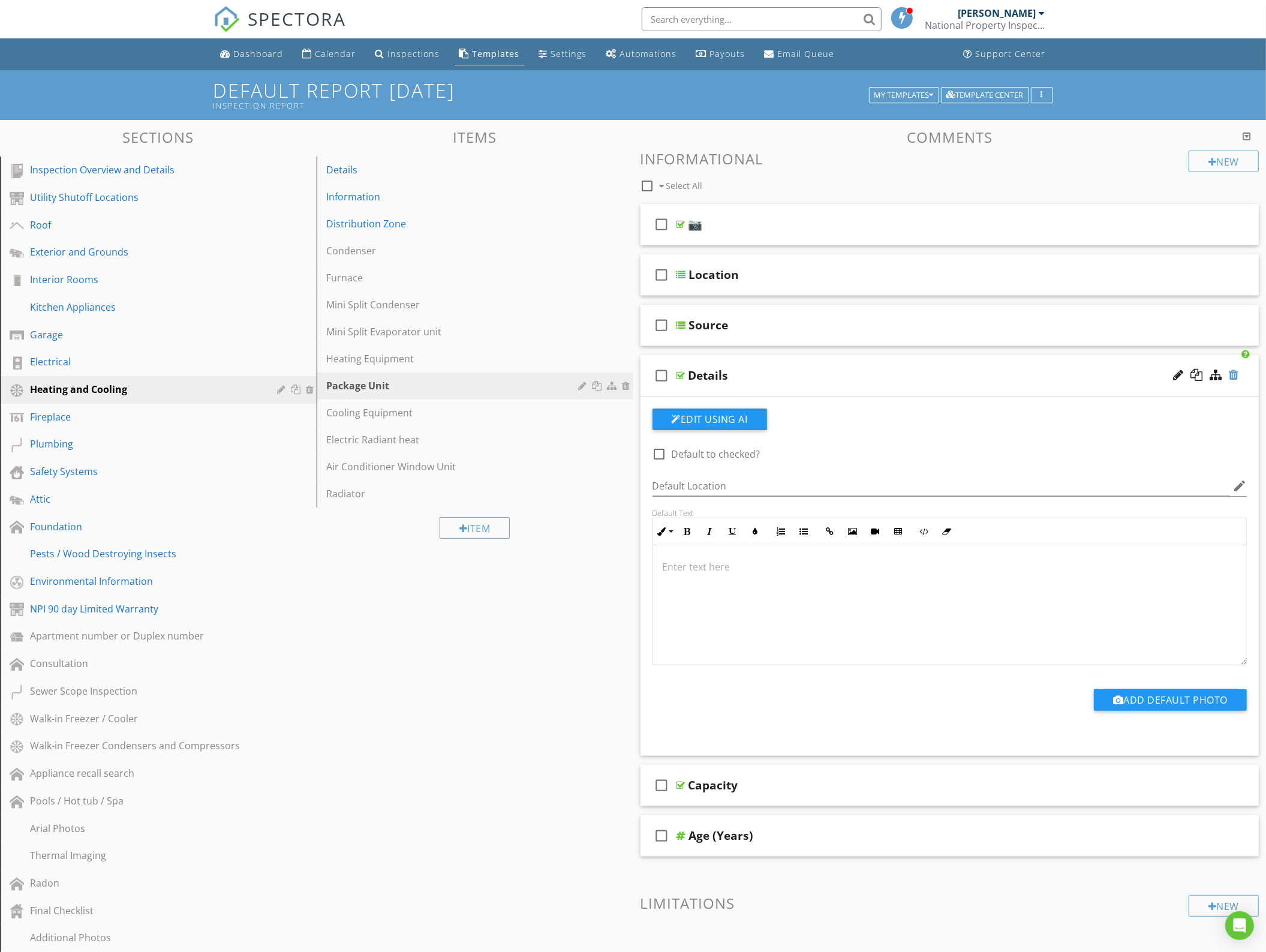
click at [1234, 375] on div at bounding box center [1234, 375] width 10 height 12
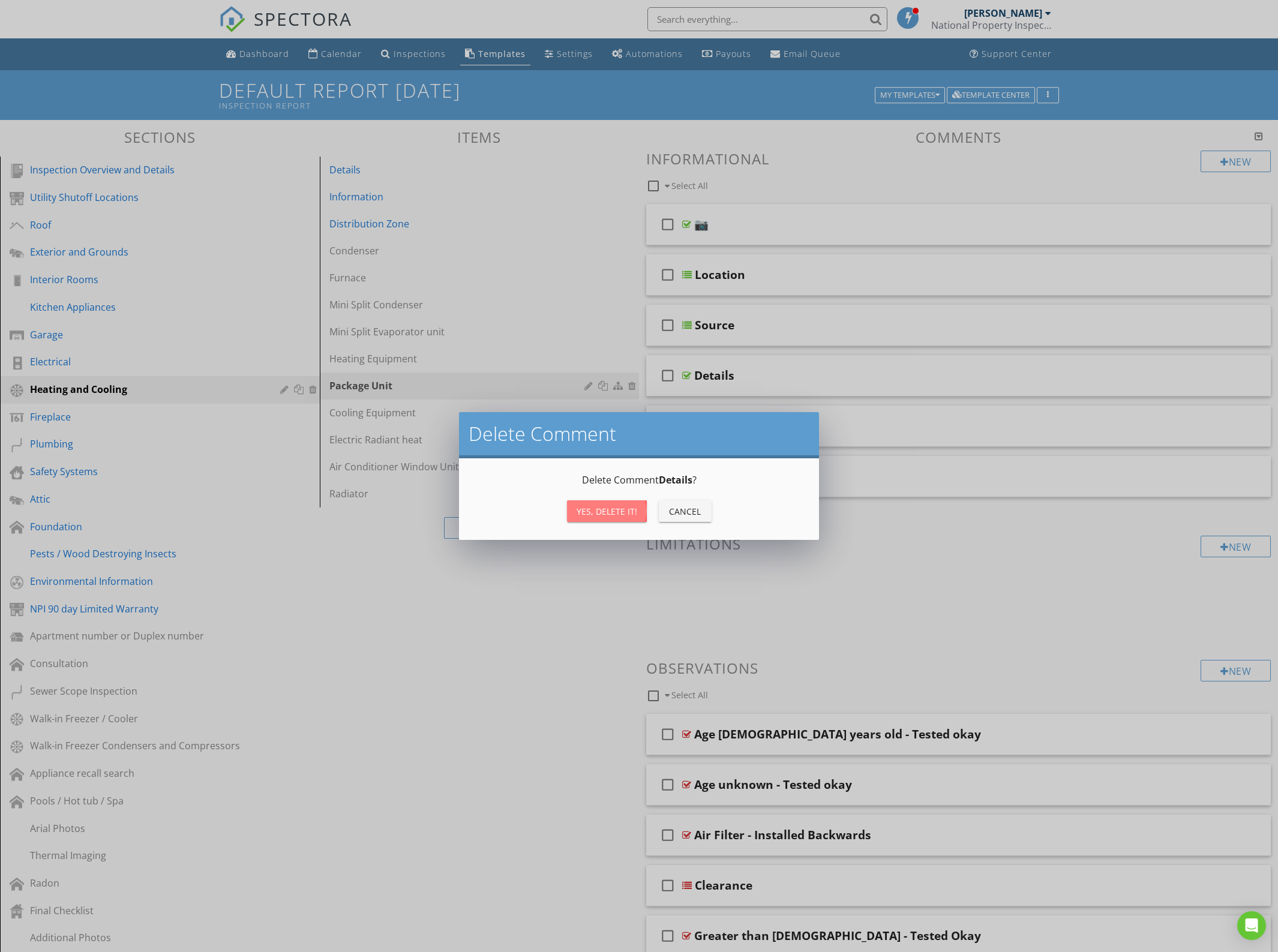
click at [624, 509] on div "Yes, Delete it!" at bounding box center [607, 511] width 61 height 12
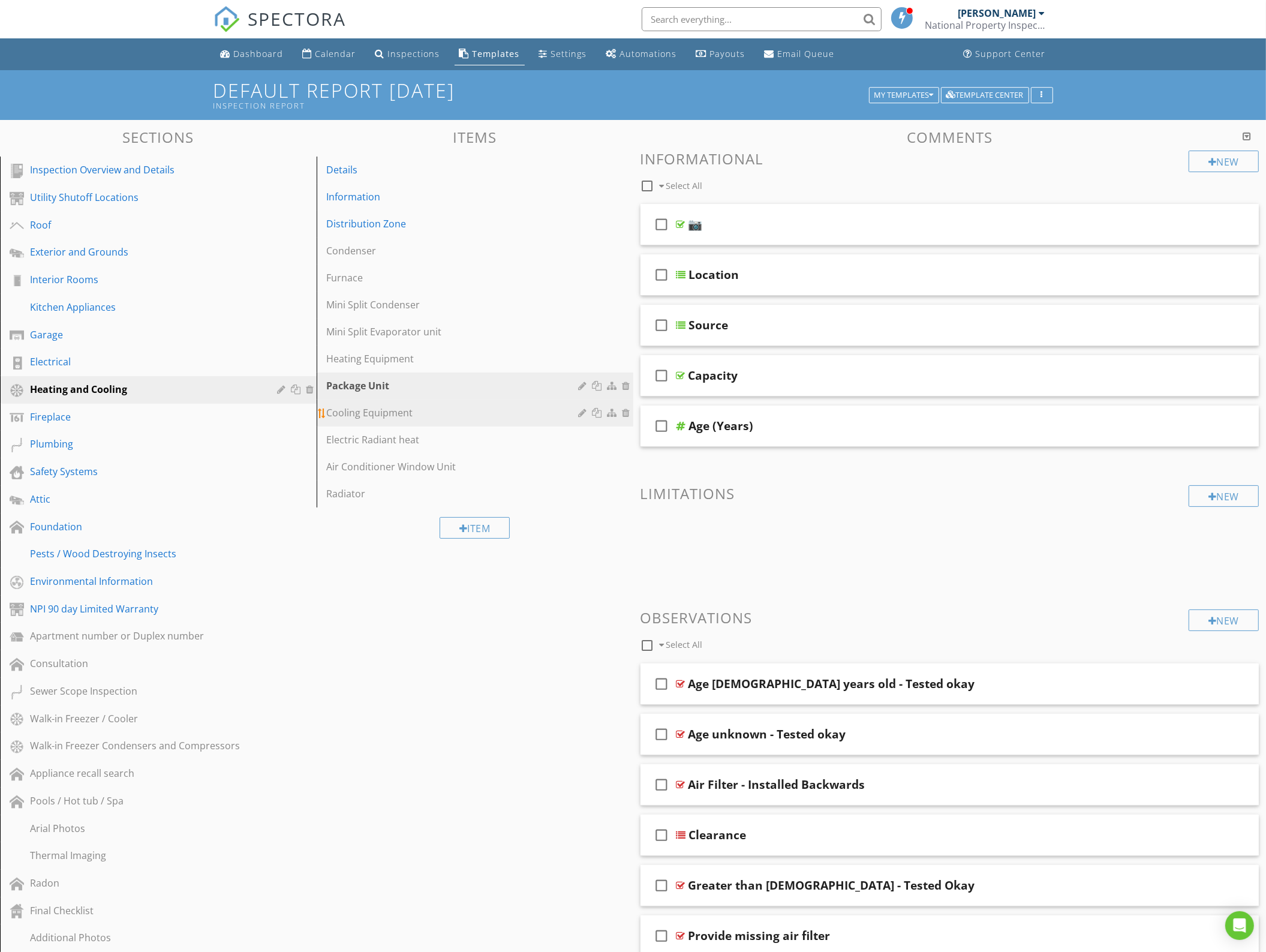
click at [436, 400] on link "Cooling Equipment" at bounding box center [476, 413] width 313 height 26
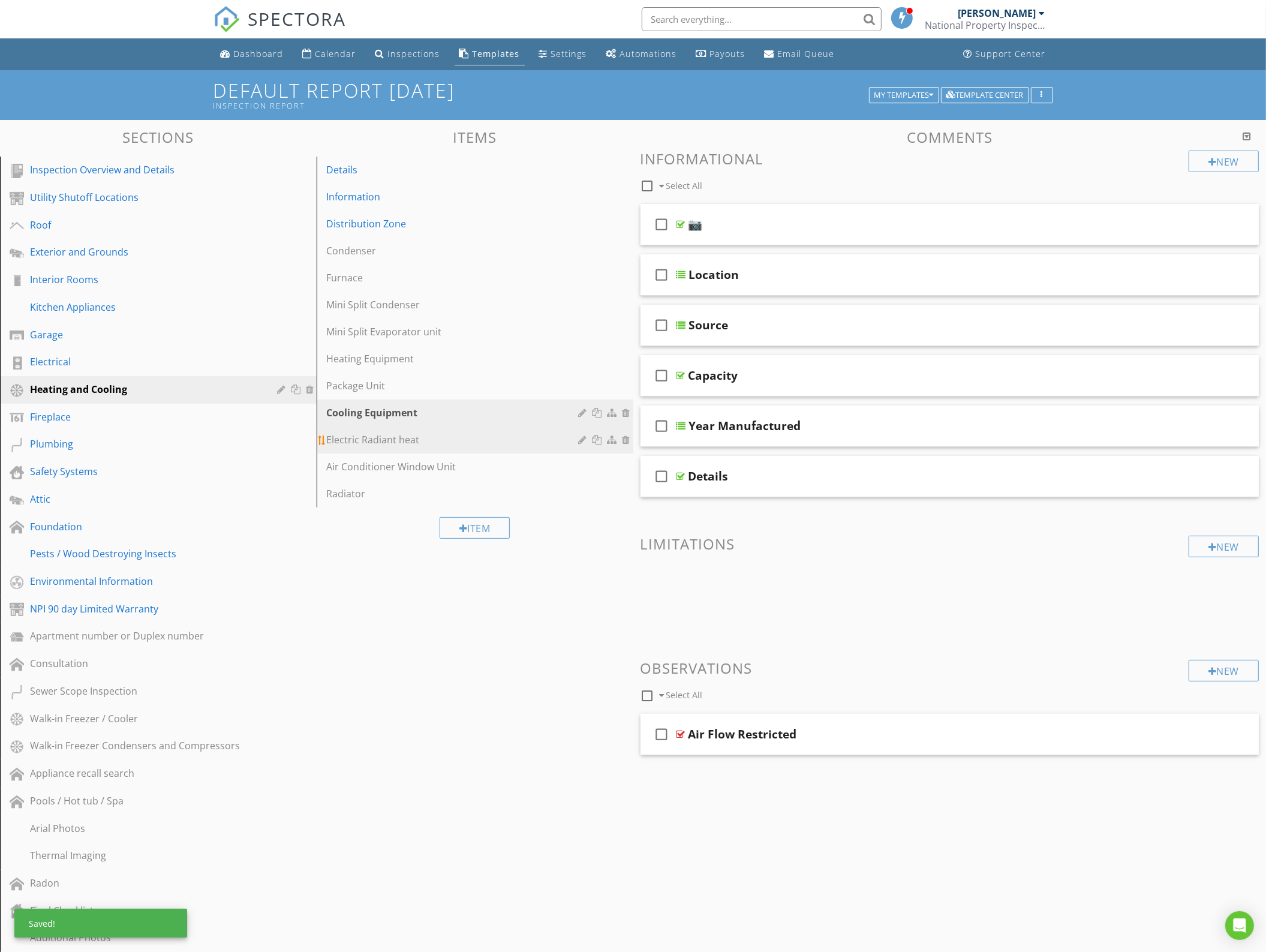
click at [494, 436] on div "Electric Radiant heat" at bounding box center [454, 440] width 256 height 15
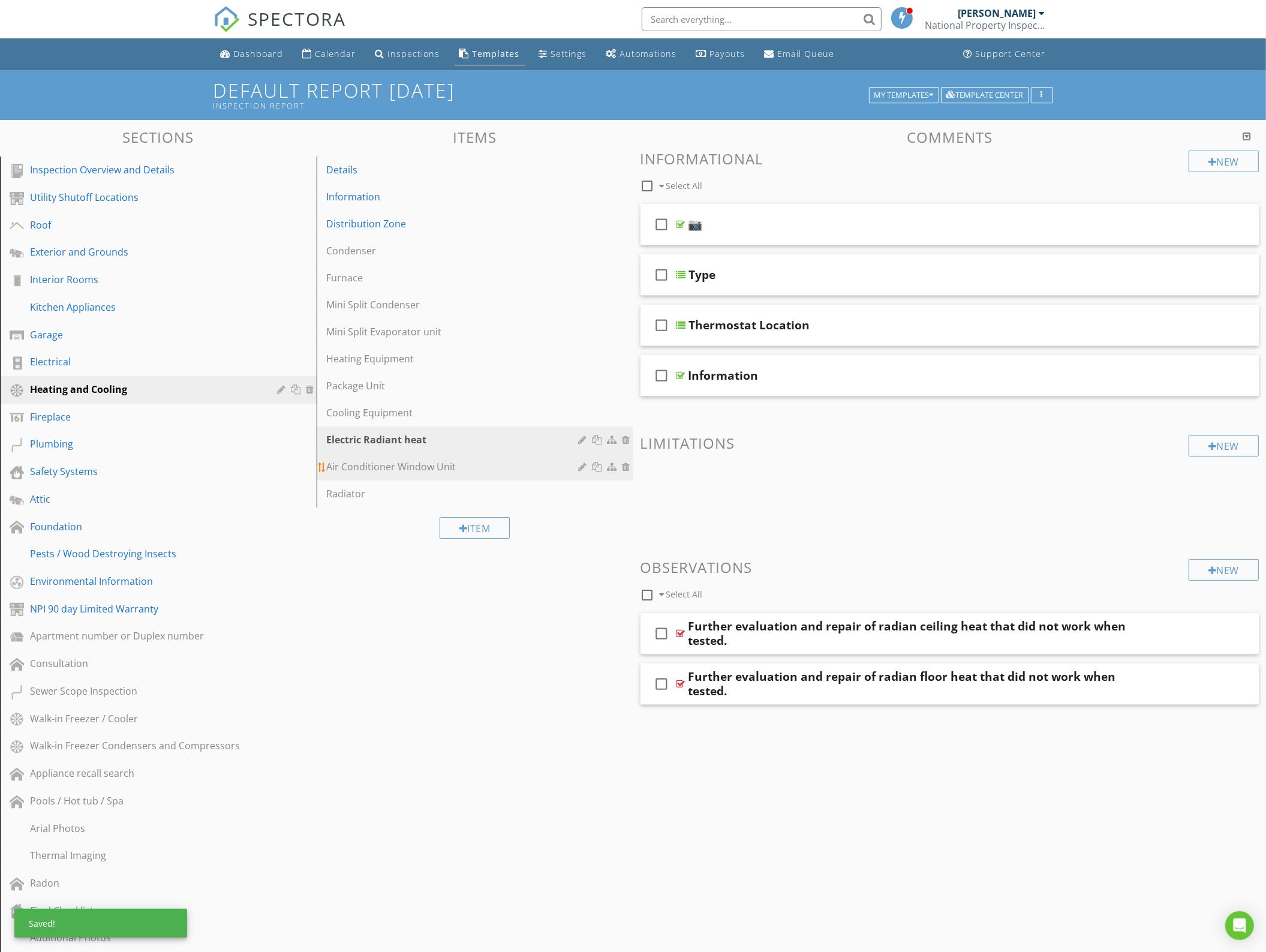
click at [433, 466] on div "Air Conditioner Window Unit" at bounding box center [454, 467] width 256 height 15
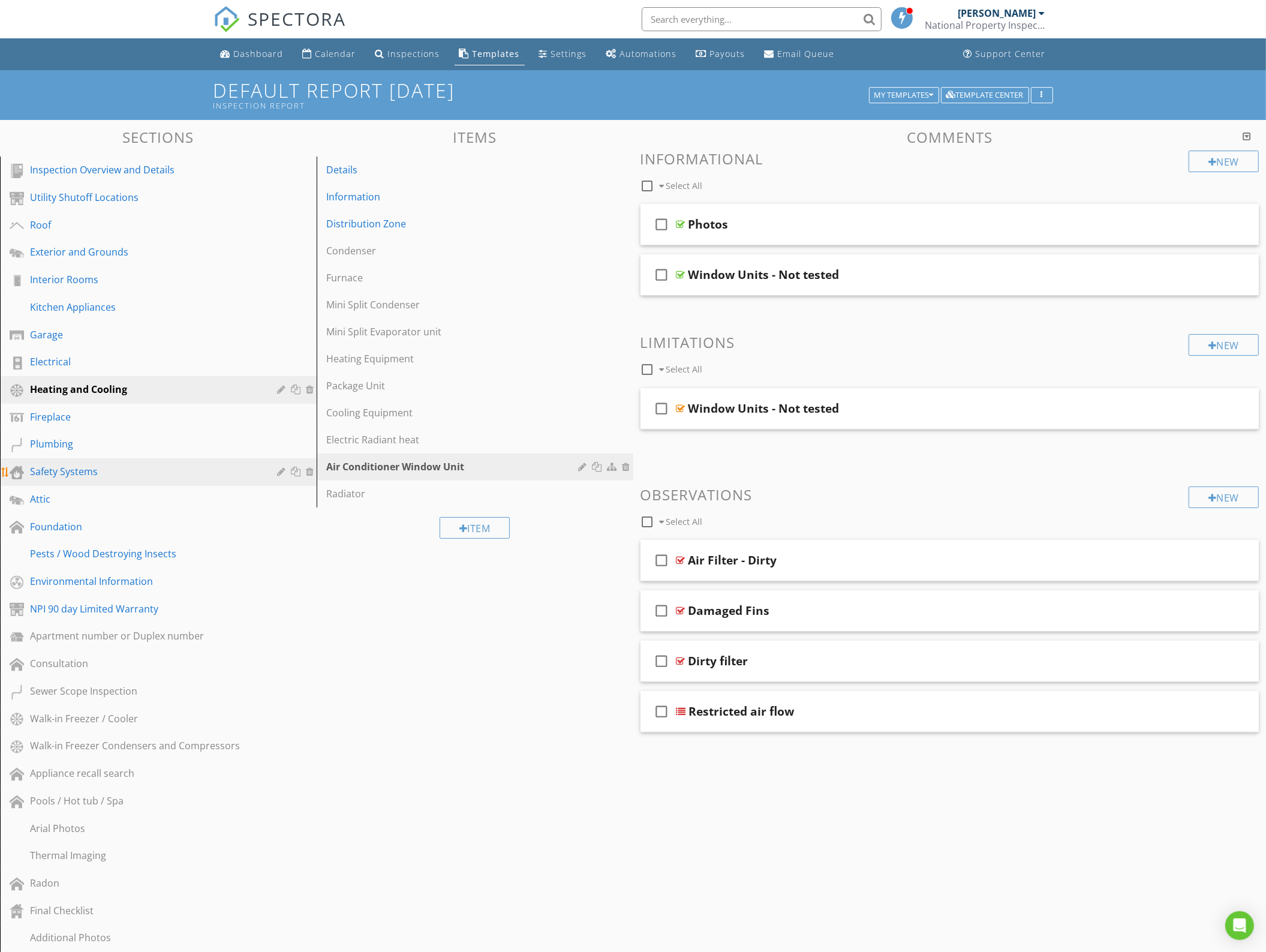
click at [89, 464] on div "Safety Systems" at bounding box center [145, 471] width 230 height 15
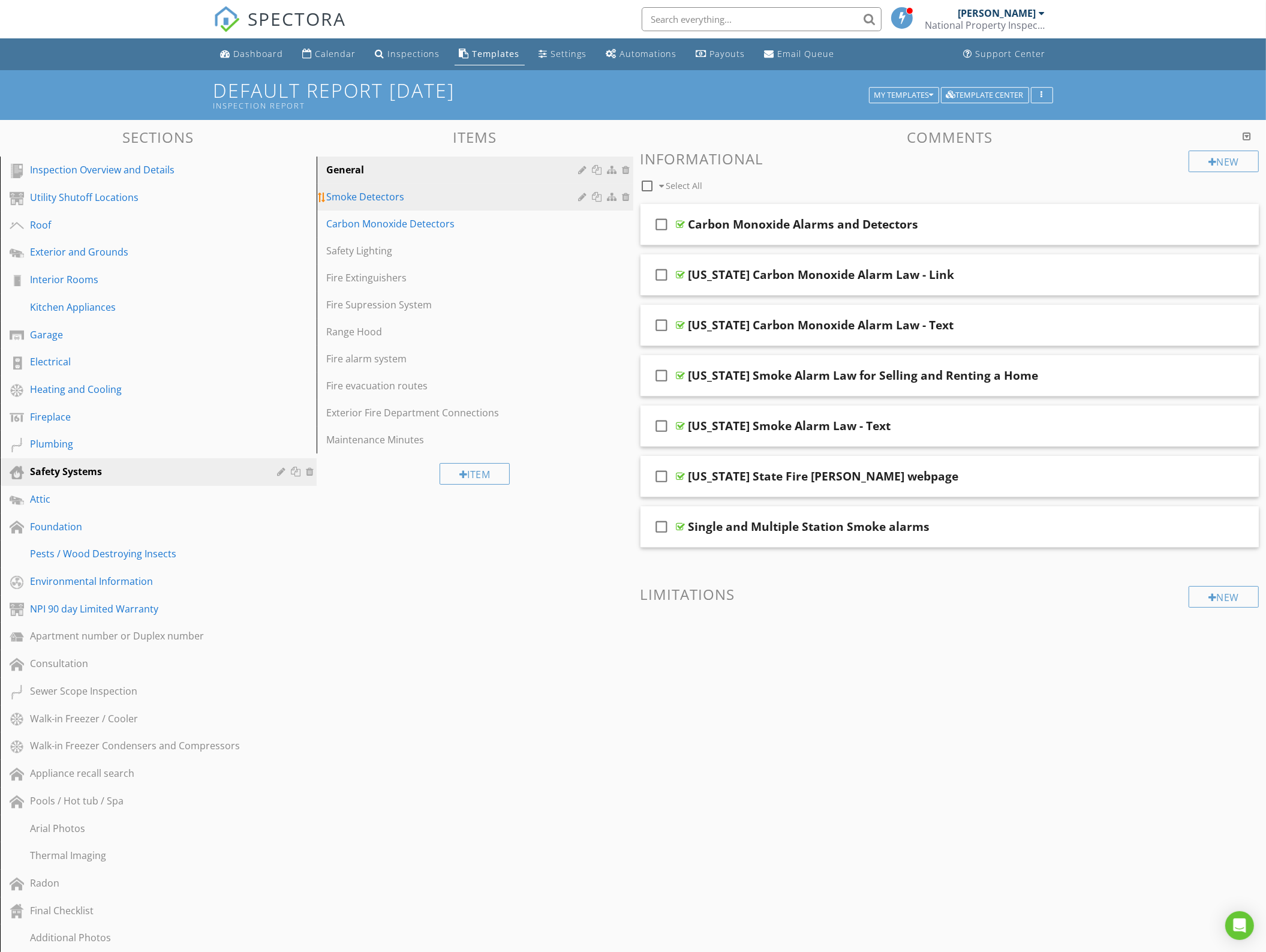
click at [466, 196] on div "Smoke Detectors" at bounding box center [454, 196] width 256 height 15
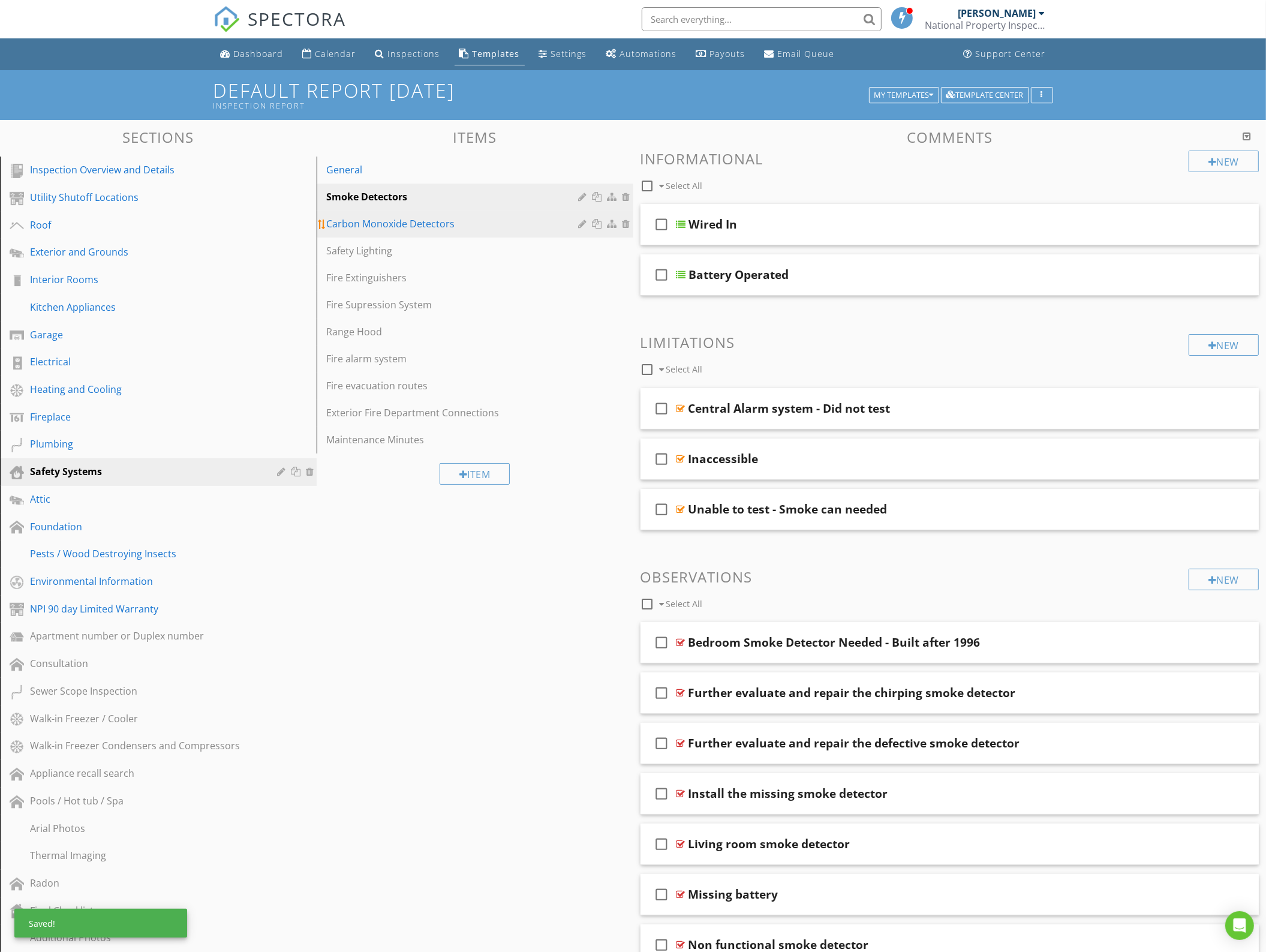
click at [414, 229] on div "Carbon Monoxide Detectors" at bounding box center [454, 223] width 256 height 15
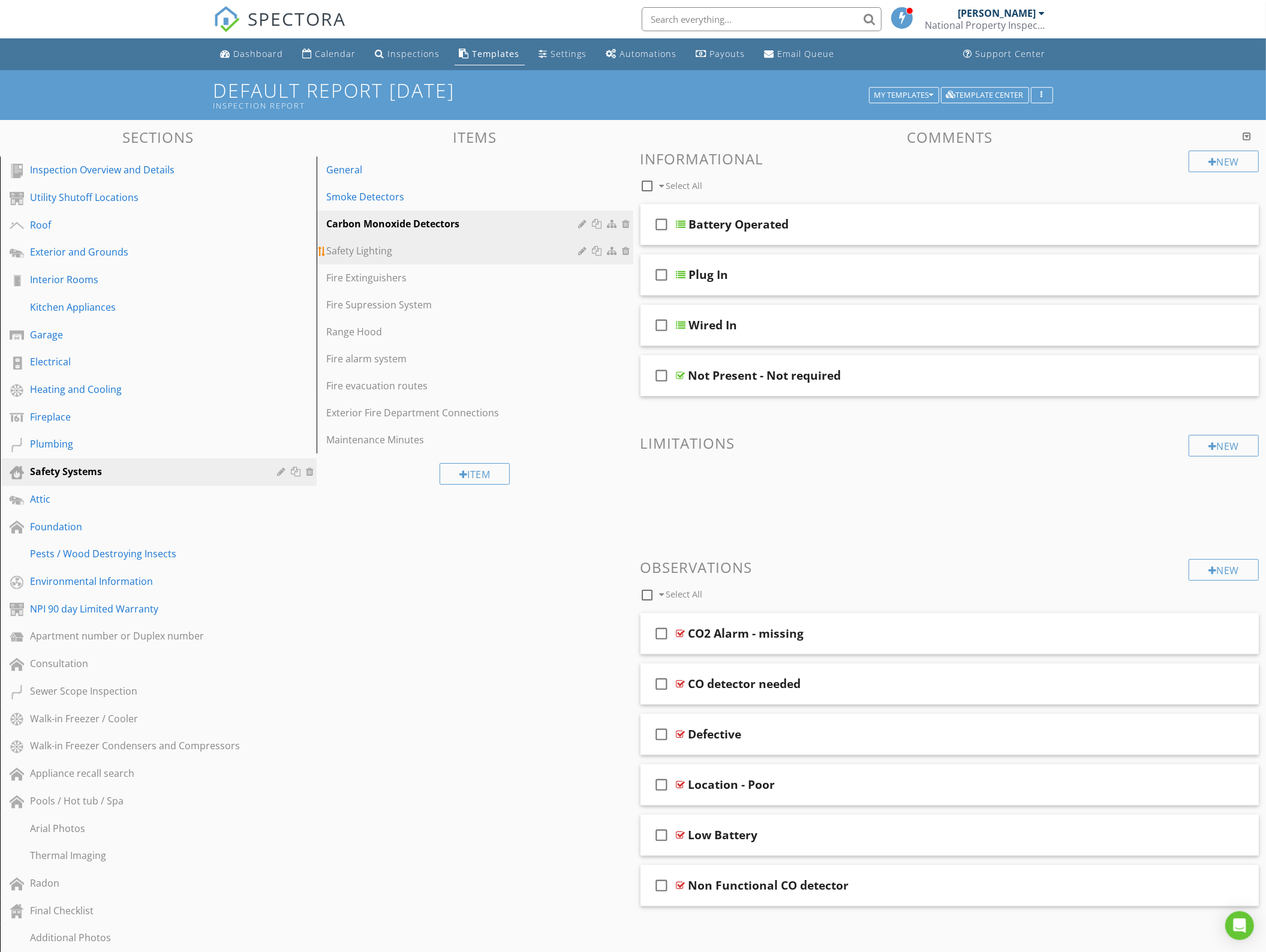
click at [382, 248] on div "Safety Lighting" at bounding box center [454, 250] width 256 height 15
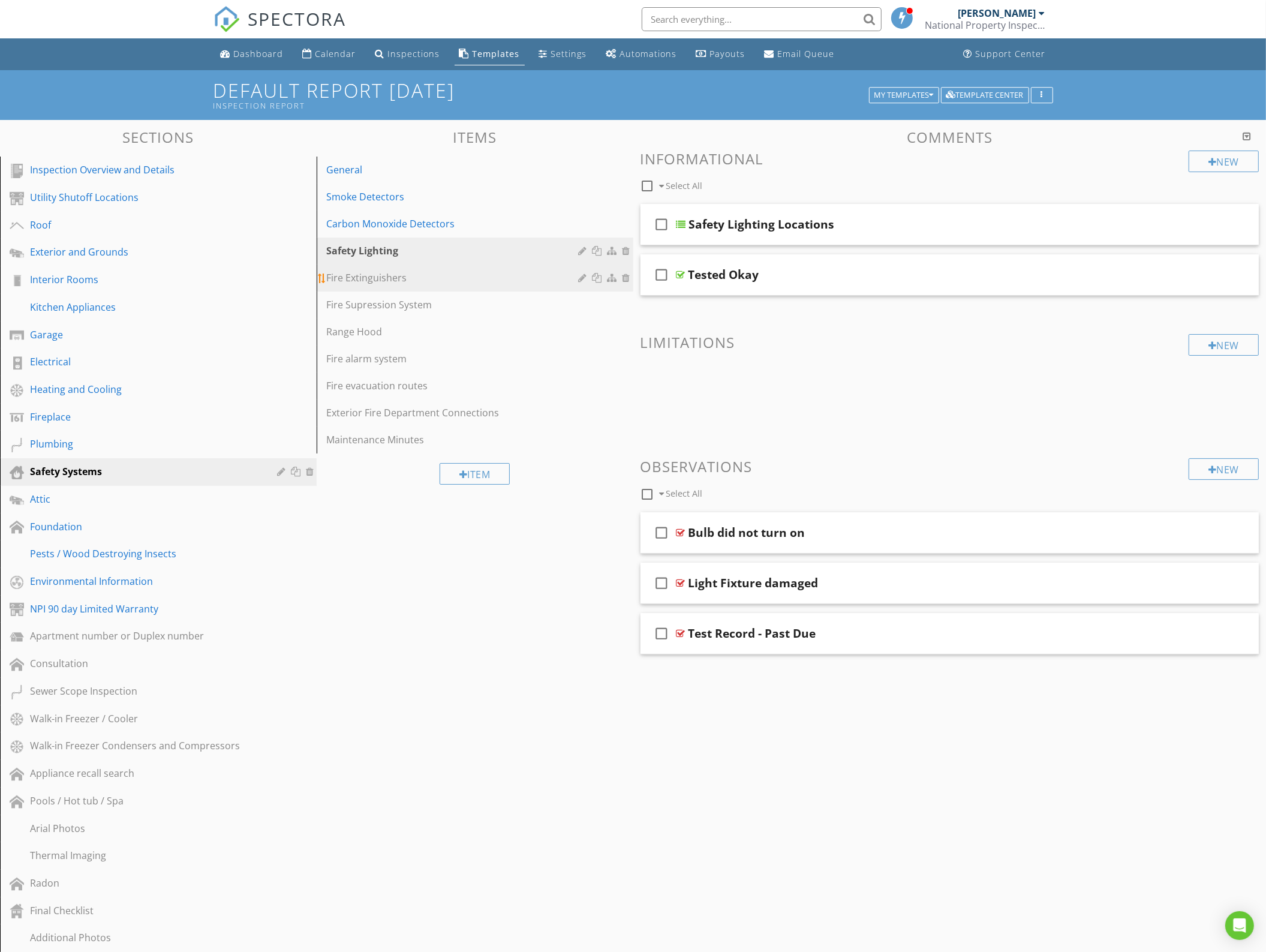
click at [380, 283] on div "Fire Extinguishers" at bounding box center [454, 277] width 256 height 15
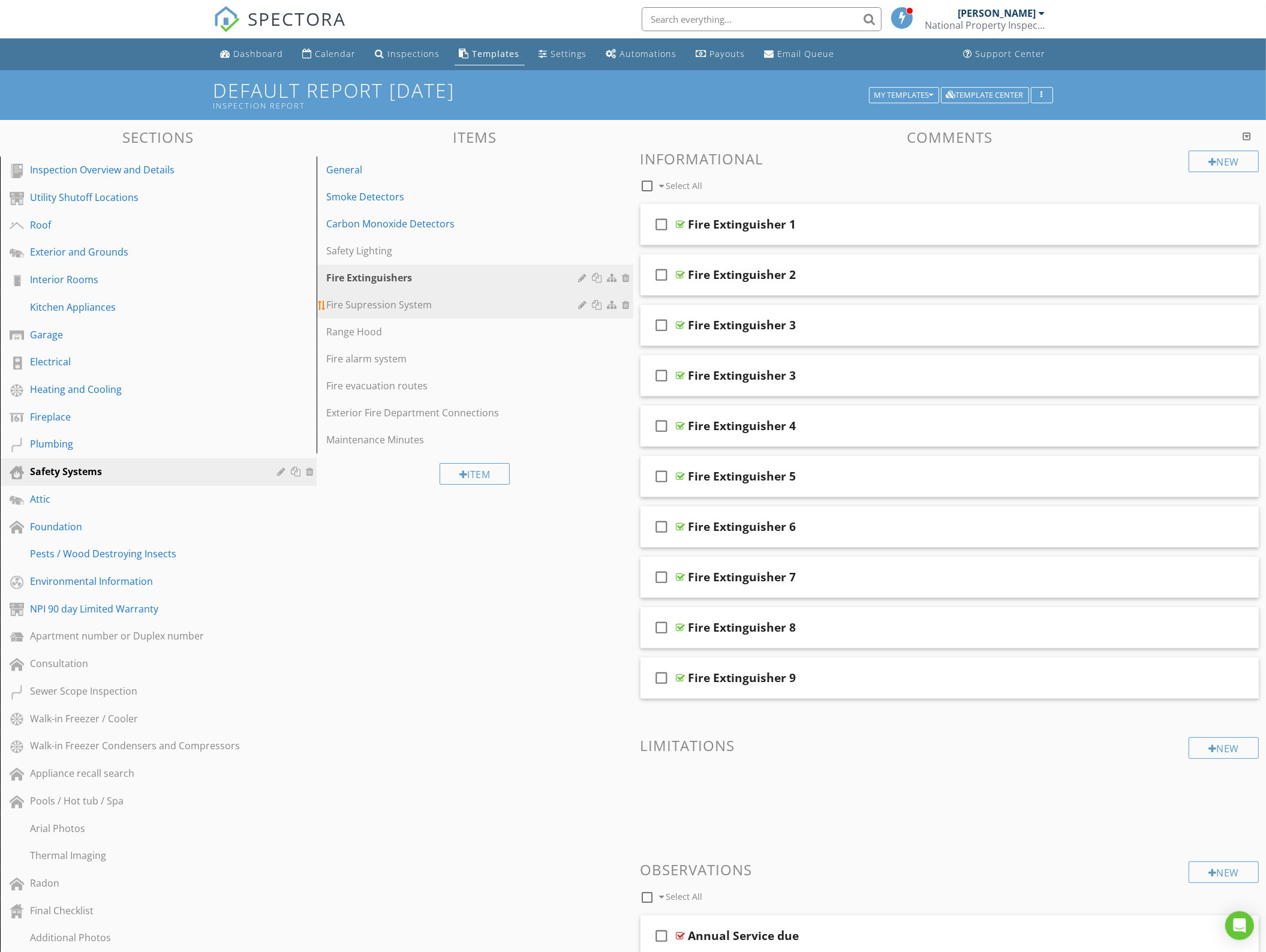
click at [378, 301] on div "Fire Supression System" at bounding box center [454, 304] width 256 height 15
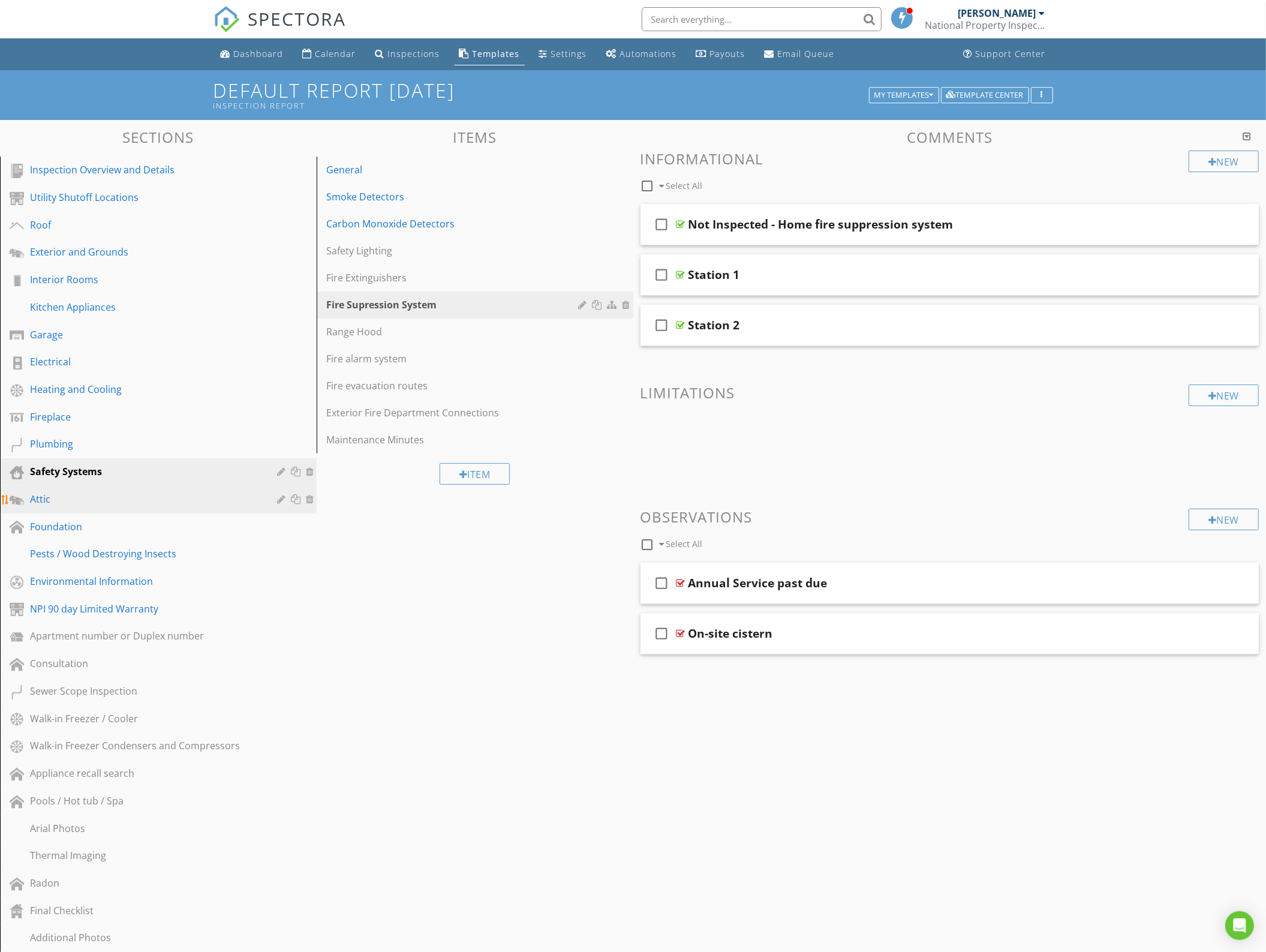
click at [48, 500] on div "Attic" at bounding box center [145, 498] width 230 height 15
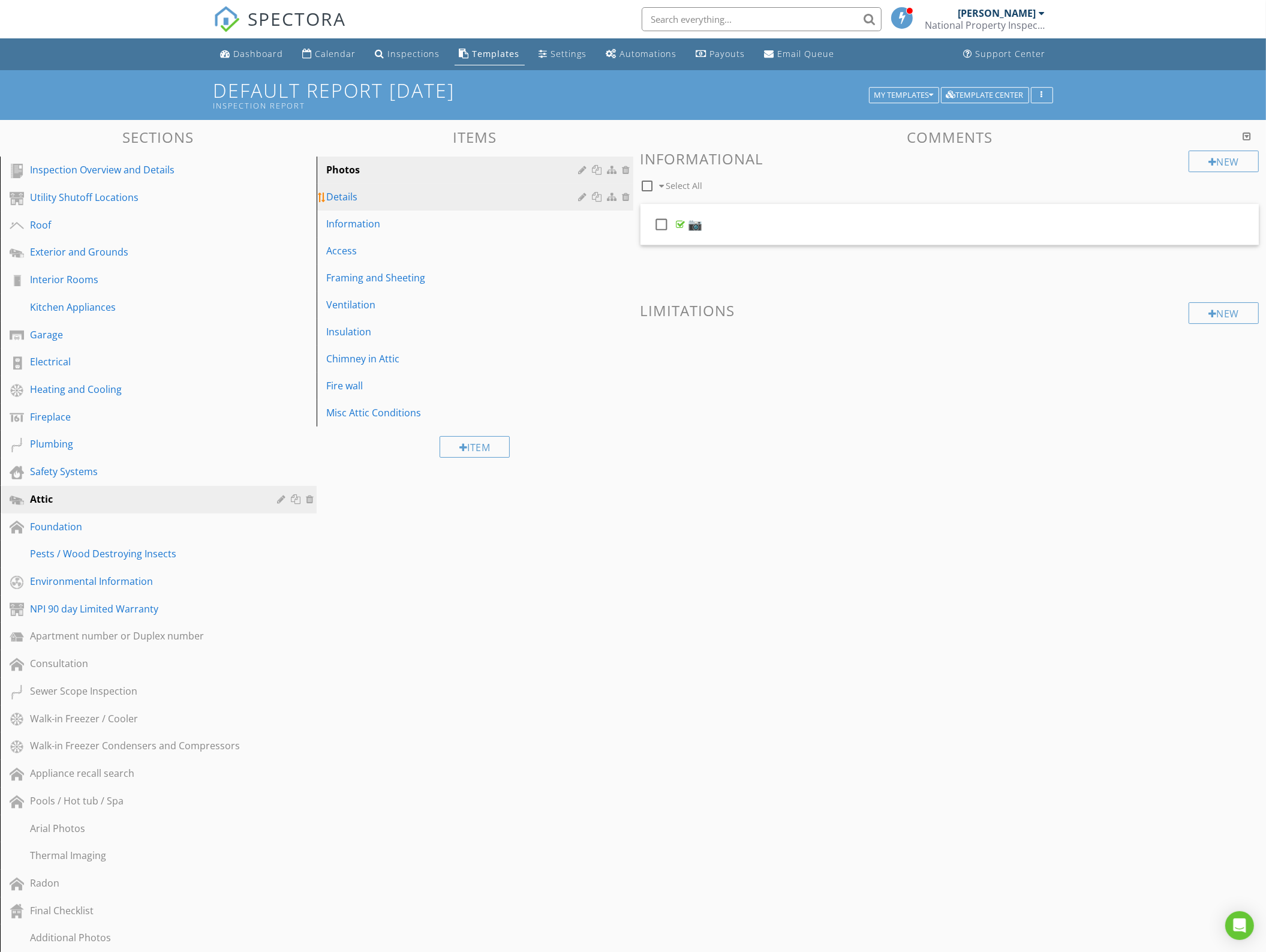
click at [373, 196] on div "Details" at bounding box center [454, 196] width 256 height 15
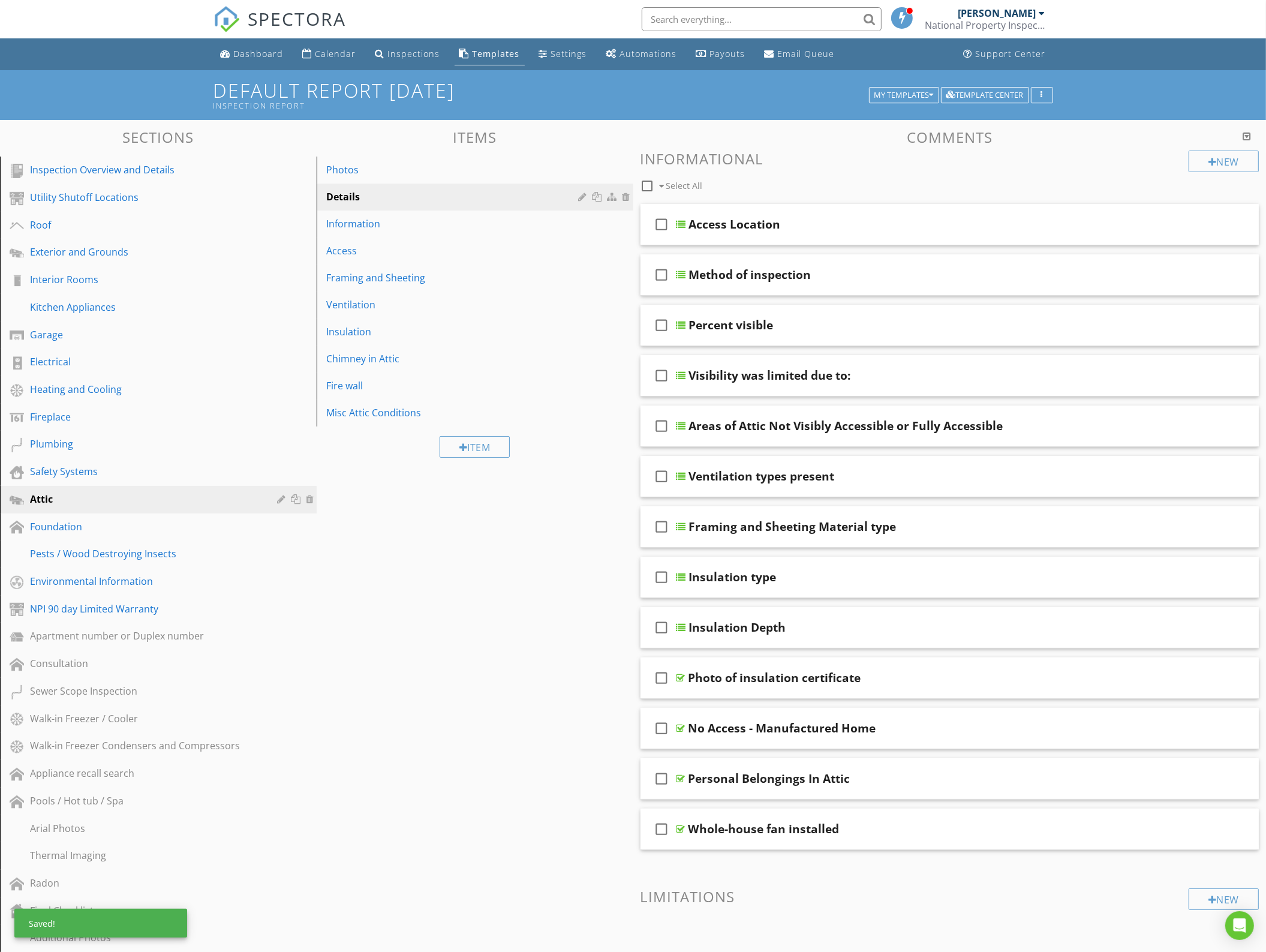
click at [534, 616] on div "Sections Inspection Overview and Details Utility Shutoff Locations Roof Exterio…" at bounding box center [633, 673] width 1266 height 1106
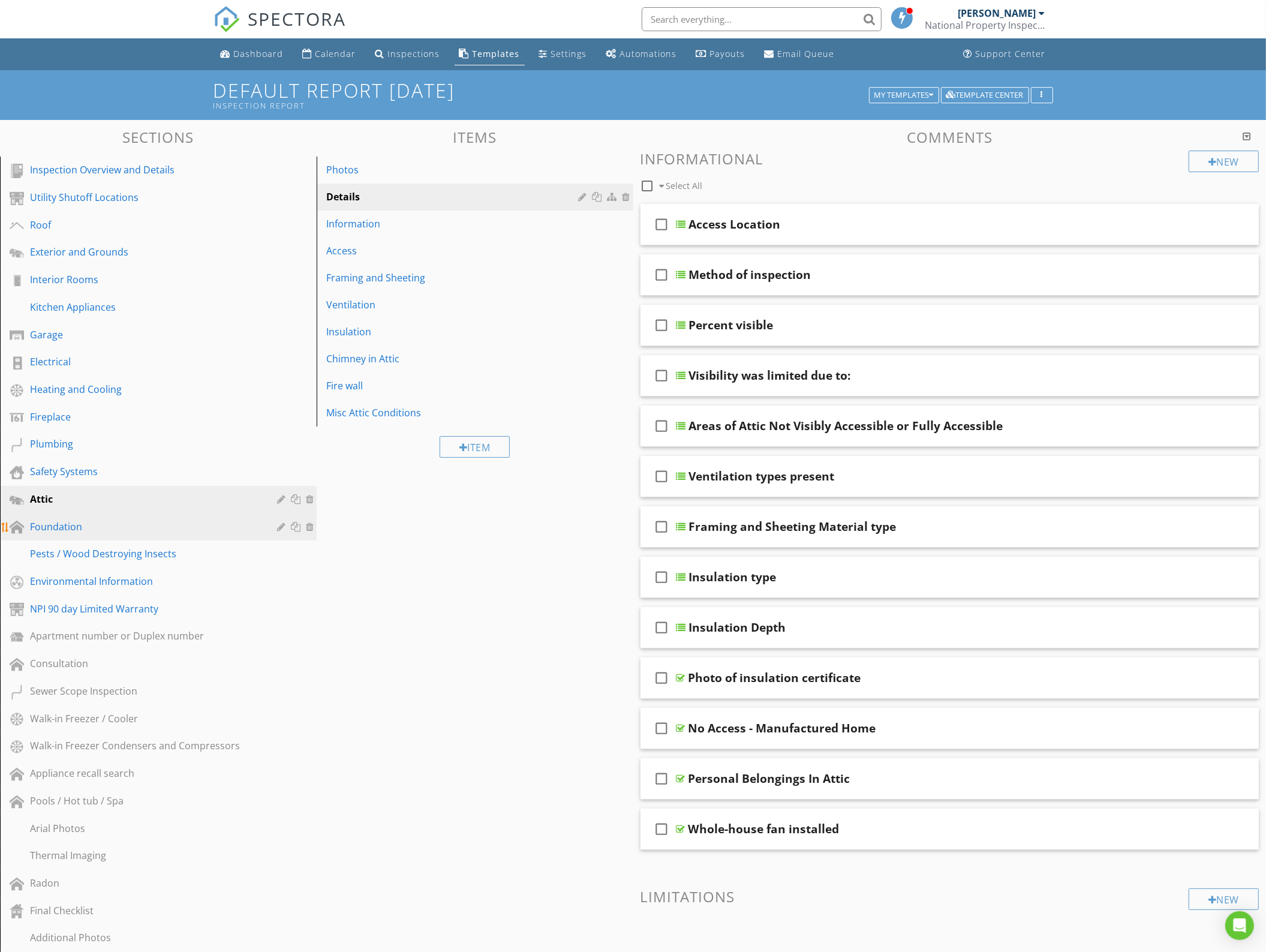
click at [147, 519] on div "Foundation" at bounding box center [145, 526] width 230 height 15
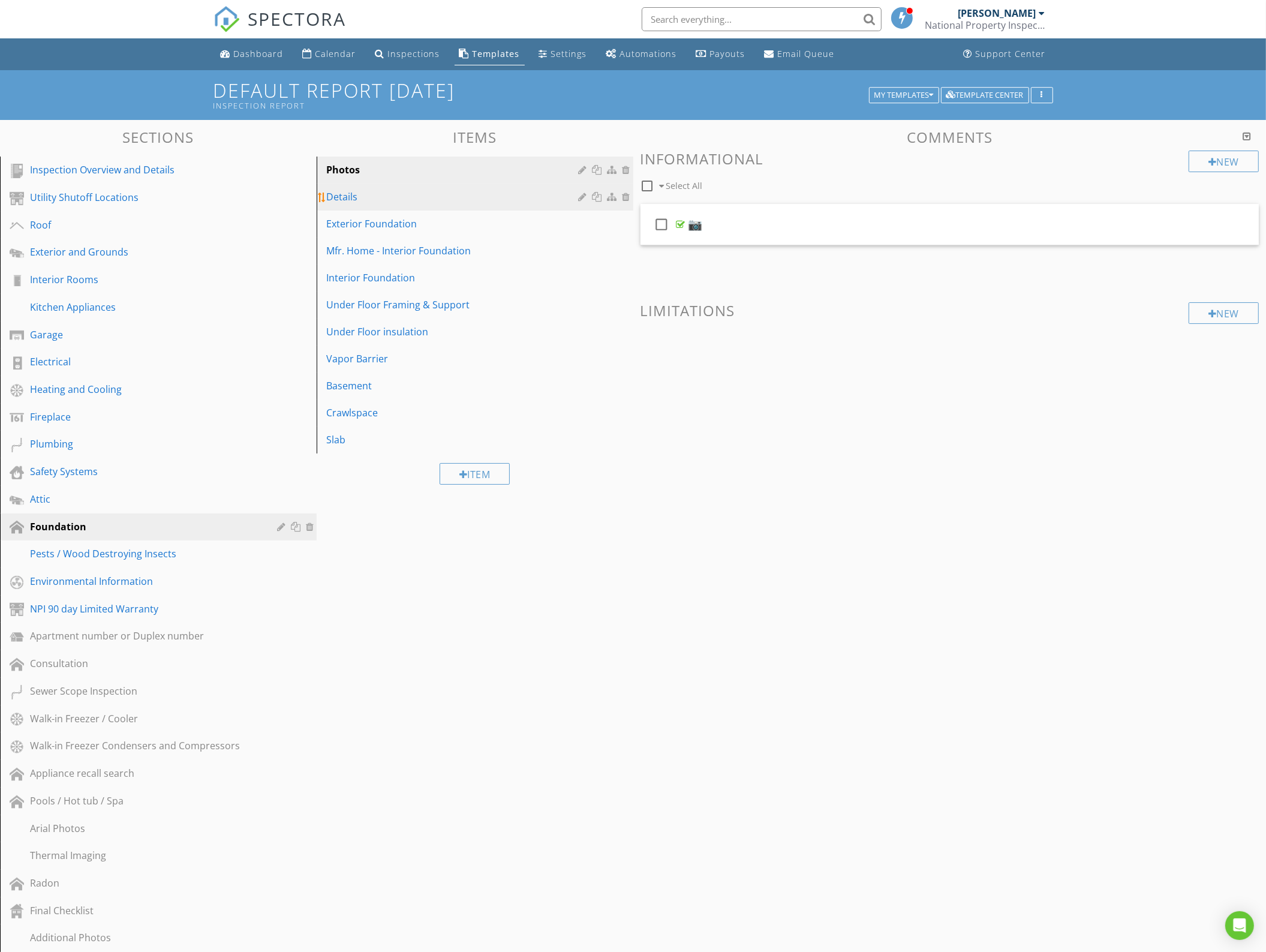
click at [377, 202] on div "Details" at bounding box center [454, 196] width 256 height 15
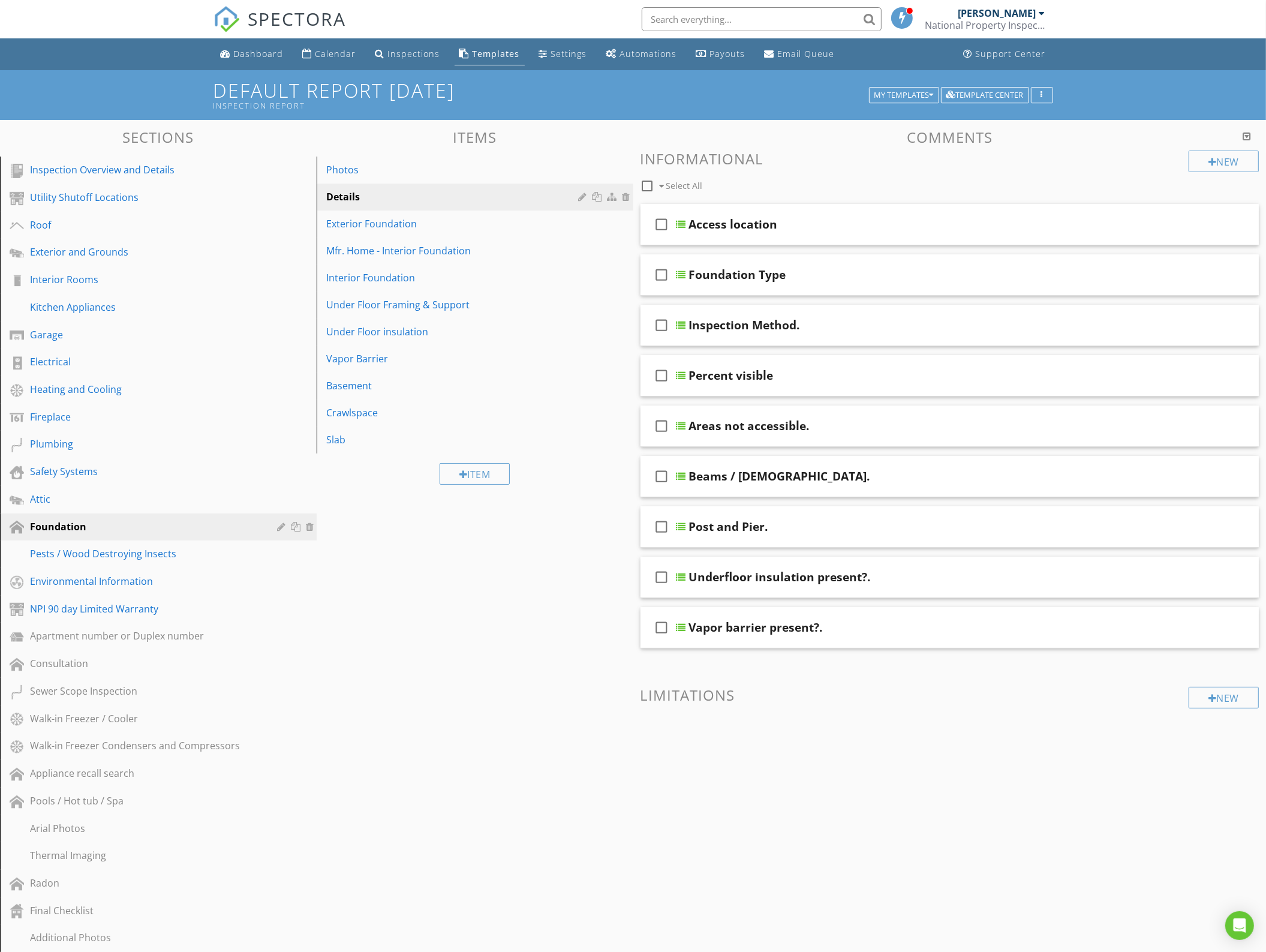
click at [368, 579] on div "Sections Inspection Overview and Details Utility Shutoff Locations Roof Exterio…" at bounding box center [633, 673] width 1266 height 1106
click at [400, 48] on div "Inspections" at bounding box center [413, 53] width 52 height 11
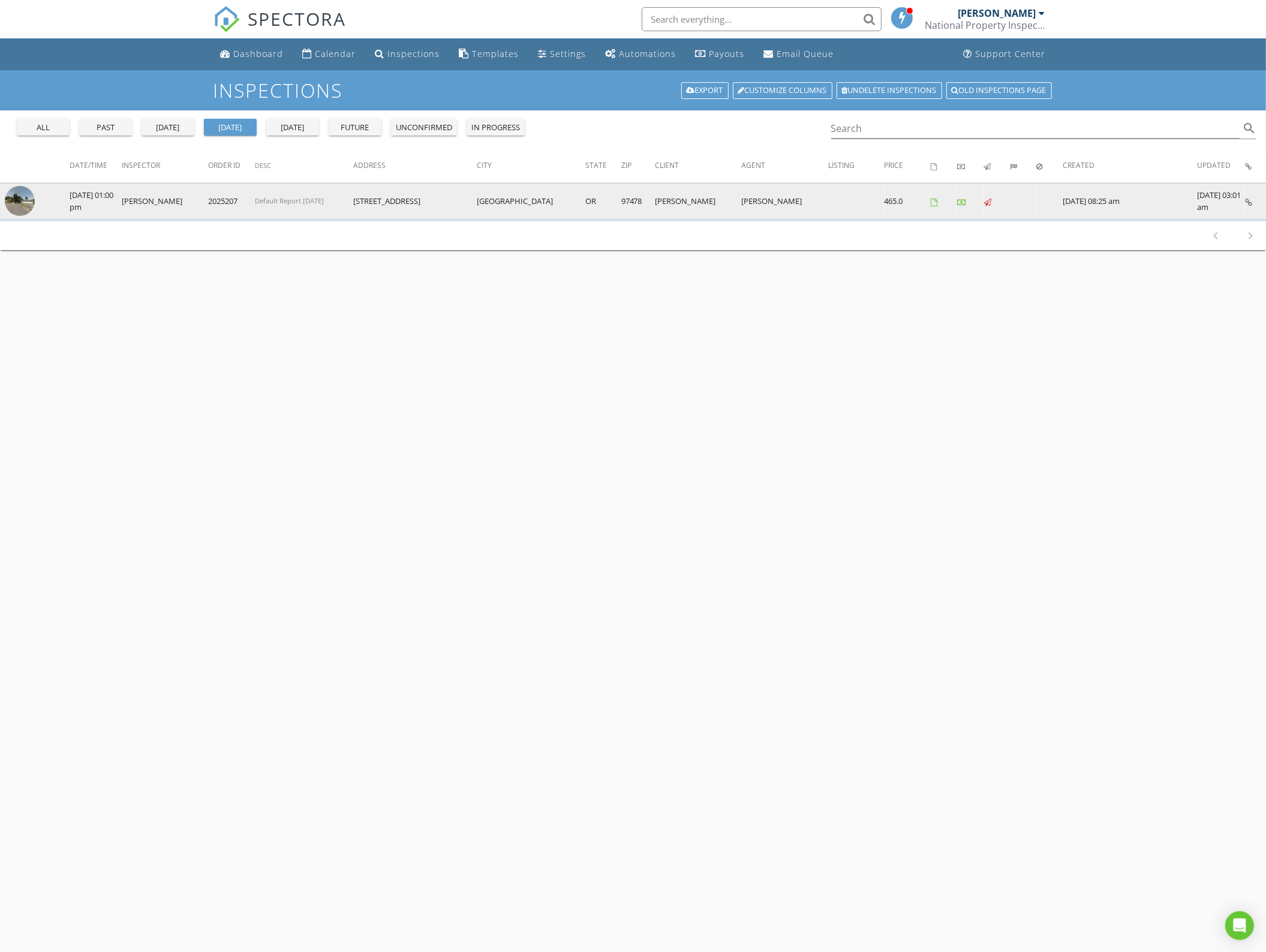
click at [9, 206] on img at bounding box center [19, 200] width 30 height 30
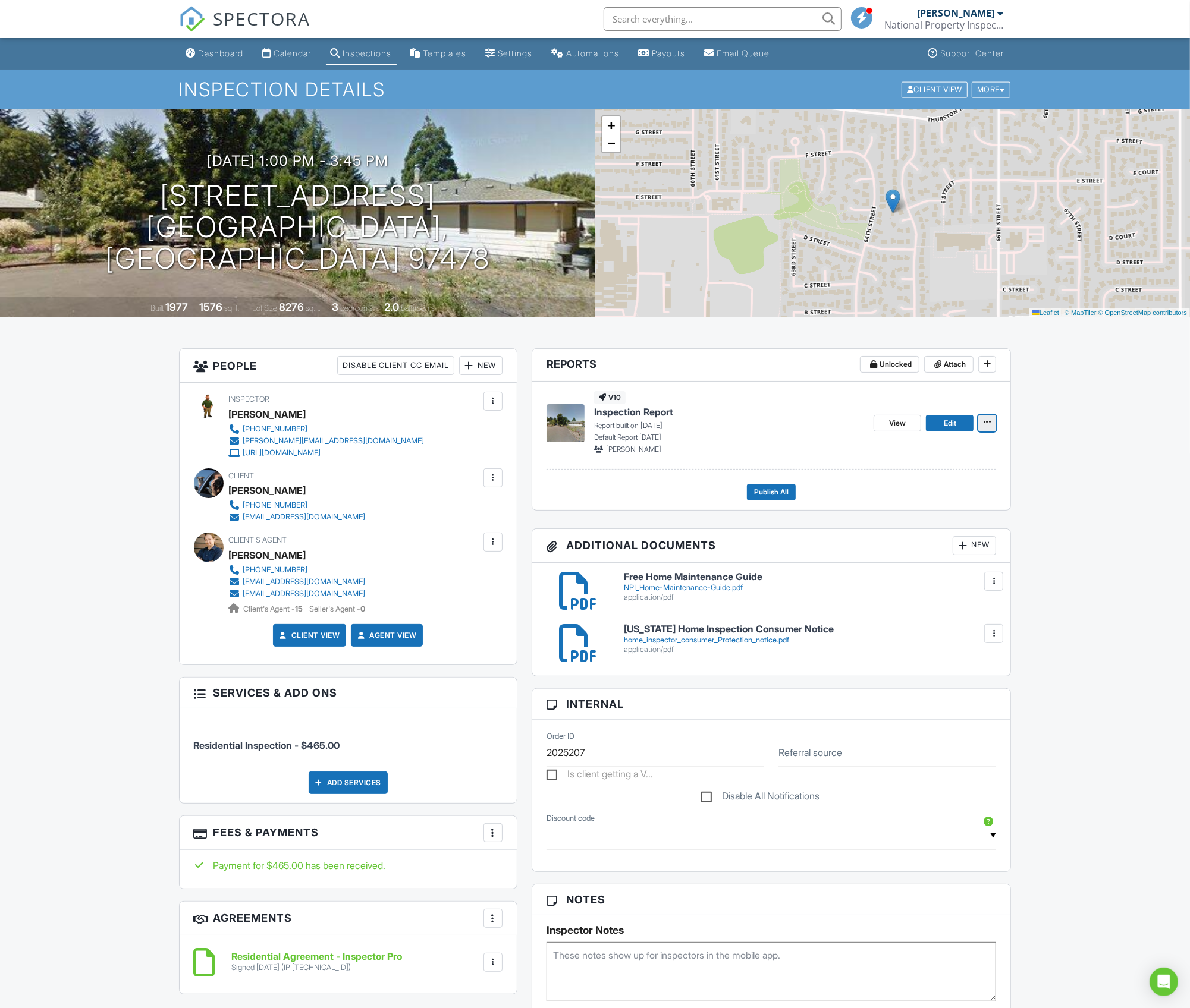
click at [982, 425] on span at bounding box center [986, 421] width 12 height 12
click at [896, 515] on input "Delete Report" at bounding box center [927, 511] width 121 height 27
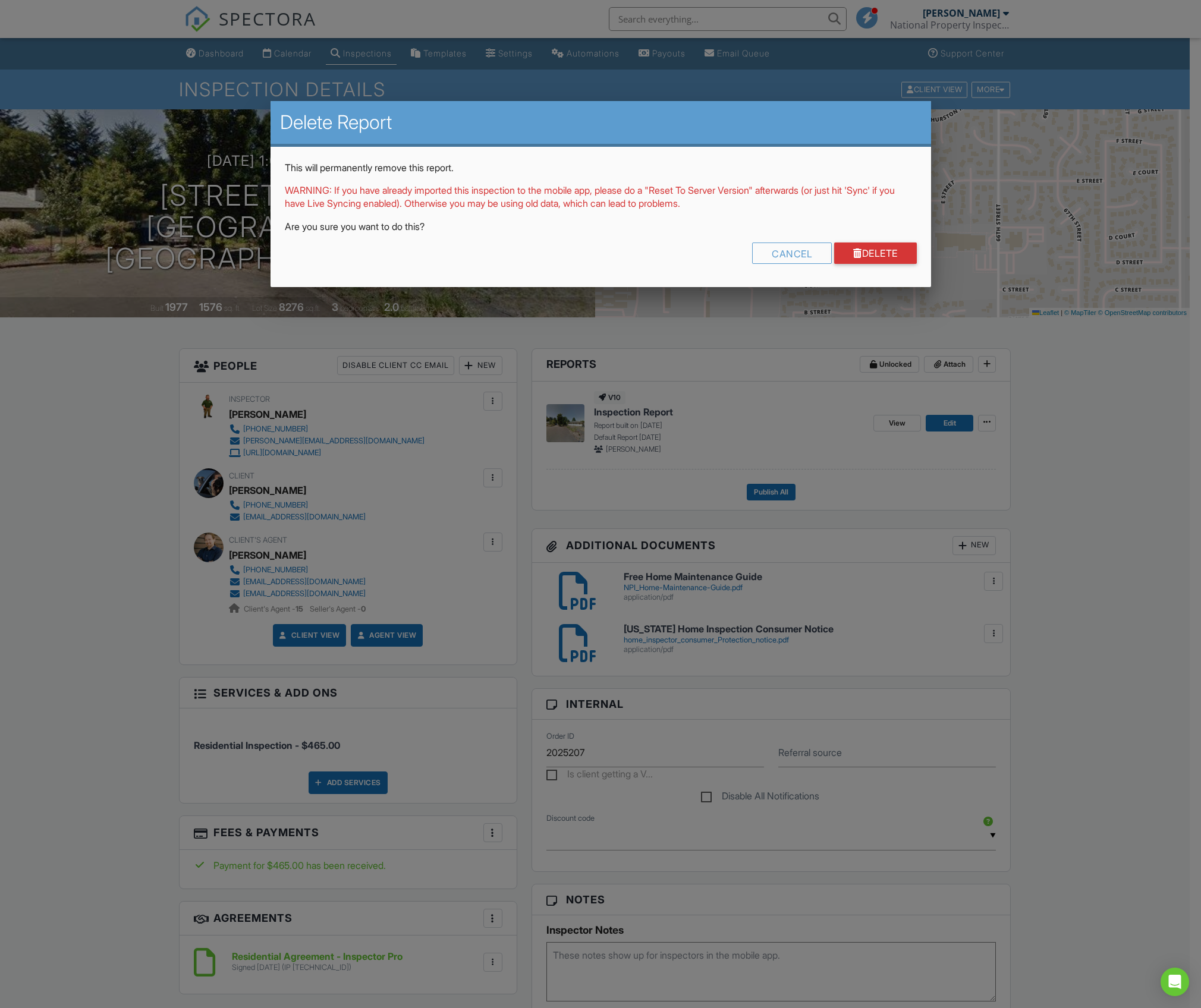
click at [882, 236] on div "This will permanently remove this report. WARNING: If you have already imported…" at bounding box center [601, 217] width 661 height 141
click at [879, 254] on link "Delete" at bounding box center [875, 253] width 83 height 21
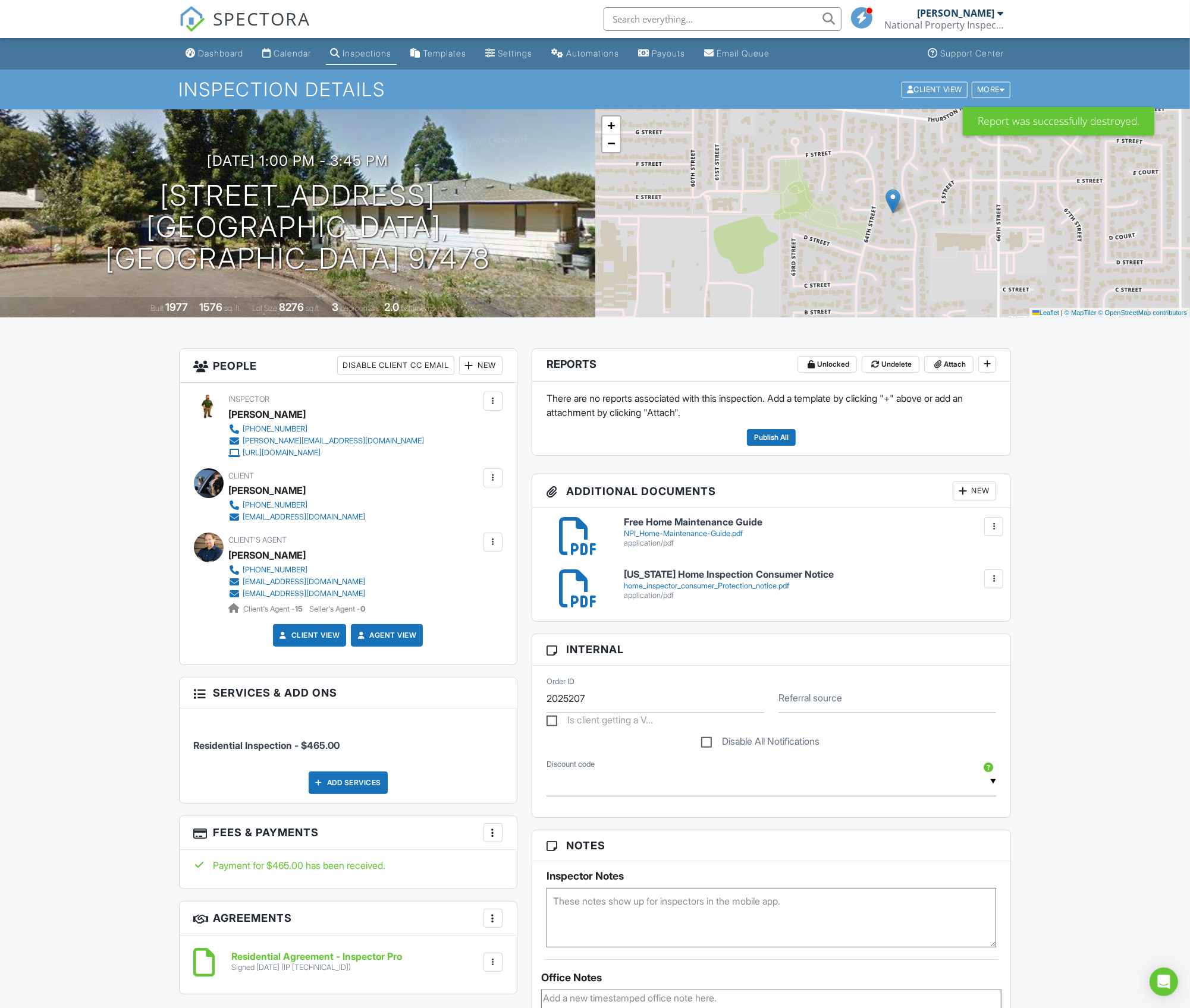
click at [988, 528] on div at bounding box center [993, 526] width 12 height 12
click at [973, 576] on link "Delete" at bounding box center [969, 578] width 44 height 13
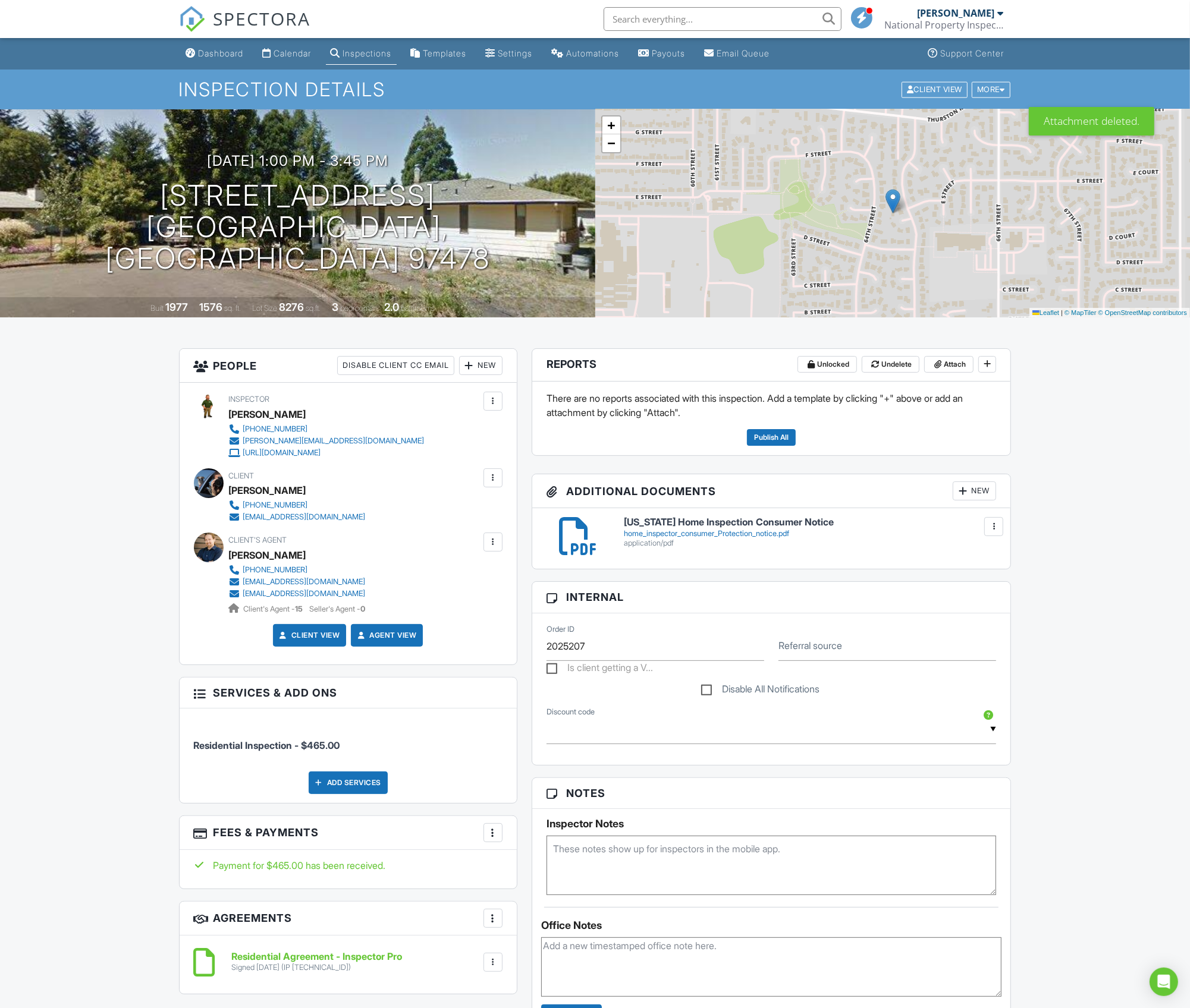
click at [990, 528] on div at bounding box center [993, 526] width 12 height 12
click at [977, 574] on link "Delete" at bounding box center [969, 578] width 44 height 13
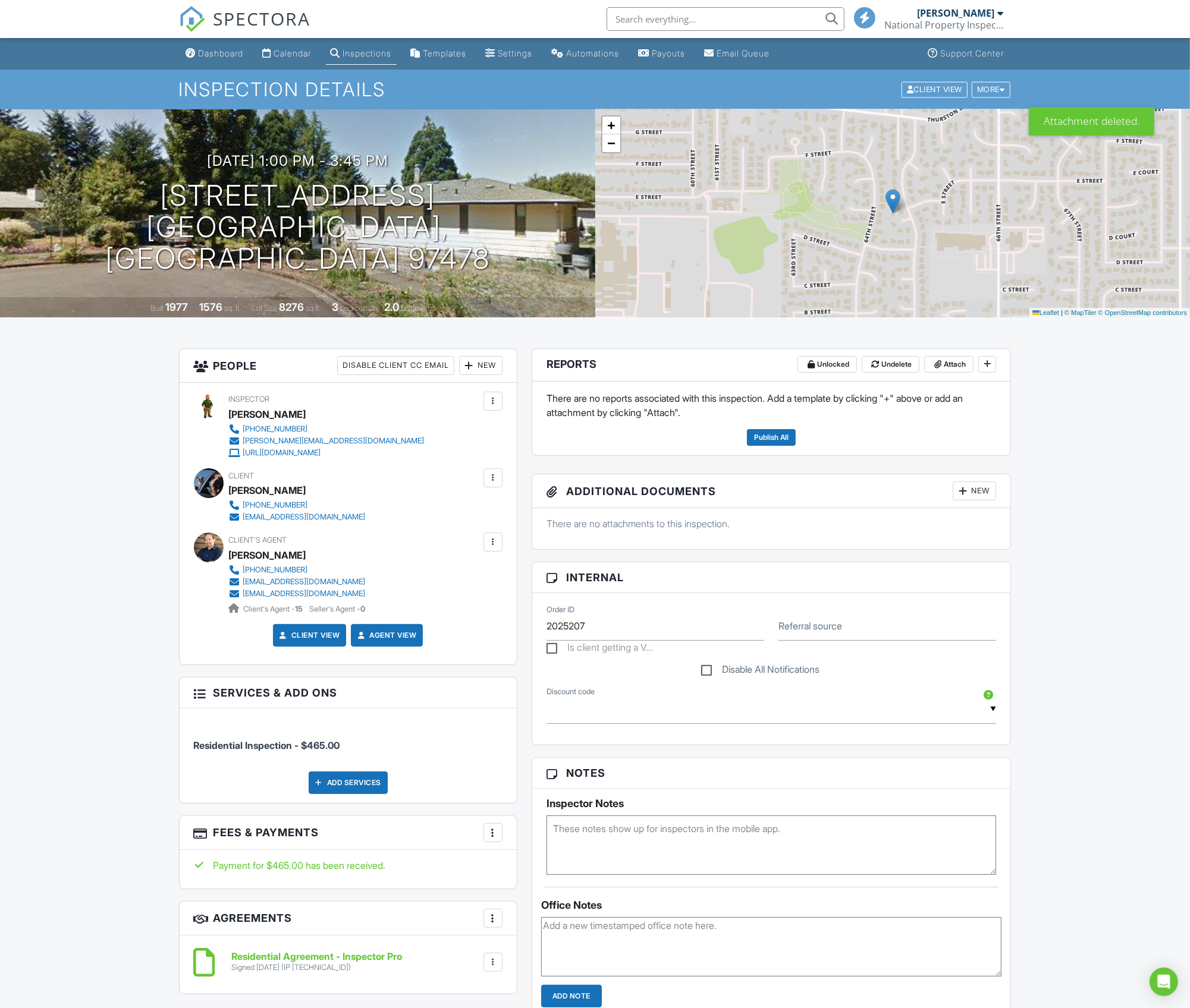
click at [1132, 602] on div "Dashboard Calendar Inspections Templates Settings Automations Payouts Email Que…" at bounding box center [595, 931] width 1190 height 1785
click at [984, 366] on icon at bounding box center [987, 363] width 7 height 12
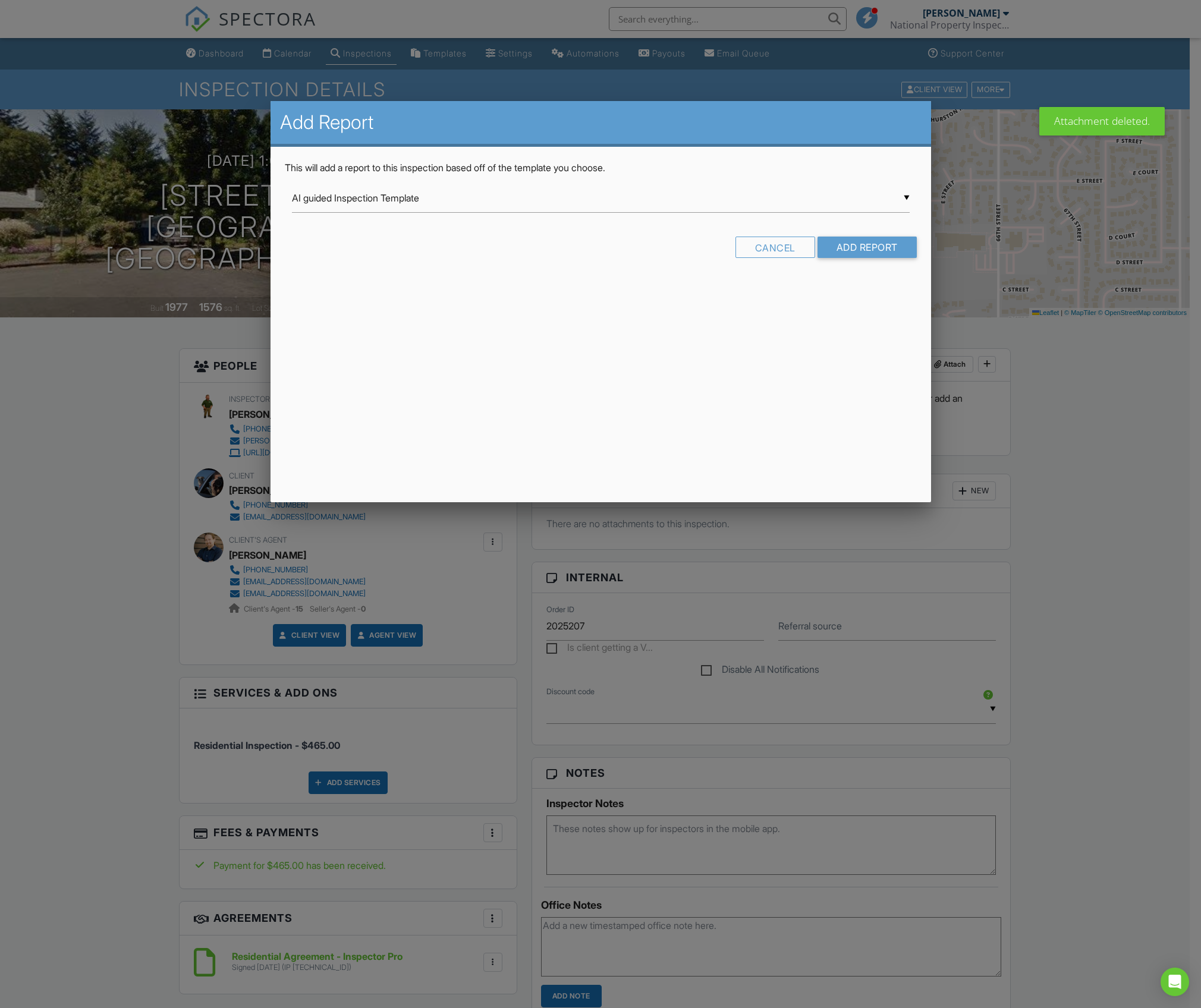
click at [470, 206] on div "▼ AI guided Inspection Template AI guided Inspection Template Apartment field I…" at bounding box center [600, 198] width 618 height 29
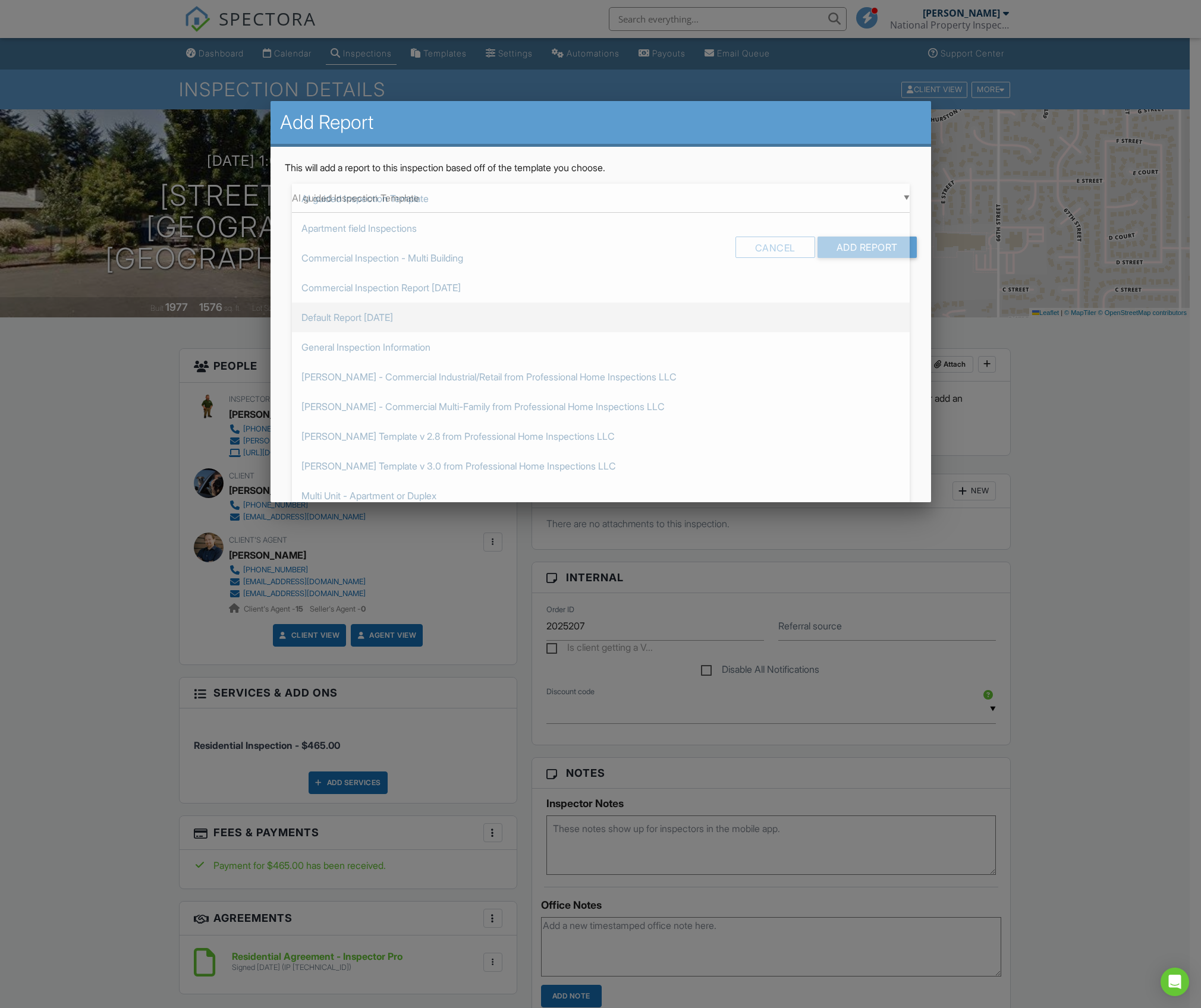
click at [414, 310] on span "Default Report [DATE]" at bounding box center [600, 317] width 618 height 29
type input "Default Report [DATE]"
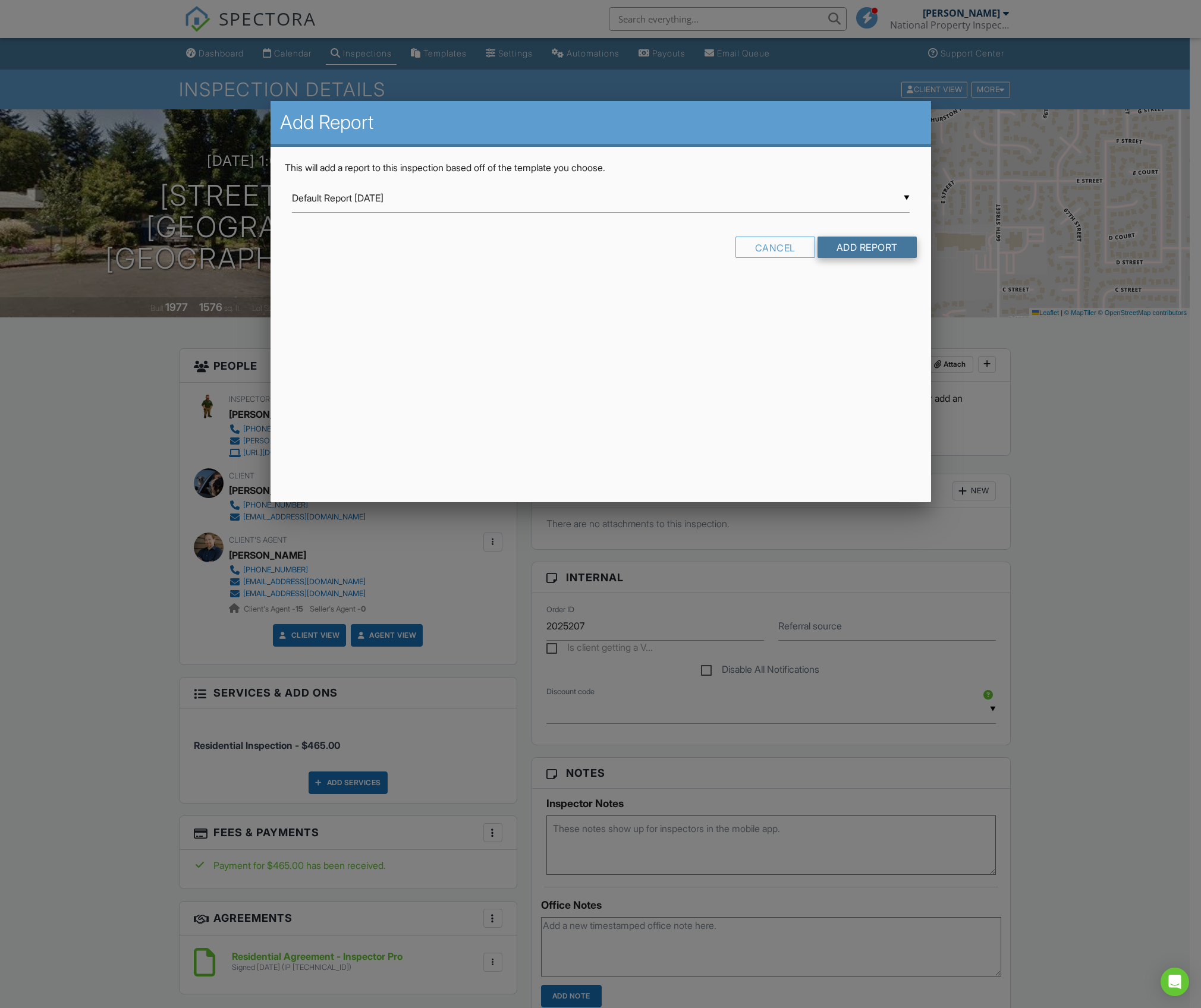
click at [842, 247] on input "Add Report" at bounding box center [867, 247] width 99 height 21
